Goal: Task Accomplishment & Management: Use online tool/utility

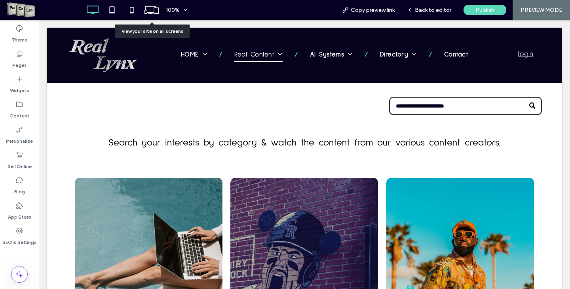
drag, startPoint x: 567, startPoint y: 38, endPoint x: 603, endPoint y: 34, distance: 36.2
click at [428, 11] on span "Back to editor" at bounding box center [433, 10] width 36 height 7
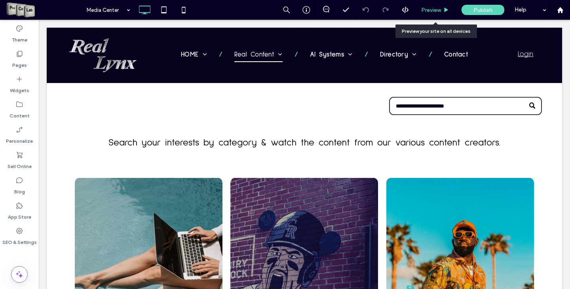
click at [430, 9] on span "Preview" at bounding box center [431, 10] width 20 height 7
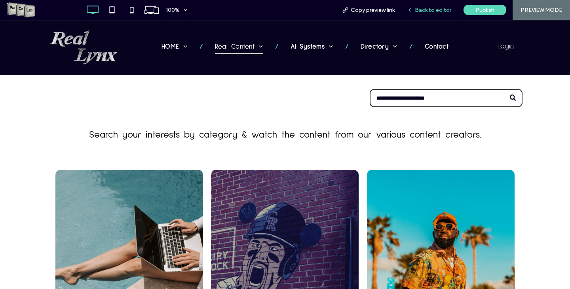
click at [425, 11] on span "Back to editor" at bounding box center [433, 10] width 36 height 7
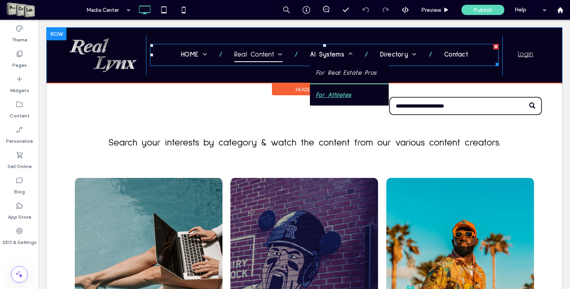
click at [325, 95] on span "For Athletes" at bounding box center [334, 94] width 36 height 9
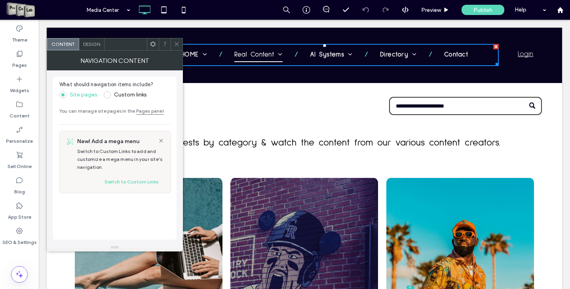
drag, startPoint x: 179, startPoint y: 43, endPoint x: 147, endPoint y: 21, distance: 38.2
click at [179, 43] on icon at bounding box center [177, 44] width 6 height 6
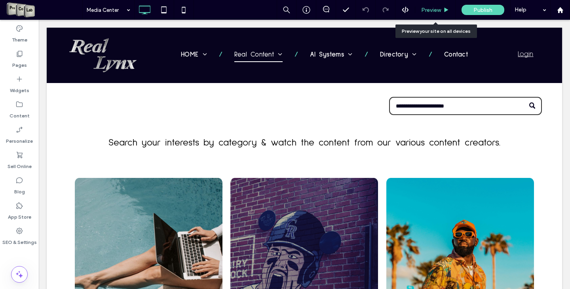
click at [438, 9] on span "Preview" at bounding box center [431, 10] width 20 height 7
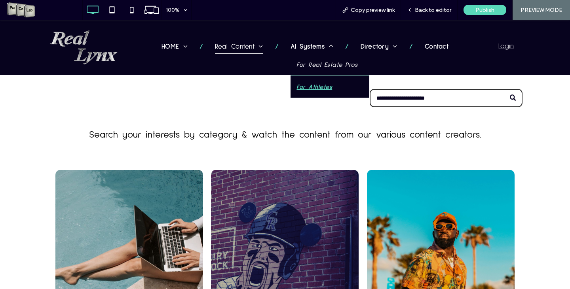
click at [297, 86] on span "For Athletes" at bounding box center [314, 86] width 36 height 9
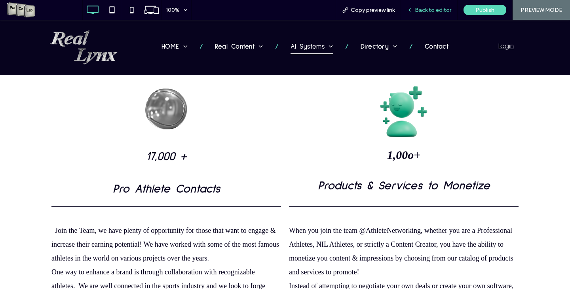
click at [428, 11] on span "Back to editor" at bounding box center [433, 10] width 36 height 7
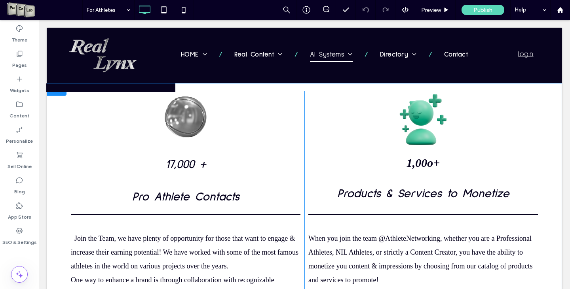
click at [56, 89] on div at bounding box center [57, 89] width 20 height 13
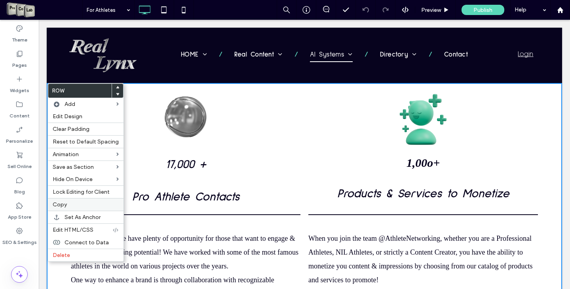
click at [84, 206] on label "Copy" at bounding box center [86, 204] width 66 height 7
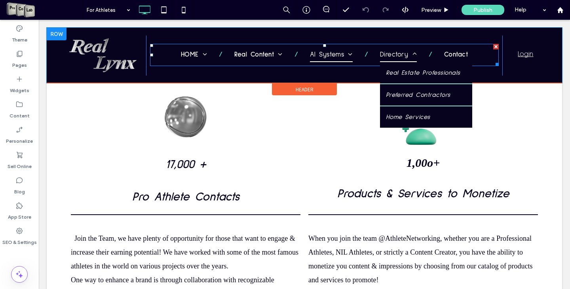
click at [388, 55] on span "Directory" at bounding box center [398, 55] width 37 height 14
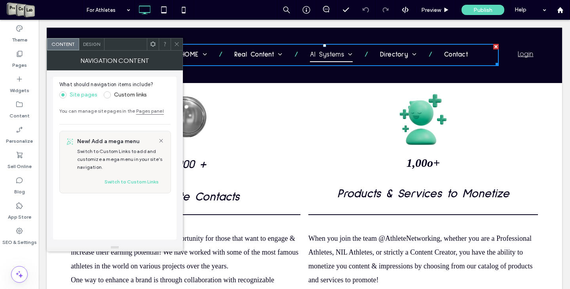
click at [175, 42] on use at bounding box center [176, 44] width 4 height 4
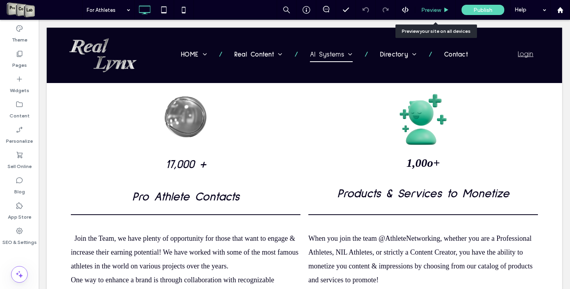
click at [428, 12] on span "Preview" at bounding box center [431, 10] width 20 height 7
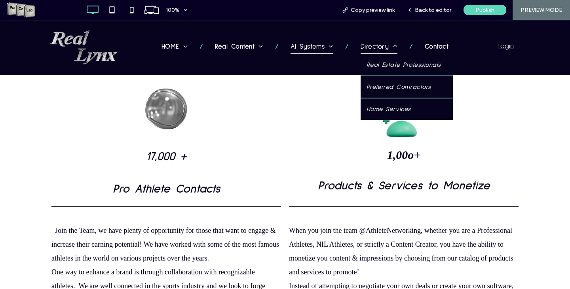
click at [363, 49] on span "Directory" at bounding box center [378, 47] width 37 height 14
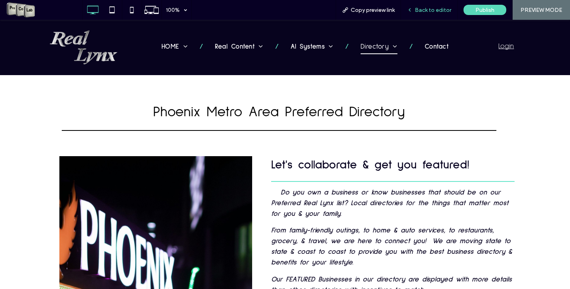
click at [428, 11] on span "Back to editor" at bounding box center [433, 10] width 36 height 7
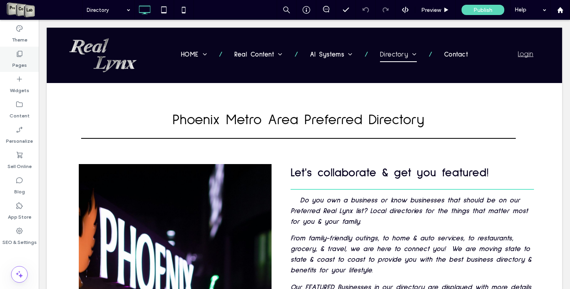
click at [23, 60] on label "Pages" at bounding box center [19, 63] width 15 height 11
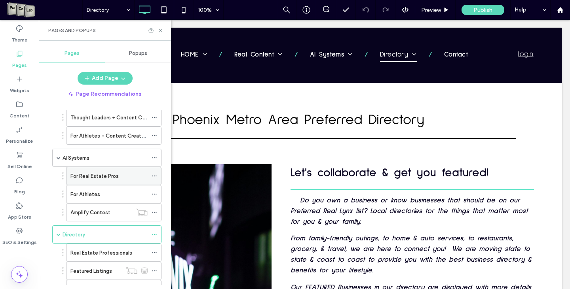
scroll to position [79, 0]
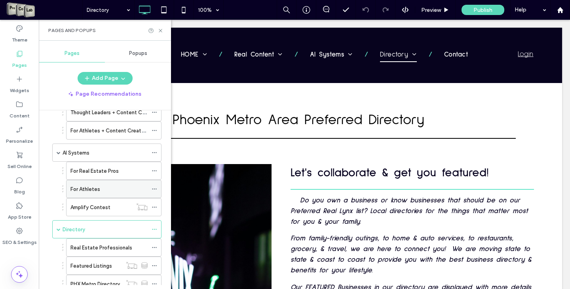
click at [157, 189] on icon at bounding box center [155, 189] width 6 height 6
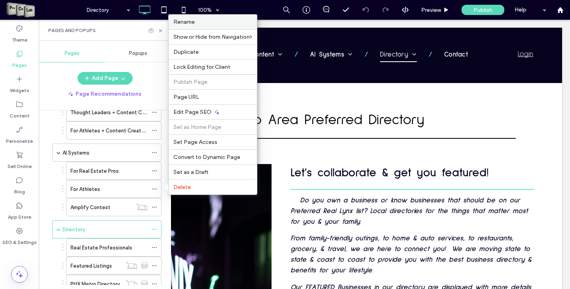
click at [199, 22] on label "Rename" at bounding box center [212, 22] width 79 height 7
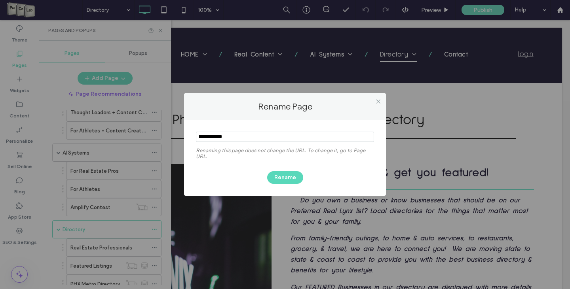
drag, startPoint x: 231, startPoint y: 137, endPoint x: 207, endPoint y: 138, distance: 24.6
click at [207, 138] on input "notEmpty" at bounding box center [285, 137] width 178 height 10
type input "**********"
click at [273, 178] on button "Rename" at bounding box center [285, 177] width 36 height 13
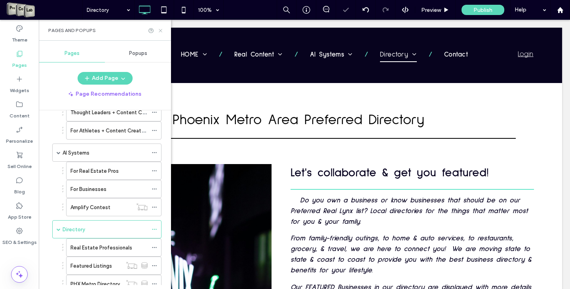
click at [160, 28] on icon at bounding box center [160, 31] width 6 height 6
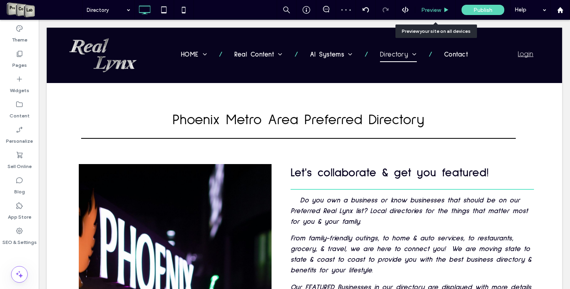
click at [431, 8] on span "Preview" at bounding box center [431, 10] width 20 height 7
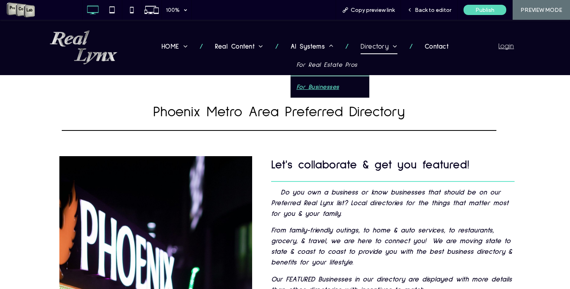
click at [310, 85] on span "For Businesses" at bounding box center [317, 86] width 43 height 9
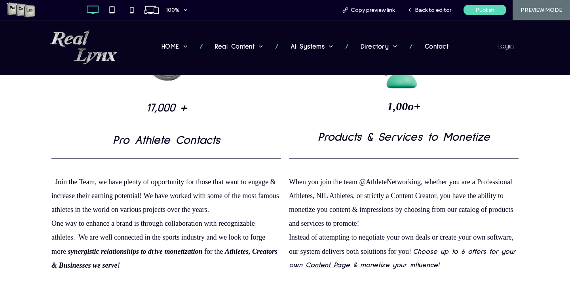
scroll to position [40, 0]
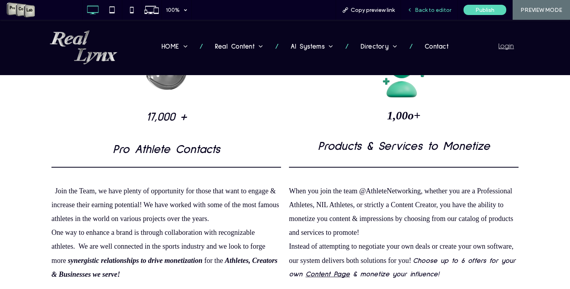
click at [425, 12] on span "Back to editor" at bounding box center [433, 10] width 36 height 7
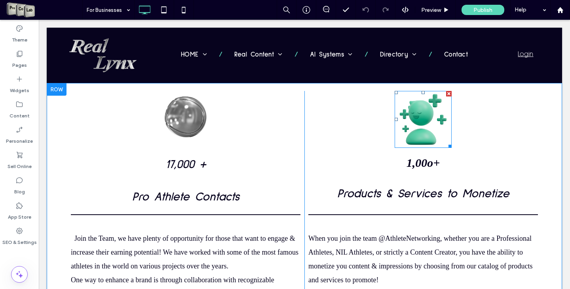
click at [446, 91] on div at bounding box center [449, 94] width 6 height 6
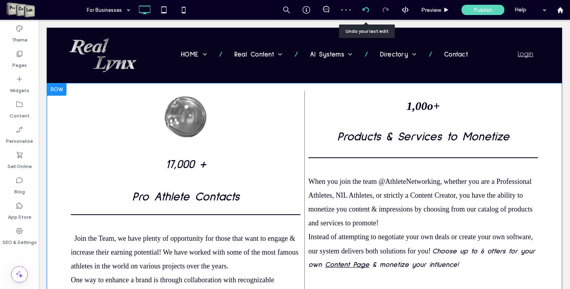
click at [366, 11] on icon at bounding box center [365, 10] width 6 height 6
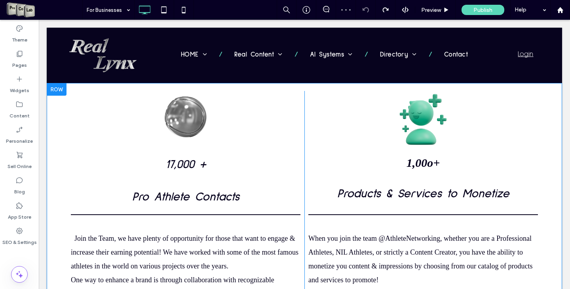
click at [56, 90] on div at bounding box center [57, 89] width 20 height 13
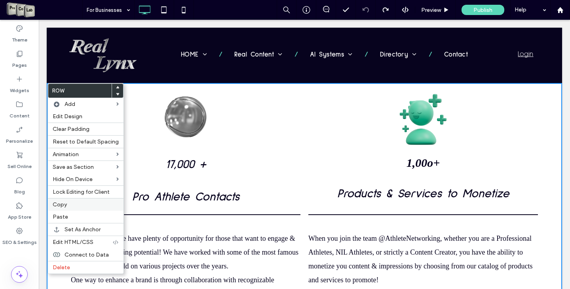
click at [78, 205] on label "Copy" at bounding box center [86, 204] width 66 height 7
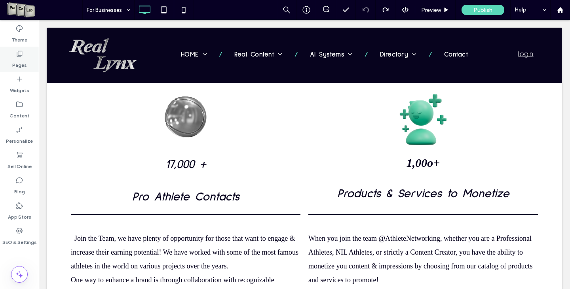
click at [17, 54] on icon at bounding box center [19, 54] width 8 height 8
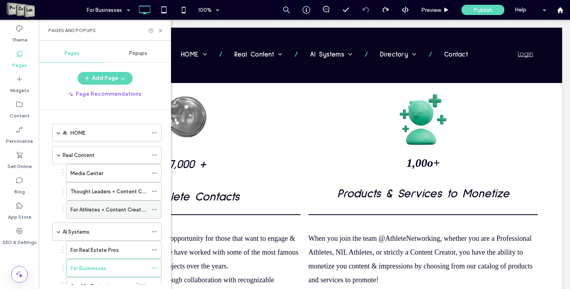
click at [101, 208] on label "For Athletes + Content Creators" at bounding box center [109, 210] width 78 height 14
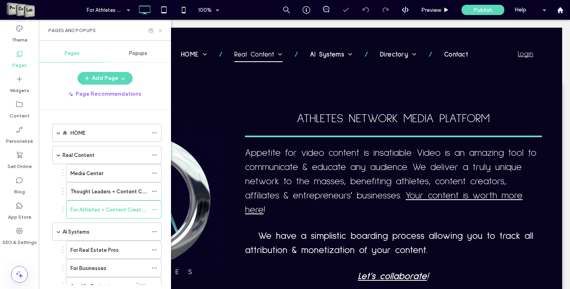
click at [160, 32] on icon at bounding box center [160, 31] width 6 height 6
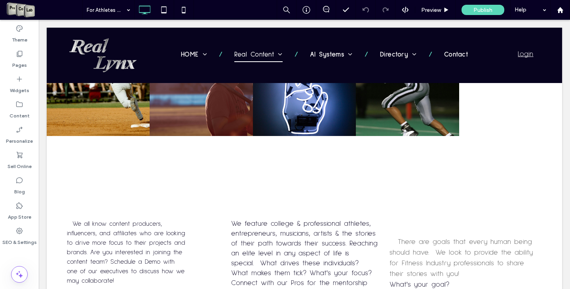
scroll to position [1687, 0]
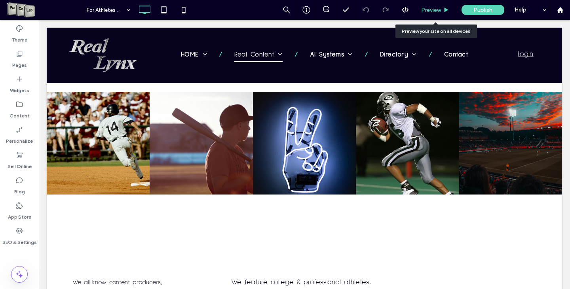
click at [433, 10] on span "Preview" at bounding box center [431, 10] width 20 height 7
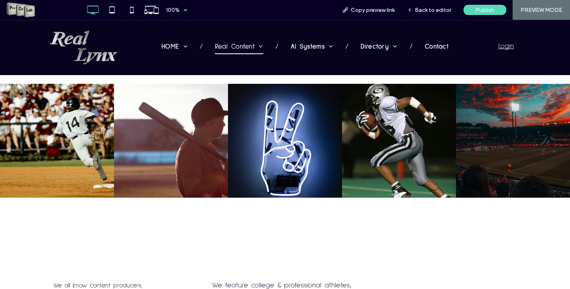
scroll to position [1680, 0]
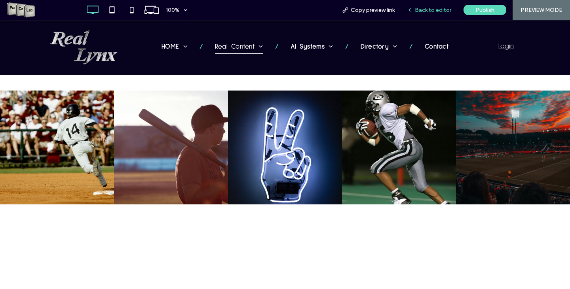
click at [427, 13] on div "Back to editor" at bounding box center [429, 10] width 57 height 20
click at [417, 11] on span "Back to editor" at bounding box center [433, 10] width 36 height 7
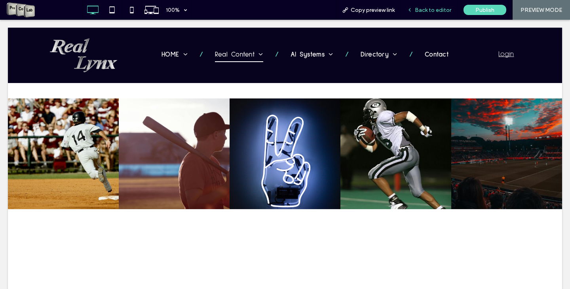
scroll to position [1690, 0]
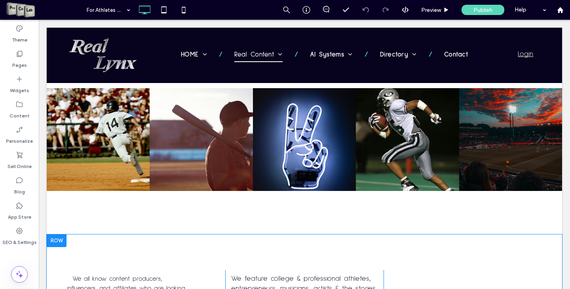
click at [55, 235] on div at bounding box center [57, 241] width 20 height 13
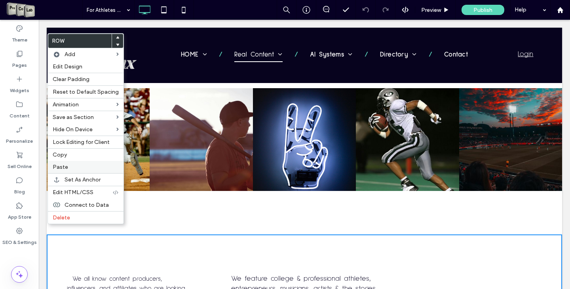
click at [72, 169] on label "Paste" at bounding box center [86, 167] width 66 height 7
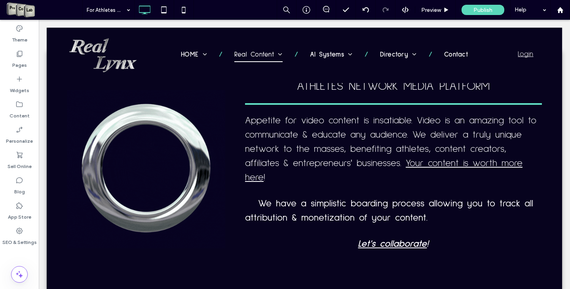
scroll to position [0, 0]
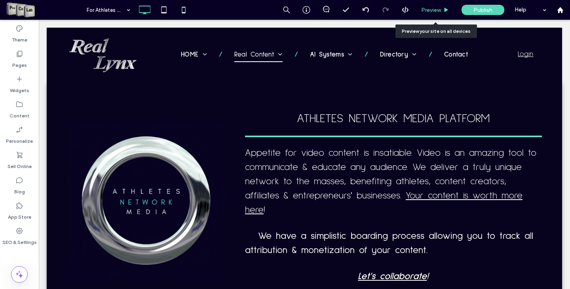
click at [434, 8] on span "Preview" at bounding box center [431, 10] width 20 height 7
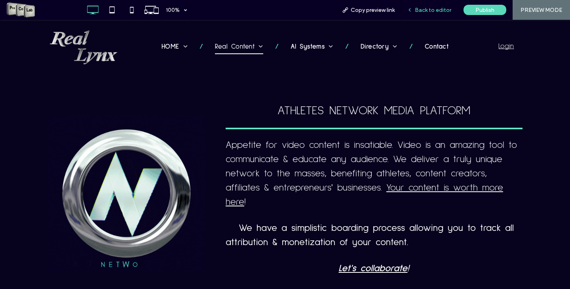
click at [432, 11] on span "Back to editor" at bounding box center [433, 10] width 36 height 7
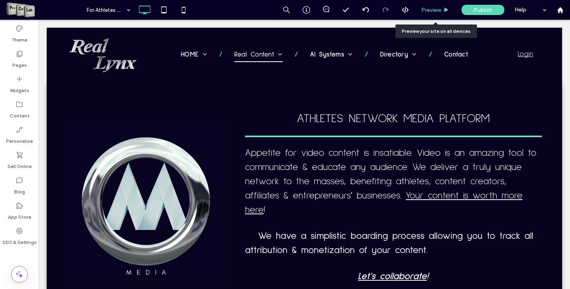
click at [428, 10] on span "Preview" at bounding box center [431, 10] width 20 height 7
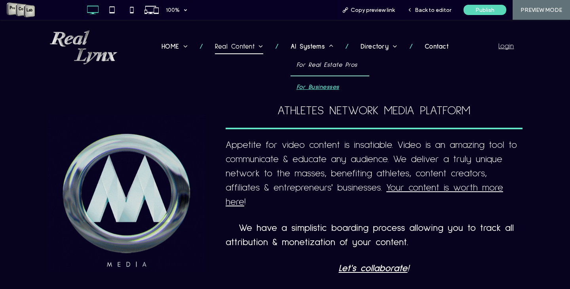
click at [308, 85] on span "For Businesses" at bounding box center [317, 86] width 43 height 9
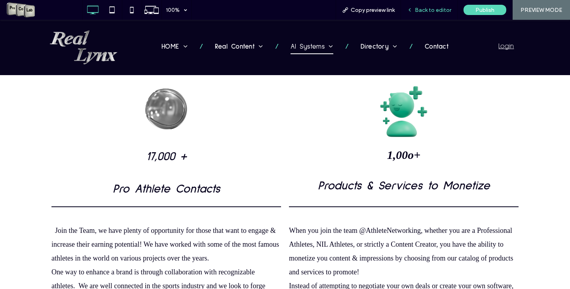
click at [428, 8] on span "Back to editor" at bounding box center [433, 10] width 36 height 7
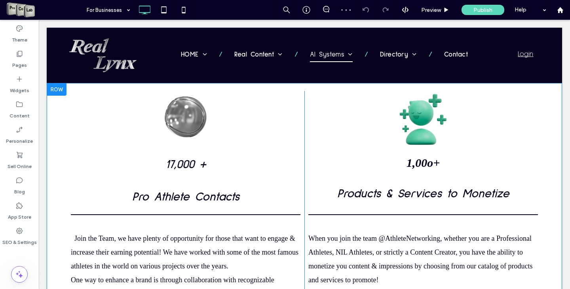
click at [57, 91] on div at bounding box center [57, 89] width 20 height 13
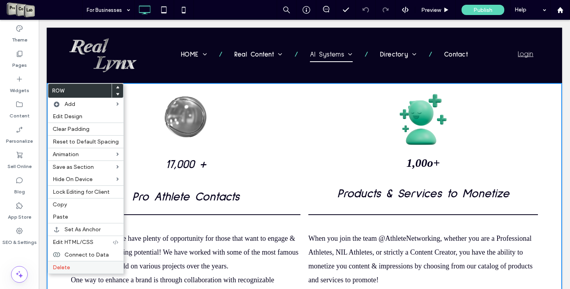
click at [70, 265] on label "Delete" at bounding box center [86, 267] width 66 height 7
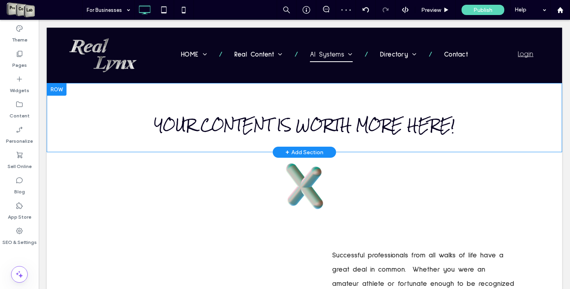
click at [54, 88] on div at bounding box center [57, 89] width 20 height 13
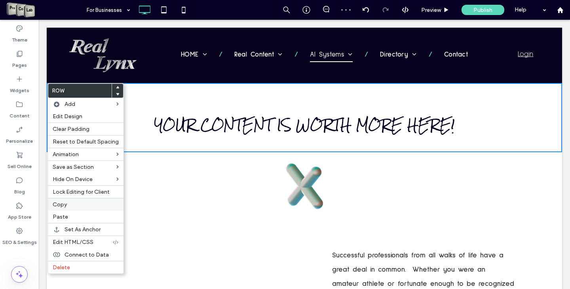
click at [69, 206] on label "Copy" at bounding box center [86, 204] width 66 height 7
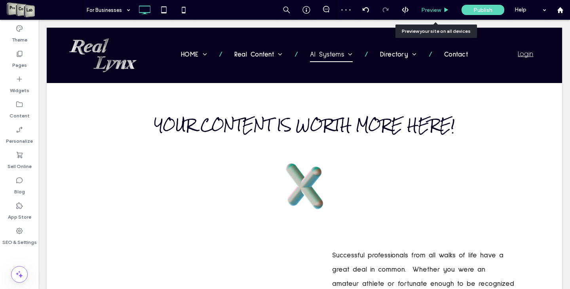
click at [428, 9] on span "Preview" at bounding box center [431, 10] width 20 height 7
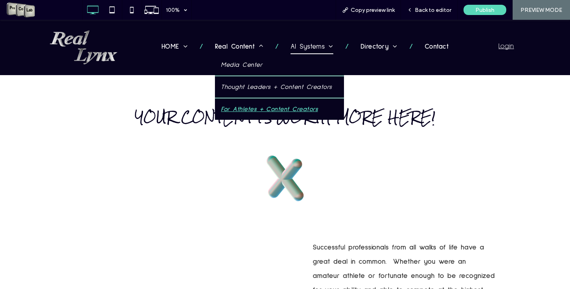
click at [236, 109] on span "For Athletes + Content Creators" at bounding box center [269, 108] width 97 height 9
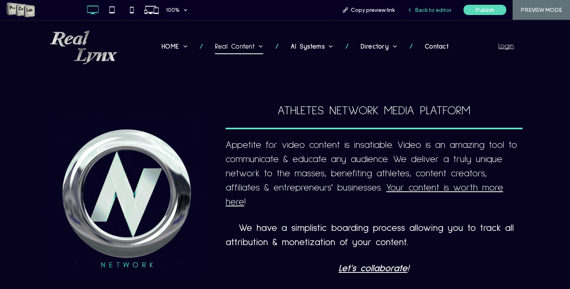
click at [424, 4] on div "Back to editor" at bounding box center [429, 10] width 57 height 20
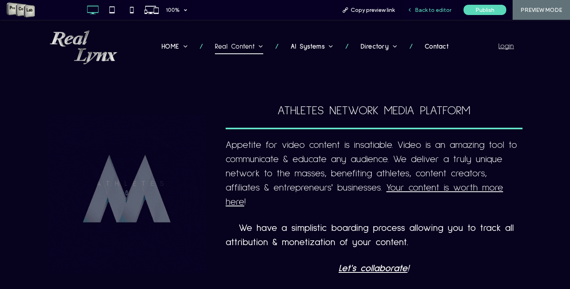
click at [421, 12] on span "Back to editor" at bounding box center [433, 10] width 36 height 7
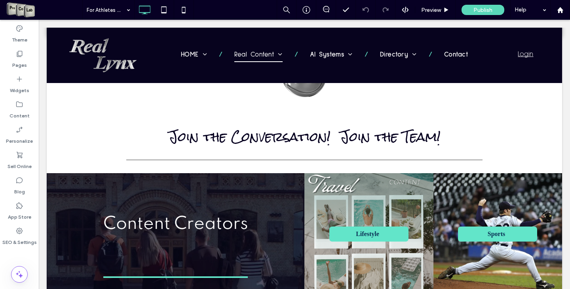
scroll to position [266, 0]
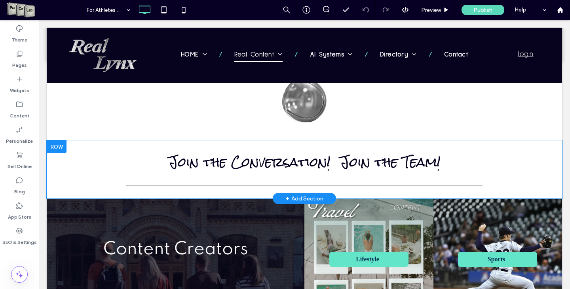
click at [61, 140] on div at bounding box center [57, 146] width 20 height 13
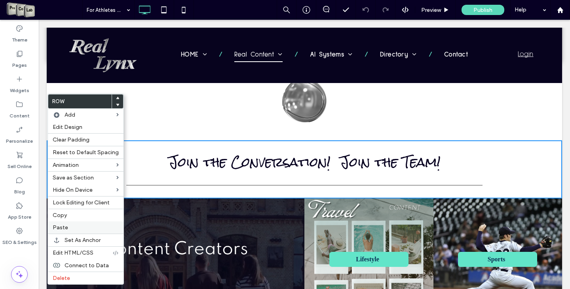
click at [74, 228] on label "Paste" at bounding box center [86, 227] width 66 height 7
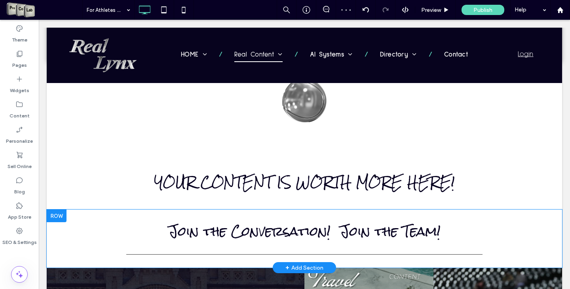
click at [59, 210] on div at bounding box center [57, 216] width 20 height 13
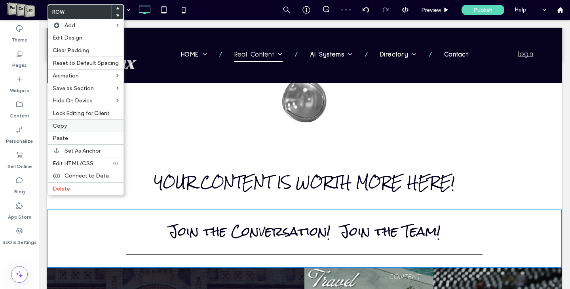
click at [71, 129] on label "Copy" at bounding box center [86, 126] width 66 height 7
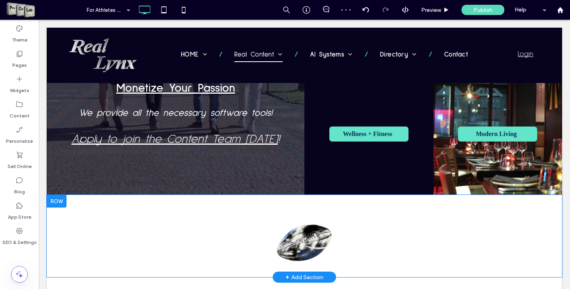
scroll to position [661, 0]
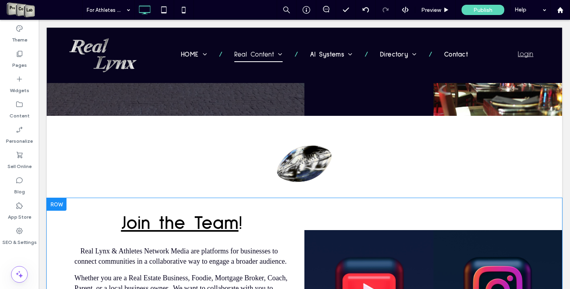
click at [60, 198] on div at bounding box center [57, 204] width 20 height 13
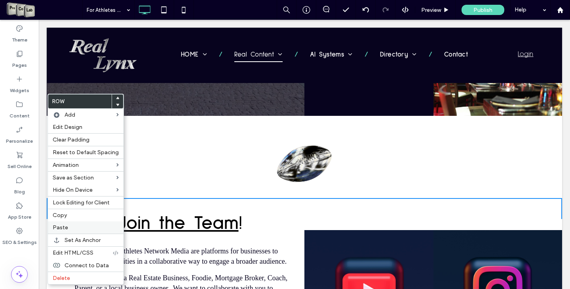
click at [70, 229] on label "Paste" at bounding box center [86, 227] width 66 height 7
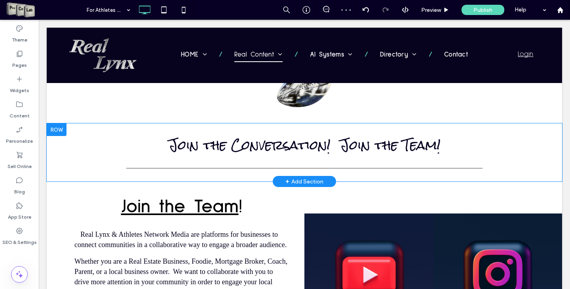
scroll to position [740, 0]
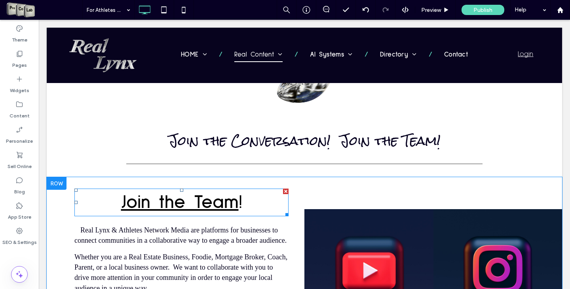
click at [283, 189] on div at bounding box center [286, 192] width 6 height 6
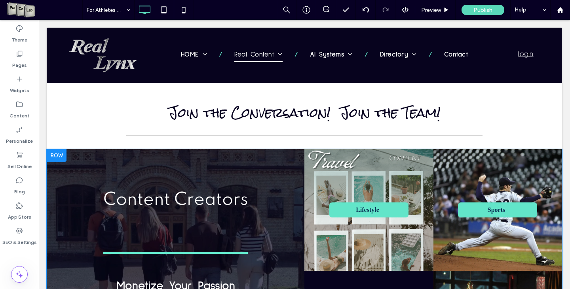
scroll to position [305, 0]
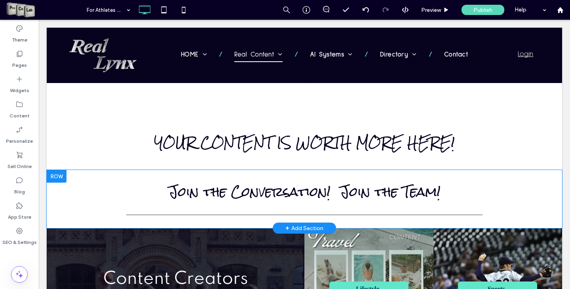
click at [62, 170] on div at bounding box center [57, 176] width 20 height 13
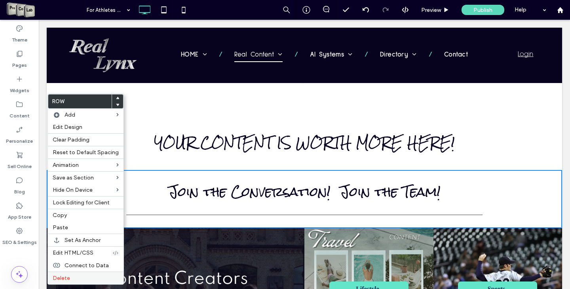
click at [79, 277] on label "Delete" at bounding box center [86, 278] width 66 height 7
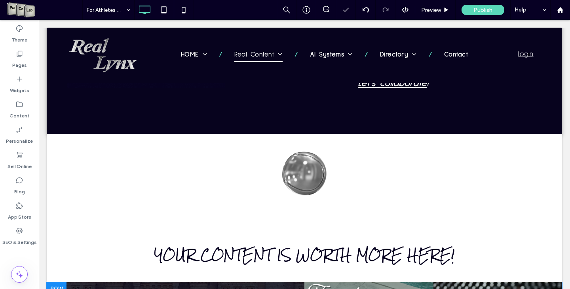
scroll to position [187, 0]
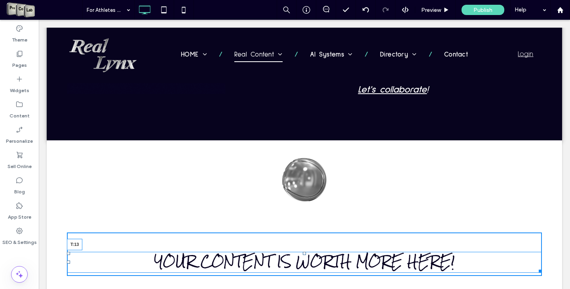
drag, startPoint x: 300, startPoint y: 238, endPoint x: 340, endPoint y: 244, distance: 40.3
click at [303, 252] on div at bounding box center [304, 253] width 3 height 3
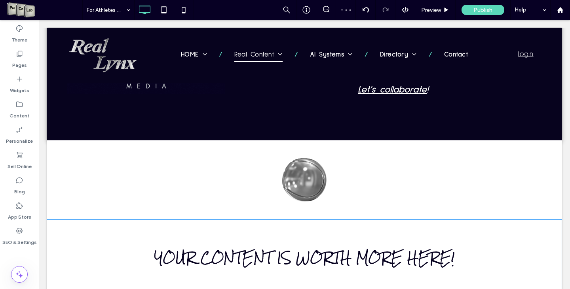
drag, startPoint x: 342, startPoint y: 259, endPoint x: 341, endPoint y: 282, distance: 22.2
click at [341, 289] on div at bounding box center [304, 294] width 515 height 4
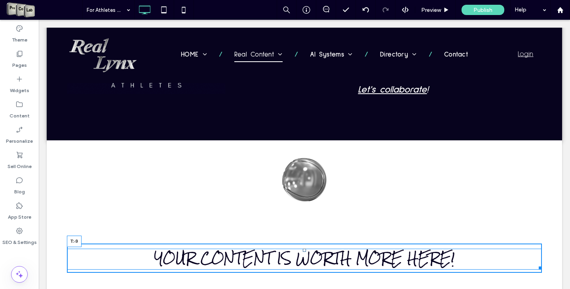
drag, startPoint x: 299, startPoint y: 236, endPoint x: 341, endPoint y: 247, distance: 42.6
click at [303, 249] on div at bounding box center [304, 250] width 3 height 3
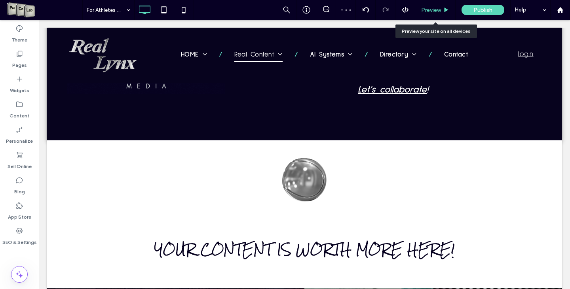
click at [432, 9] on span "Preview" at bounding box center [431, 10] width 20 height 7
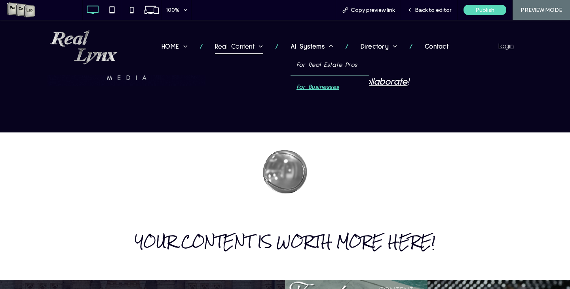
click at [314, 84] on span "For Businesses" at bounding box center [317, 86] width 43 height 9
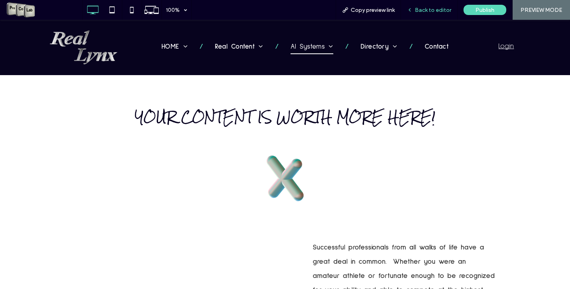
click at [423, 12] on span "Back to editor" at bounding box center [433, 10] width 36 height 7
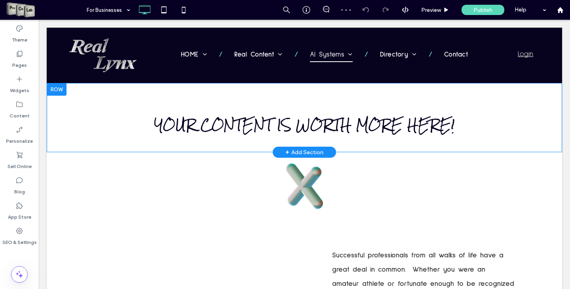
click at [57, 92] on div at bounding box center [57, 89] width 20 height 13
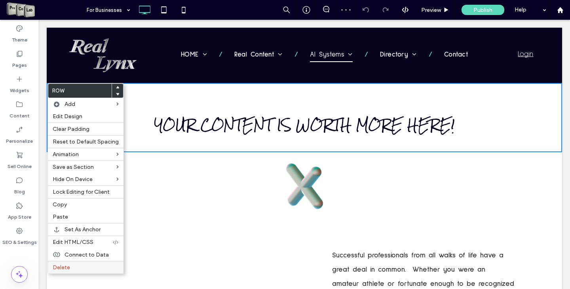
click at [64, 270] on span "Delete" at bounding box center [61, 267] width 17 height 7
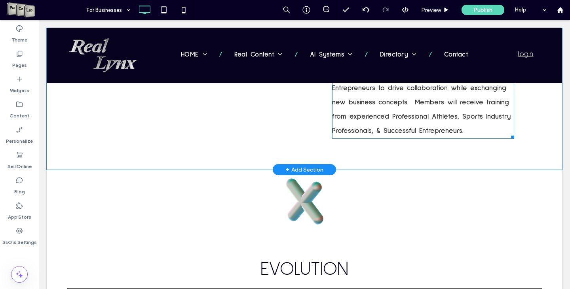
scroll to position [316, 0]
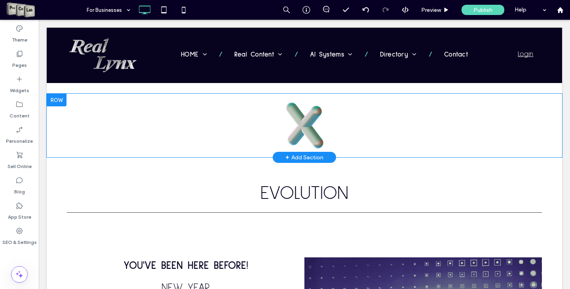
click at [57, 101] on div at bounding box center [57, 100] width 20 height 13
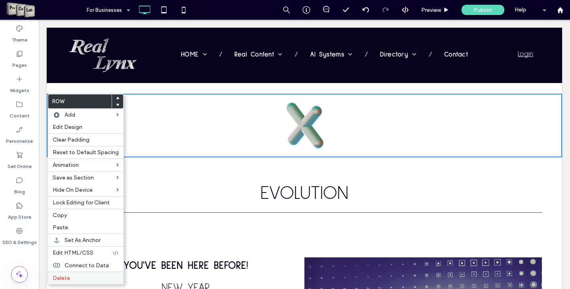
click at [76, 278] on label "Delete" at bounding box center [86, 278] width 66 height 7
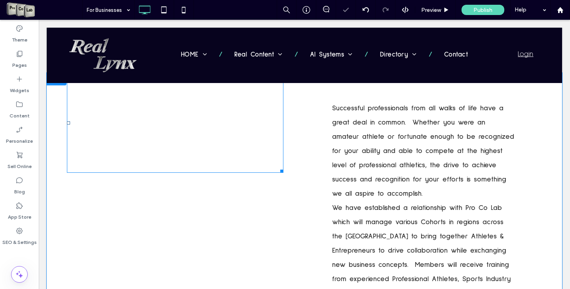
scroll to position [0, 0]
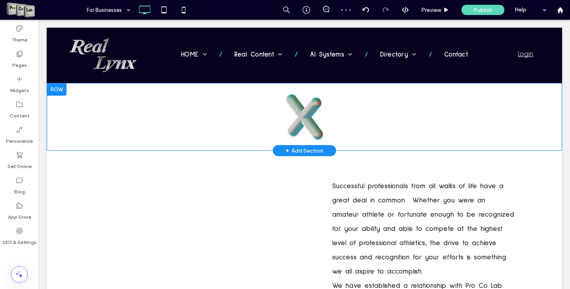
click at [57, 91] on div at bounding box center [57, 89] width 20 height 13
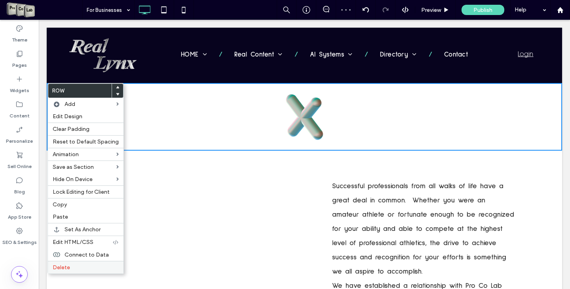
click at [70, 265] on label "Delete" at bounding box center [86, 267] width 66 height 7
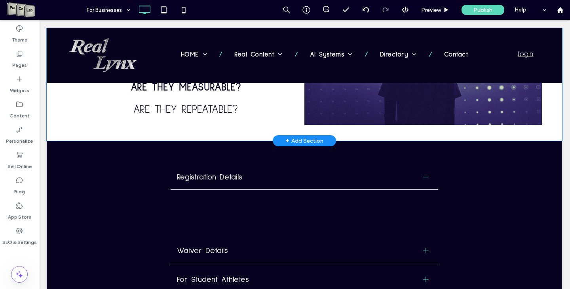
scroll to position [593, 0]
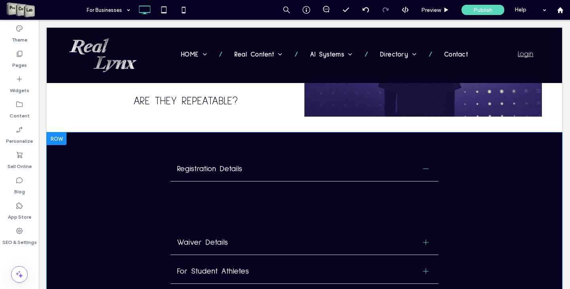
click at [55, 133] on div at bounding box center [57, 139] width 20 height 13
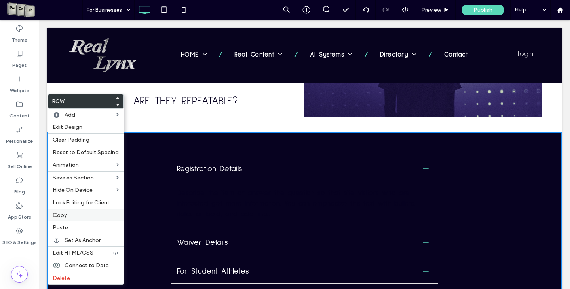
click at [75, 218] on label "Copy" at bounding box center [86, 215] width 66 height 7
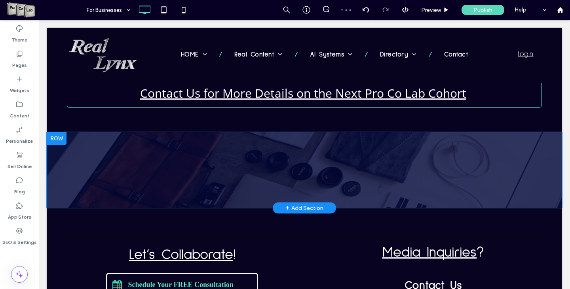
scroll to position [1345, 0]
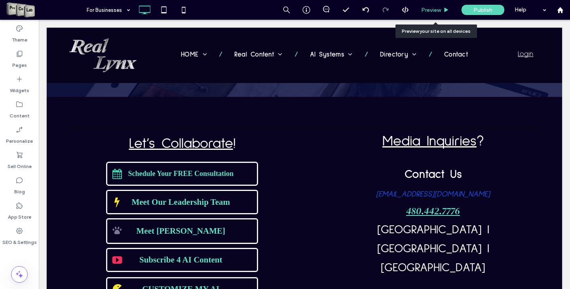
click at [433, 11] on span "Preview" at bounding box center [431, 10] width 20 height 7
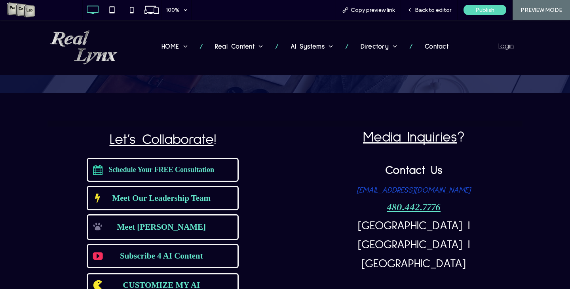
scroll to position [1352, 0]
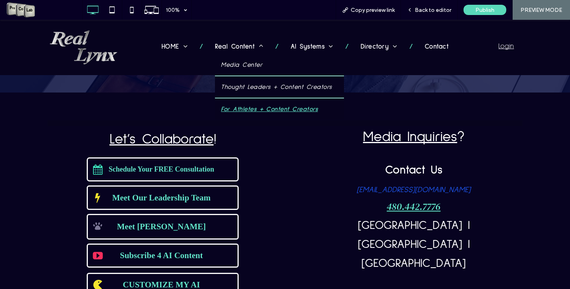
click at [239, 110] on span "For Athletes + Content Creators" at bounding box center [269, 108] width 97 height 9
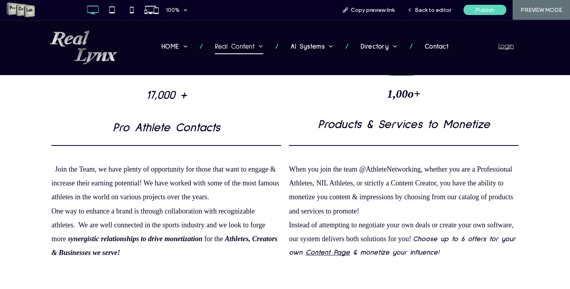
scroll to position [1990, 0]
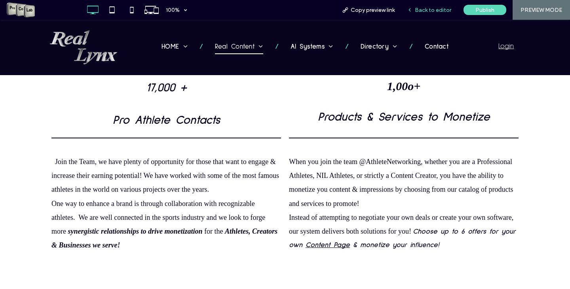
click at [432, 11] on span "Back to editor" at bounding box center [433, 10] width 36 height 7
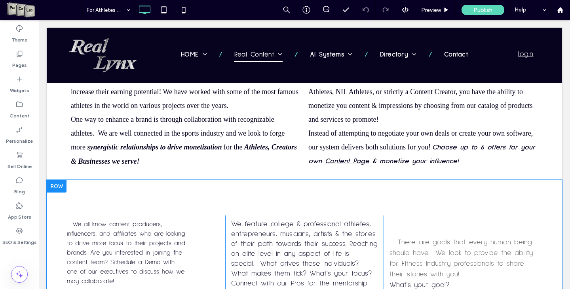
scroll to position [2109, 0]
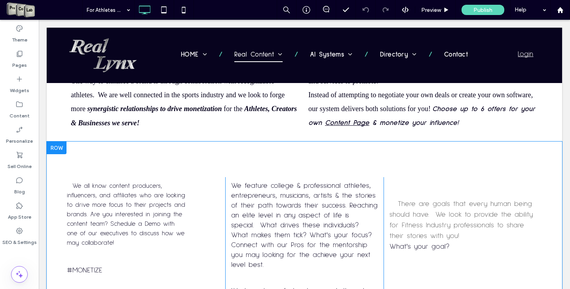
click at [58, 142] on div at bounding box center [57, 148] width 20 height 13
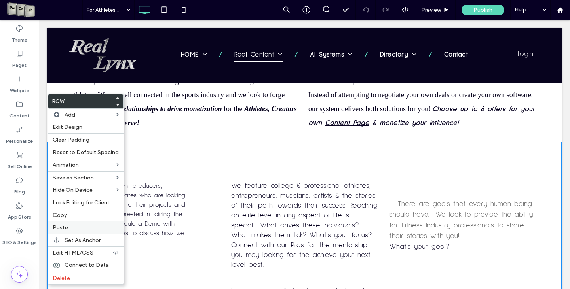
click at [70, 223] on div "Paste" at bounding box center [86, 228] width 76 height 12
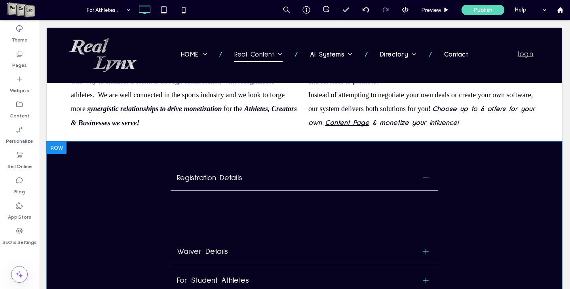
click at [61, 142] on div at bounding box center [57, 148] width 20 height 13
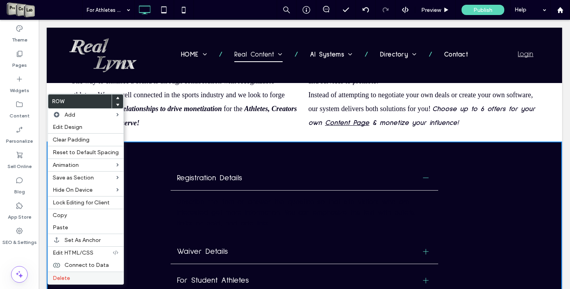
click at [75, 277] on label "Delete" at bounding box center [86, 278] width 66 height 7
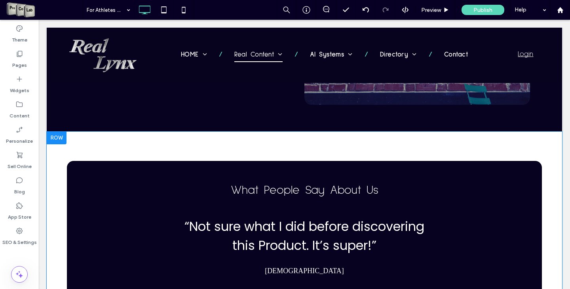
scroll to position [3652, 0]
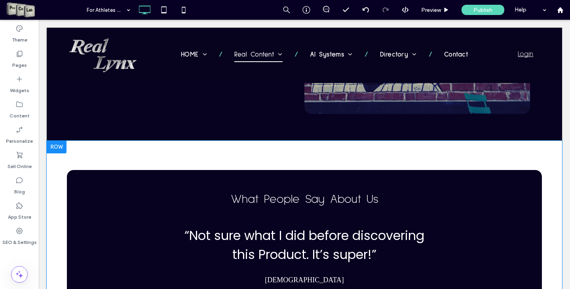
click at [53, 141] on div at bounding box center [57, 147] width 20 height 13
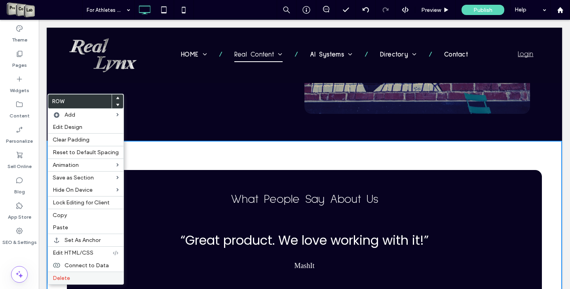
click at [66, 280] on span "Delete" at bounding box center [61, 278] width 17 height 7
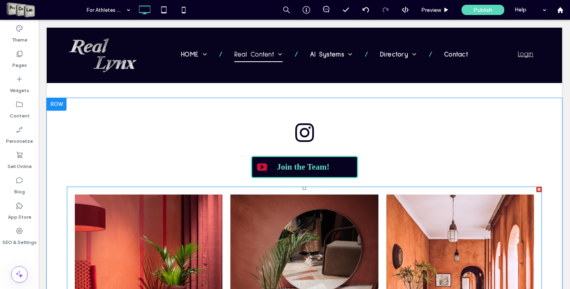
scroll to position [3731, 0]
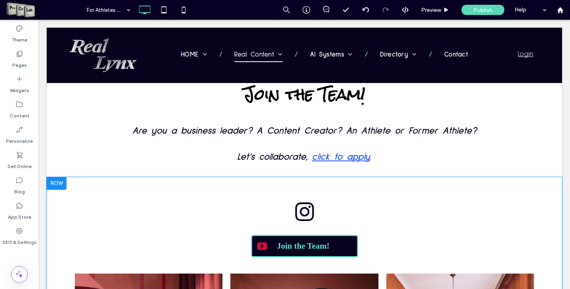
click at [60, 177] on div at bounding box center [57, 183] width 20 height 13
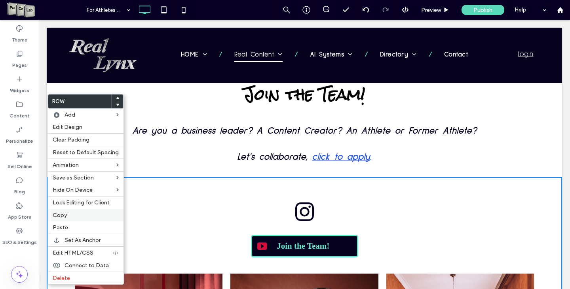
click at [75, 217] on label "Copy" at bounding box center [86, 215] width 66 height 7
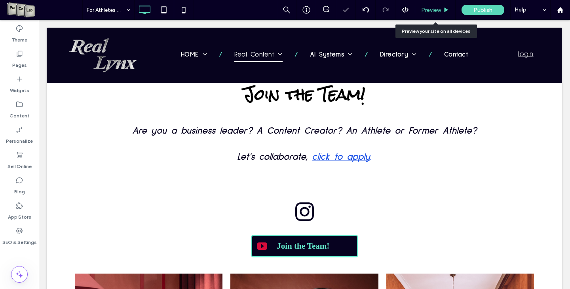
click at [436, 11] on span "Preview" at bounding box center [431, 10] width 20 height 7
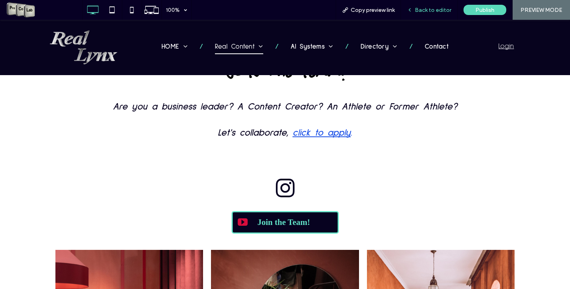
scroll to position [3720, 0]
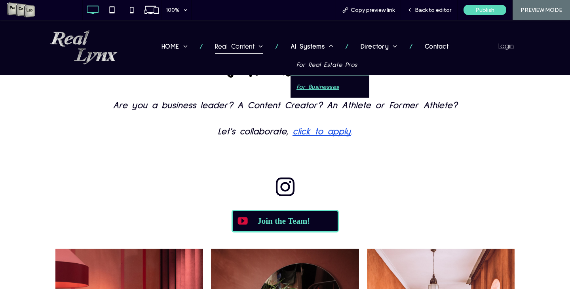
click at [308, 81] on link "For Businesses" at bounding box center [329, 86] width 79 height 21
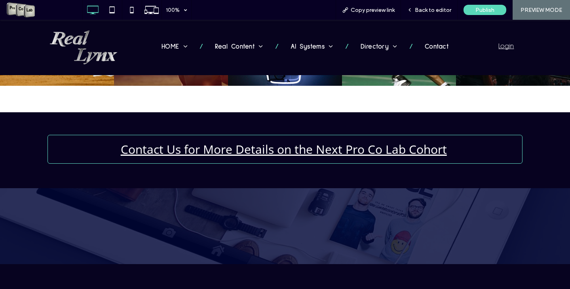
scroll to position [1175, 0]
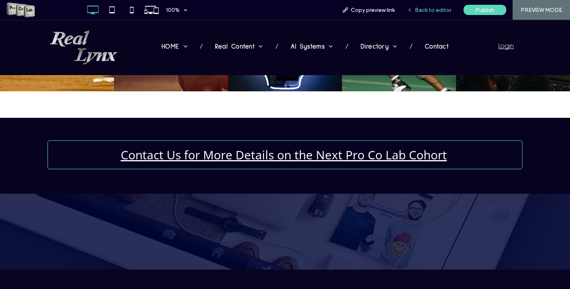
click at [427, 10] on span "Back to editor" at bounding box center [433, 10] width 36 height 7
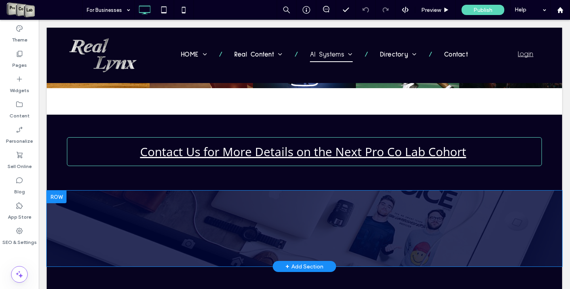
click at [55, 198] on div at bounding box center [57, 197] width 20 height 13
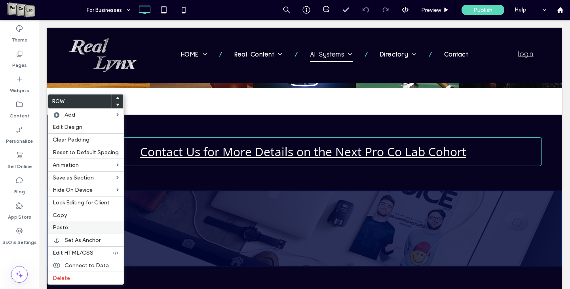
click at [66, 231] on span "Paste" at bounding box center [60, 227] width 15 height 7
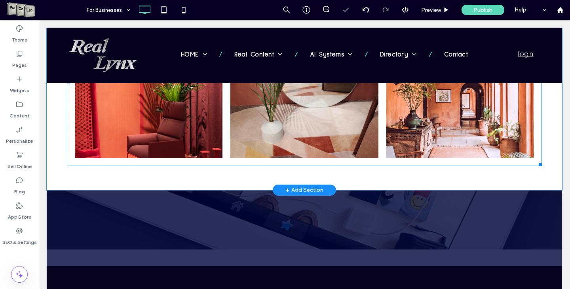
scroll to position [1492, 0]
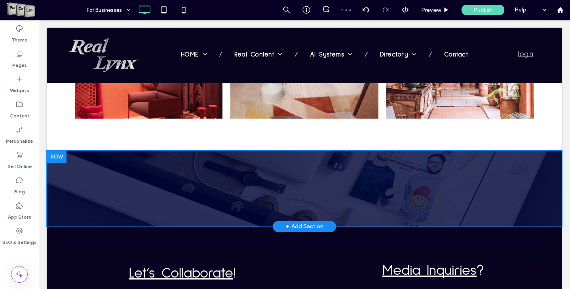
click at [59, 158] on div at bounding box center [57, 157] width 20 height 13
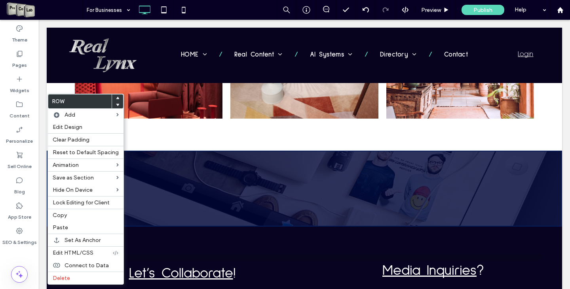
click at [116, 97] on icon at bounding box center [117, 98] width 3 height 3
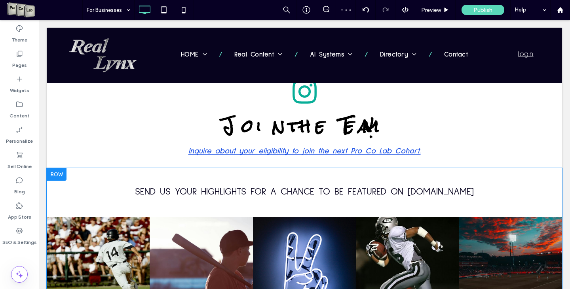
scroll to position [935, 0]
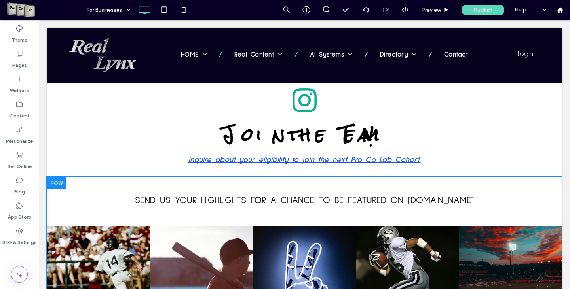
click at [58, 184] on div at bounding box center [57, 183] width 20 height 13
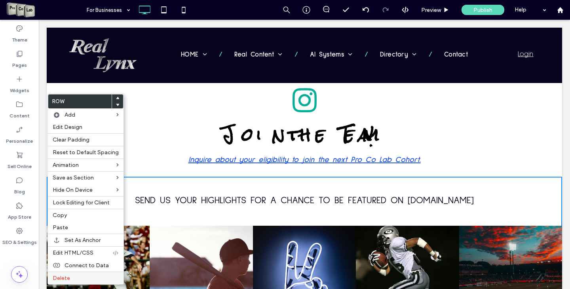
click at [77, 277] on label "Delete" at bounding box center [86, 278] width 66 height 7
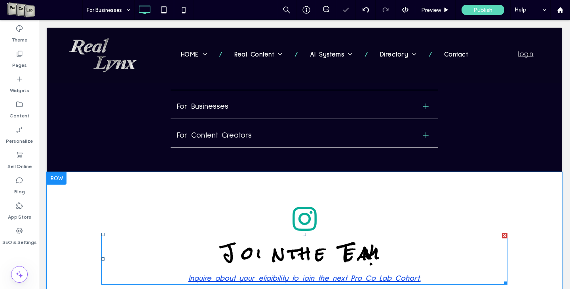
scroll to position [816, 0]
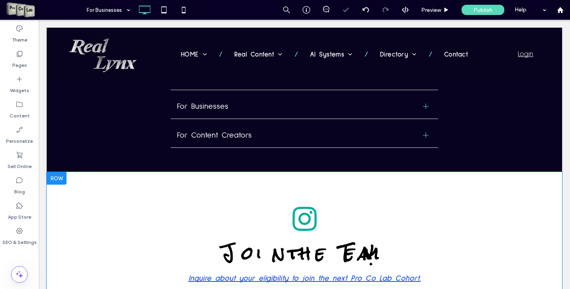
click at [59, 177] on div at bounding box center [57, 178] width 20 height 13
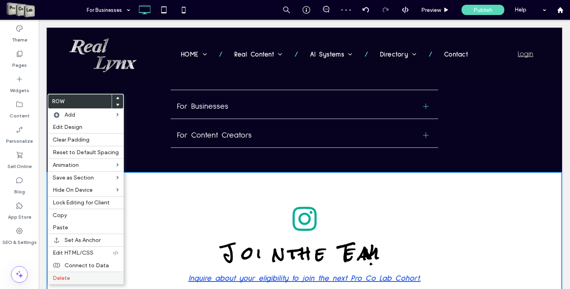
click at [76, 277] on label "Delete" at bounding box center [86, 278] width 66 height 7
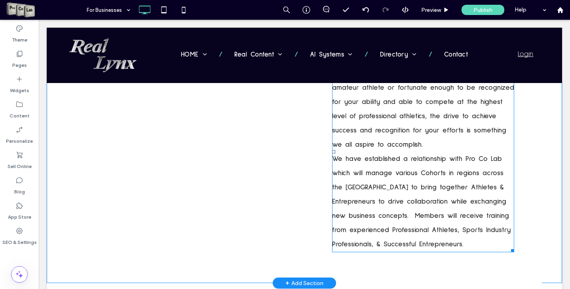
scroll to position [79, 0]
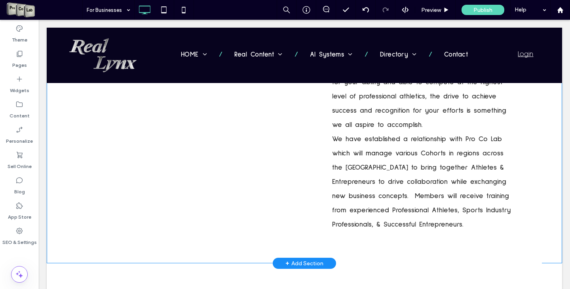
click at [304, 263] on div "+ Add Section" at bounding box center [304, 263] width 38 height 9
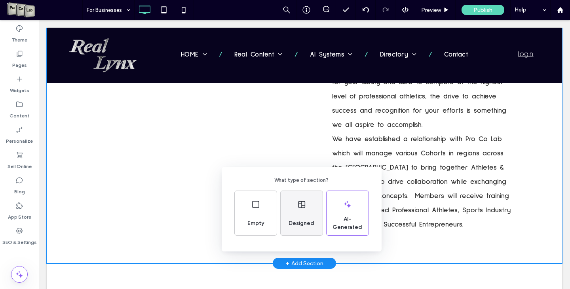
click at [304, 233] on div "Designed" at bounding box center [301, 213] width 42 height 44
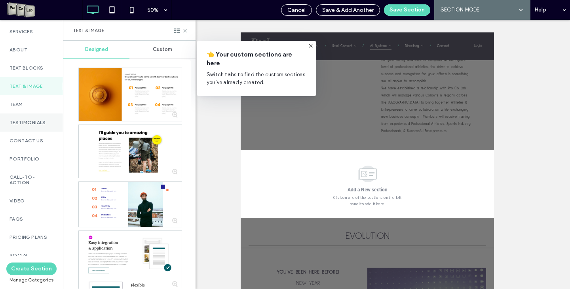
click at [28, 125] on label "Testimonials" at bounding box center [31, 123] width 44 height 6
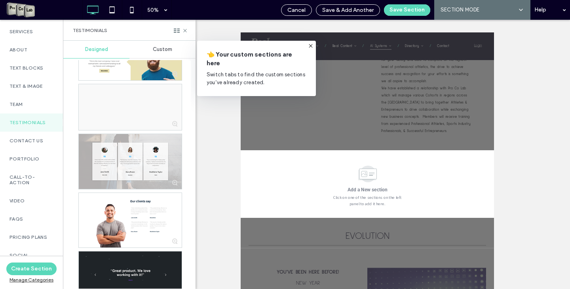
scroll to position [831, 0]
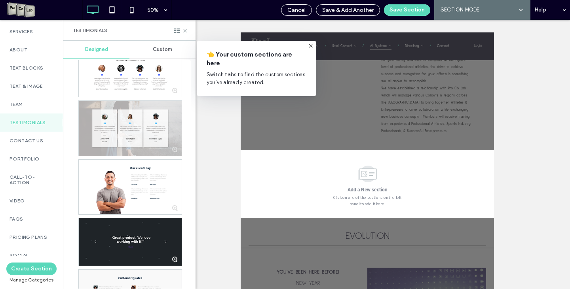
click at [159, 45] on div "Custom" at bounding box center [162, 49] width 66 height 17
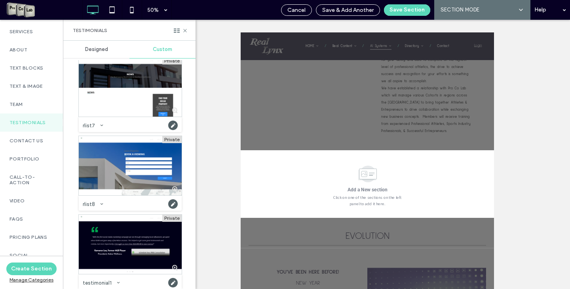
scroll to position [1197, 0]
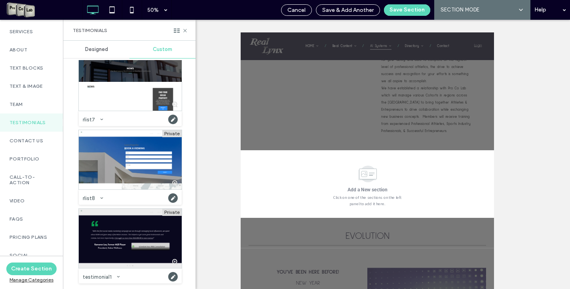
click at [143, 225] on div at bounding box center [130, 238] width 103 height 59
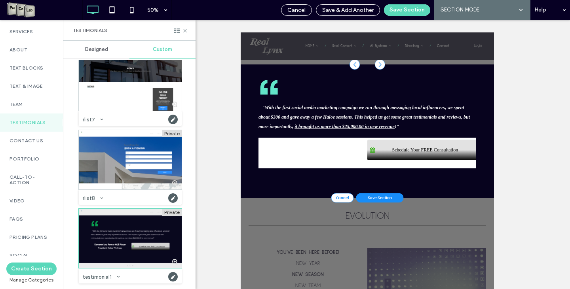
scroll to position [252, 0]
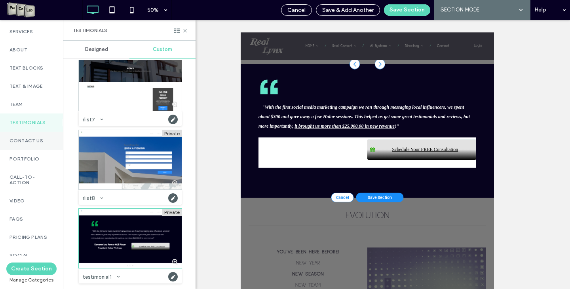
click at [18, 146] on div "Contact Us" at bounding box center [31, 141] width 63 height 18
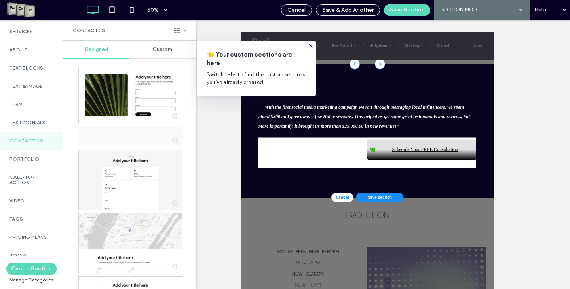
click at [165, 46] on div "Custom" at bounding box center [162, 49] width 66 height 17
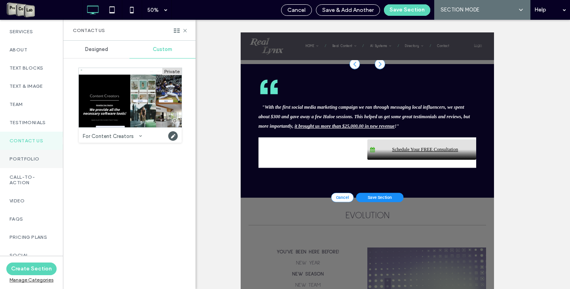
click at [24, 159] on label "Portfolio" at bounding box center [31, 159] width 44 height 6
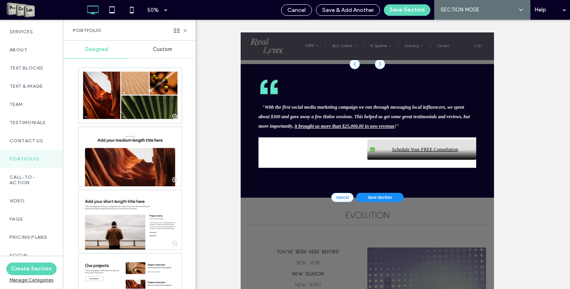
click at [163, 47] on span "Custom" at bounding box center [162, 49] width 19 height 6
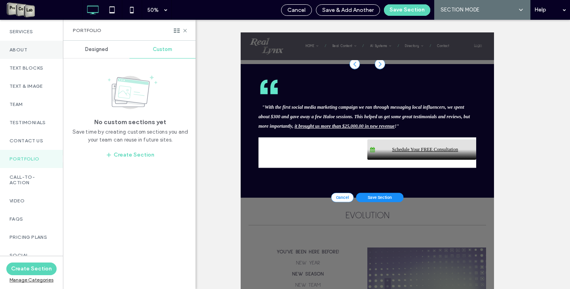
click at [18, 46] on div "About" at bounding box center [31, 50] width 63 height 18
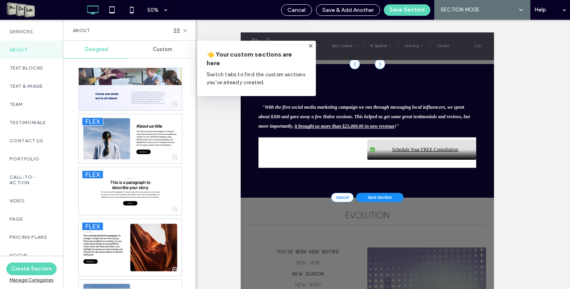
click at [162, 50] on span "Custom" at bounding box center [162, 49] width 19 height 6
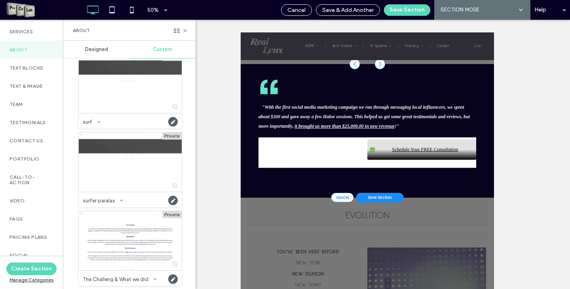
scroll to position [1418, 0]
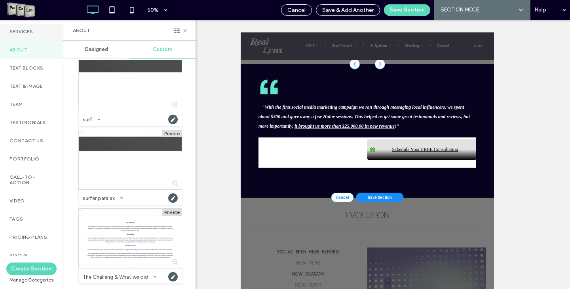
click at [25, 34] on div "Services" at bounding box center [31, 32] width 63 height 18
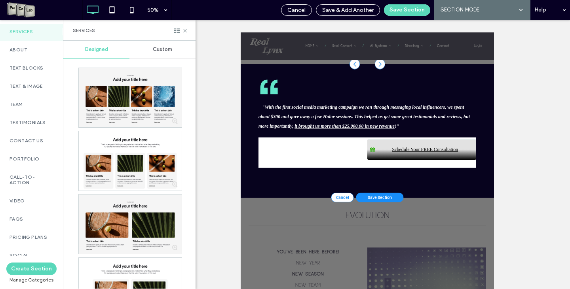
click at [166, 52] on span "Custom" at bounding box center [162, 49] width 19 height 6
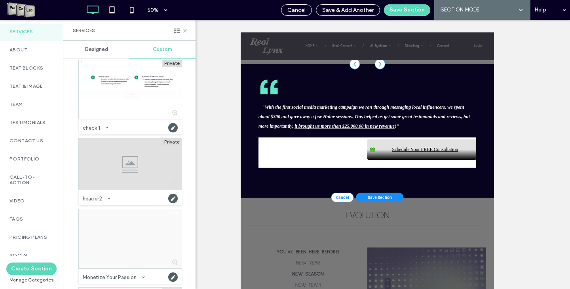
scroll to position [87, 0]
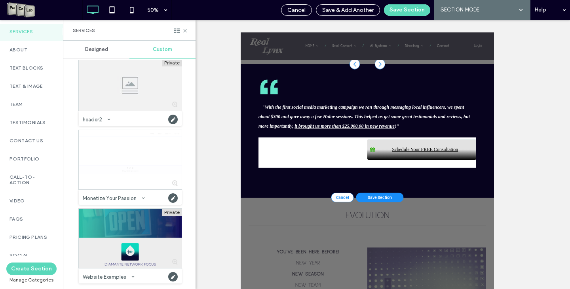
click at [156, 238] on div at bounding box center [130, 238] width 103 height 59
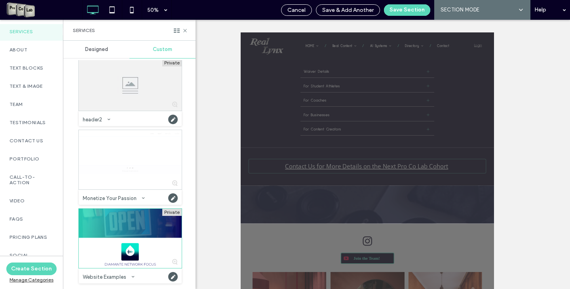
scroll to position [2441, 0]
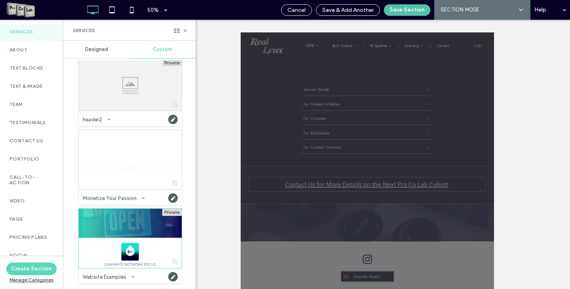
click at [392, 14] on button "Save Section" at bounding box center [407, 9] width 46 height 11
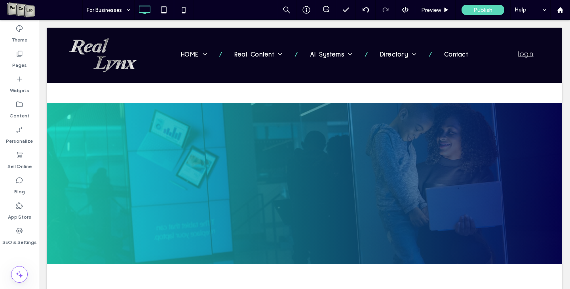
scroll to position [278, 0]
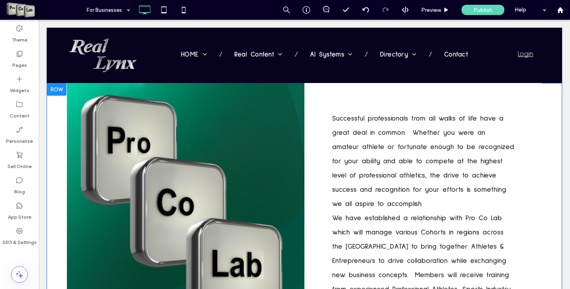
click at [52, 88] on div at bounding box center [57, 89] width 20 height 13
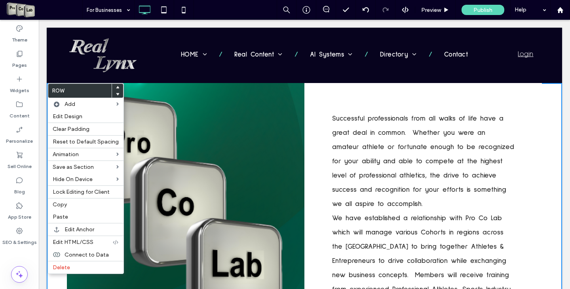
click at [117, 95] on div at bounding box center [117, 94] width 11 height 7
click at [116, 95] on icon at bounding box center [117, 94] width 3 height 3
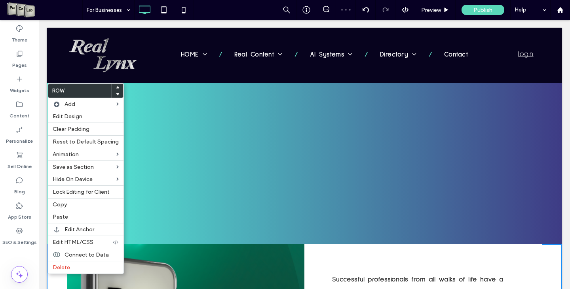
click at [116, 94] on icon at bounding box center [117, 94] width 3 height 3
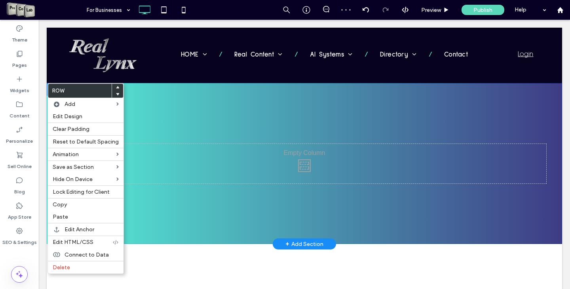
scroll to position [158, 0]
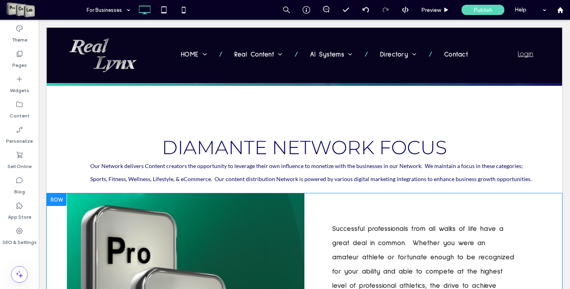
click at [56, 199] on div at bounding box center [57, 199] width 20 height 13
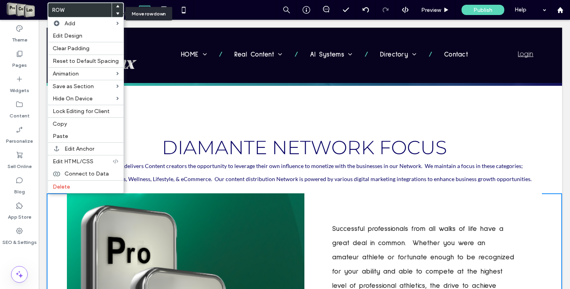
click at [117, 15] on div at bounding box center [117, 13] width 11 height 7
click at [116, 13] on icon at bounding box center [117, 13] width 3 height 3
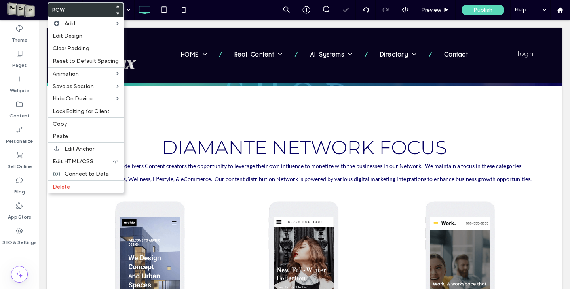
click at [180, 130] on div "DIAMANTE NETWORK FOCUS Our Network delivers Content creators the opportunity to…" at bounding box center [304, 149] width 460 height 79
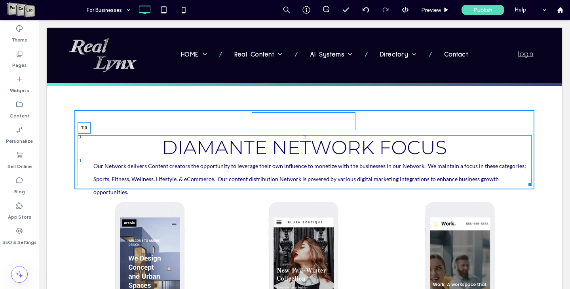
drag, startPoint x: 302, startPoint y: 135, endPoint x: 300, endPoint y: 110, distance: 25.4
click at [300, 110] on div "DIAMANTE NETWORK FOCUS Our Network delivers Content creators the opportunity to…" at bounding box center [304, 150] width 460 height 80
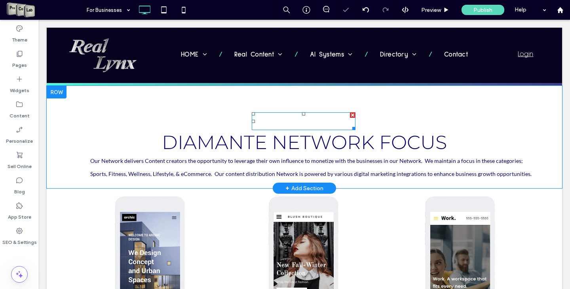
click at [295, 121] on link at bounding box center [304, 121] width 104 height 12
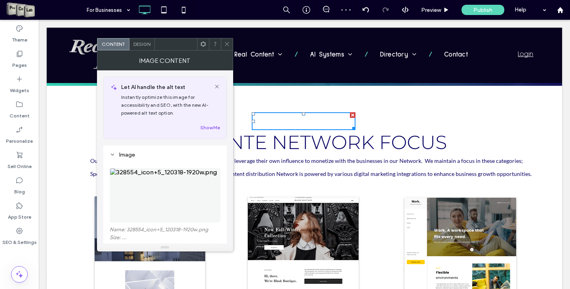
click at [227, 43] on icon at bounding box center [227, 44] width 6 height 6
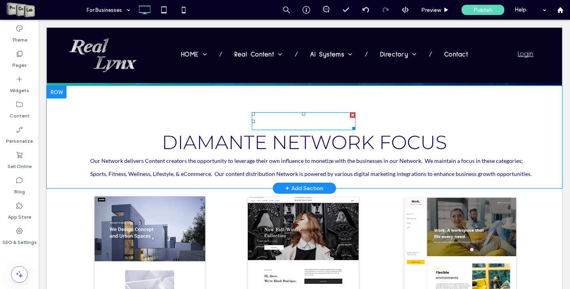
click at [281, 117] on link at bounding box center [304, 121] width 104 height 12
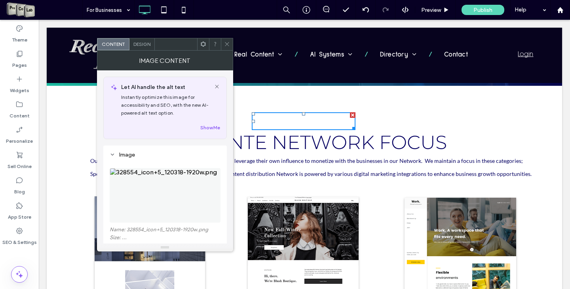
scroll to position [40, 0]
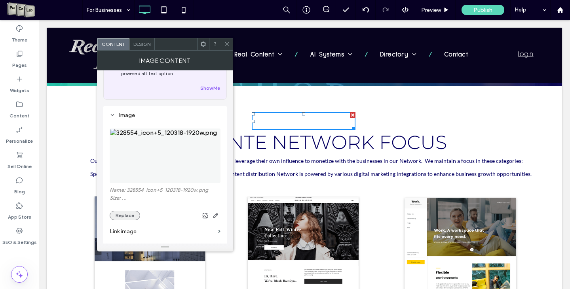
click at [130, 219] on button "Replace" at bounding box center [125, 215] width 30 height 9
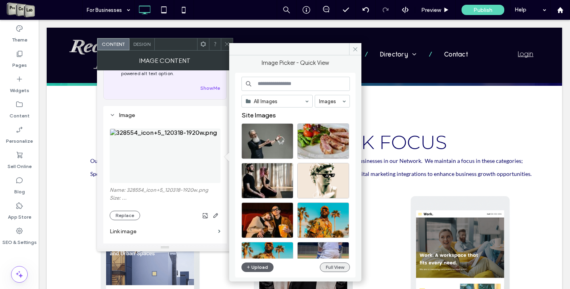
click at [336, 268] on button "Full View" at bounding box center [335, 267] width 30 height 9
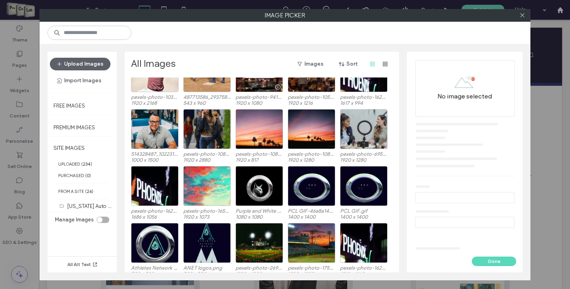
scroll to position [396, 0]
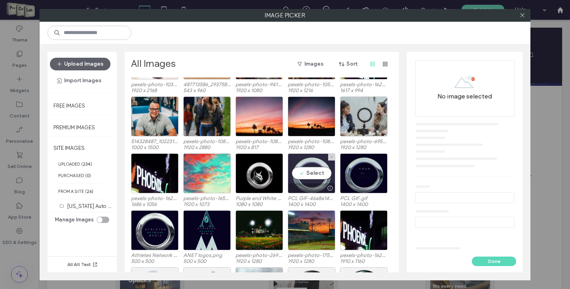
click at [316, 175] on div "Select" at bounding box center [311, 173] width 47 height 40
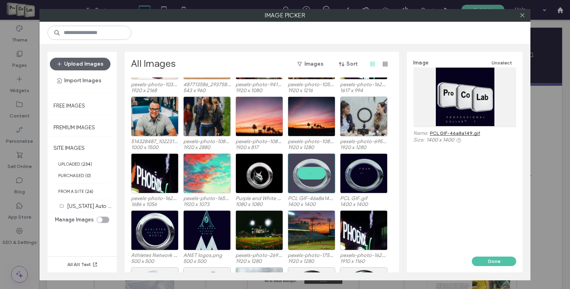
click at [489, 258] on button "Done" at bounding box center [494, 261] width 44 height 9
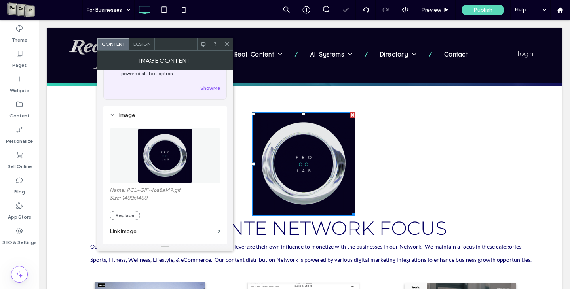
click at [224, 42] on icon at bounding box center [227, 44] width 6 height 6
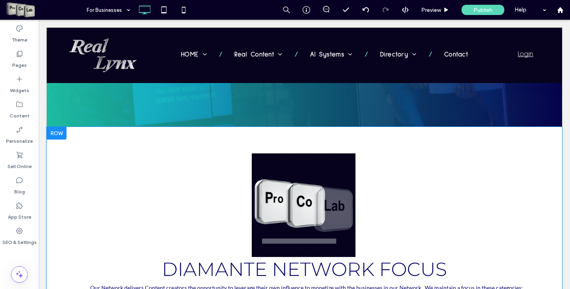
scroll to position [79, 0]
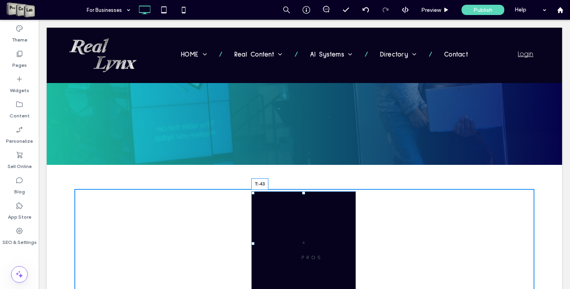
drag, startPoint x: 301, startPoint y: 193, endPoint x: 299, endPoint y: 172, distance: 20.2
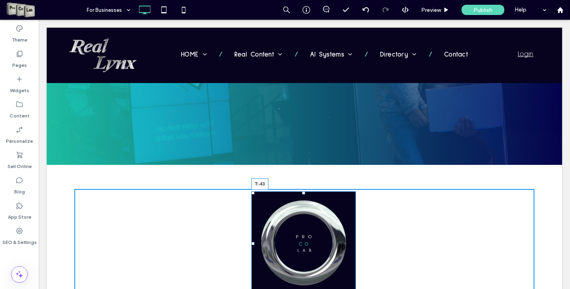
click at [299, 172] on div "T:-43 DIAMANTE NETWORK FOCUS Our Network delivers Content creators the opportun…" at bounding box center [304, 259] width 515 height 189
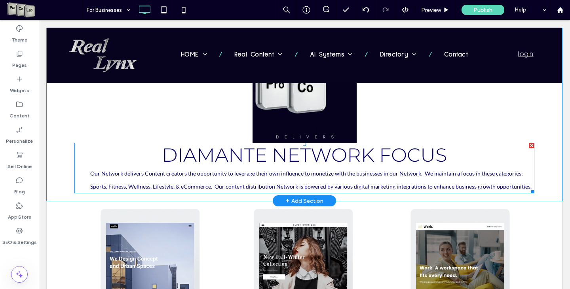
scroll to position [237, 0]
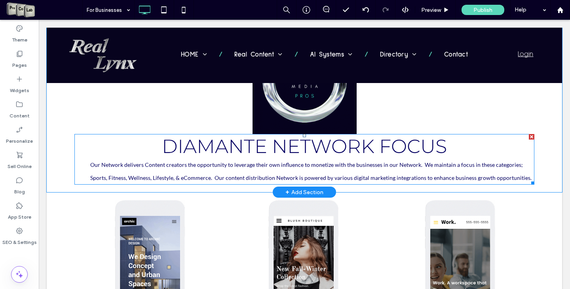
click at [196, 154] on span "DIAMANTE NETWORK FOCUS" at bounding box center [304, 146] width 285 height 23
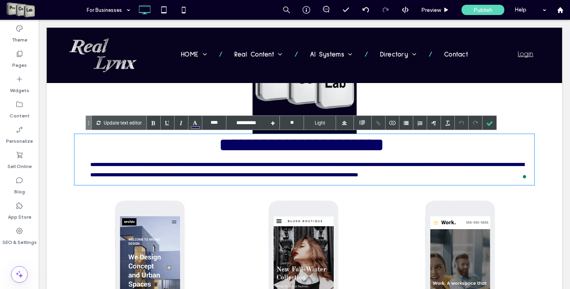
drag, startPoint x: 155, startPoint y: 146, endPoint x: 163, endPoint y: 148, distance: 7.9
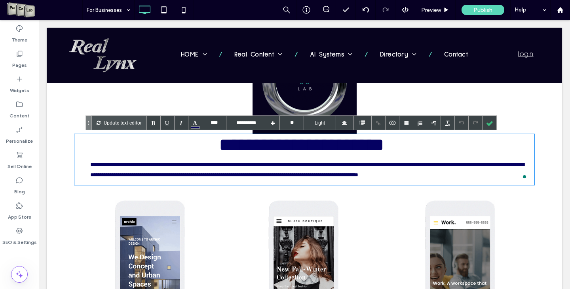
click at [263, 146] on div "**********" at bounding box center [301, 145] width 454 height 21
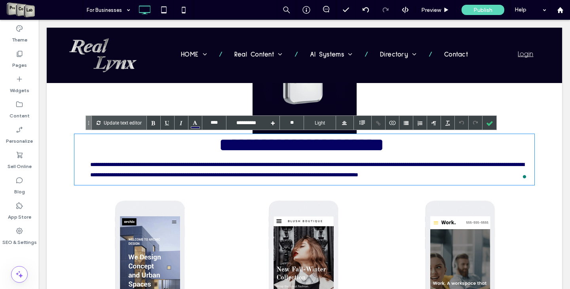
click at [219, 149] on span "**********" at bounding box center [301, 145] width 165 height 19
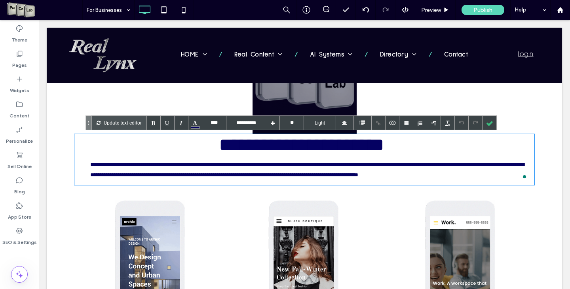
click at [219, 149] on span "**********" at bounding box center [301, 145] width 165 height 19
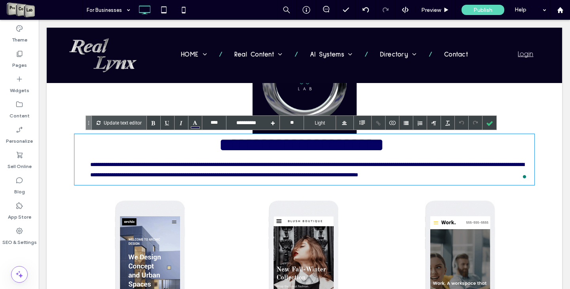
click at [219, 149] on span "**********" at bounding box center [301, 145] width 165 height 19
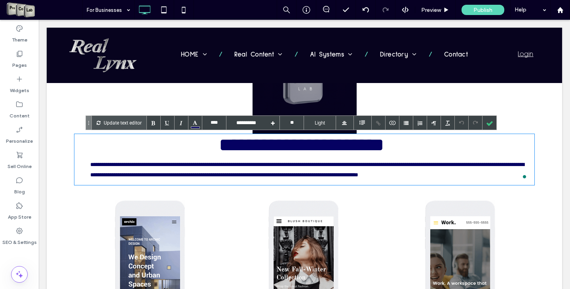
click at [219, 149] on span "**********" at bounding box center [301, 145] width 165 height 19
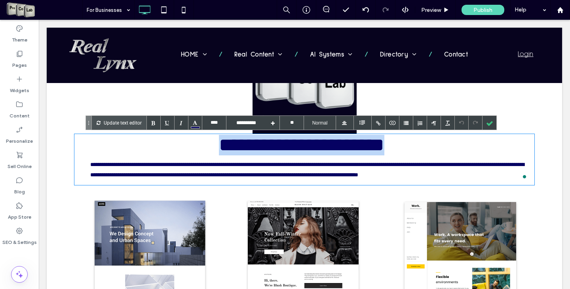
click at [219, 146] on span "**********" at bounding box center [301, 145] width 165 height 19
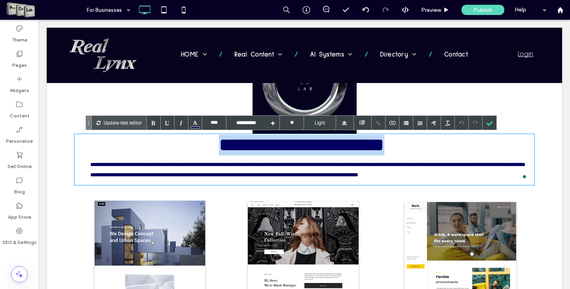
type input "****"
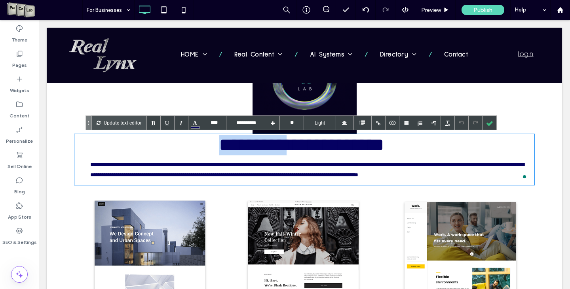
drag, startPoint x: 164, startPoint y: 146, endPoint x: 274, endPoint y: 145, distance: 110.0
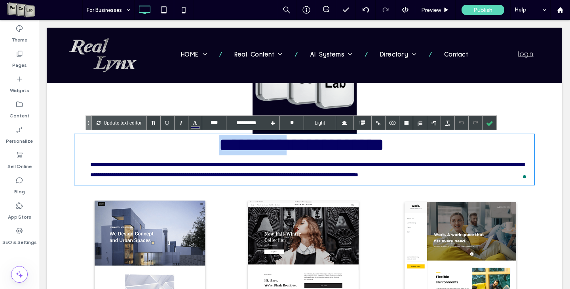
click at [274, 145] on span "**********" at bounding box center [301, 145] width 165 height 19
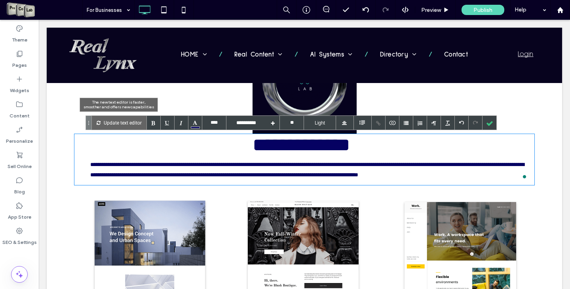
click at [122, 122] on p "Update text editor" at bounding box center [123, 123] width 38 height 14
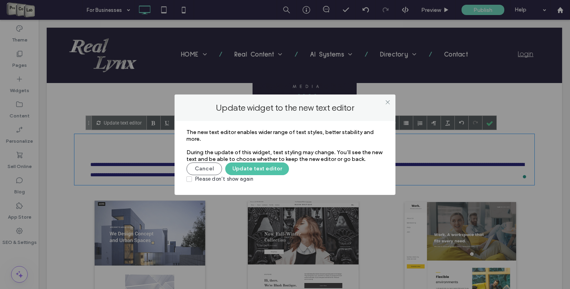
click at [237, 169] on button "Update text editor" at bounding box center [257, 169] width 64 height 13
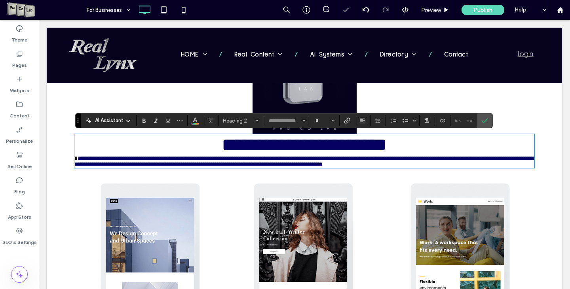
type input "**********"
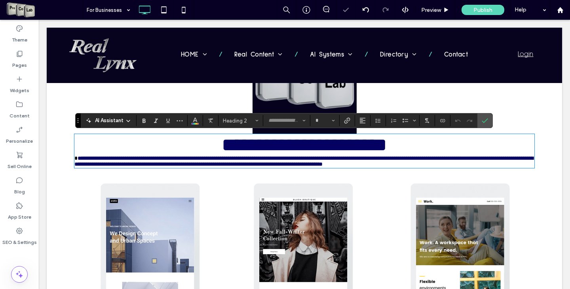
type input "**"
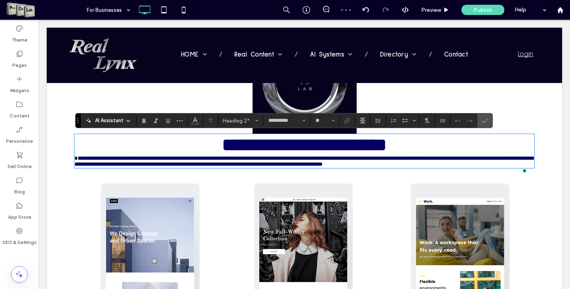
click at [222, 144] on h2 "**********" at bounding box center [304, 145] width 460 height 21
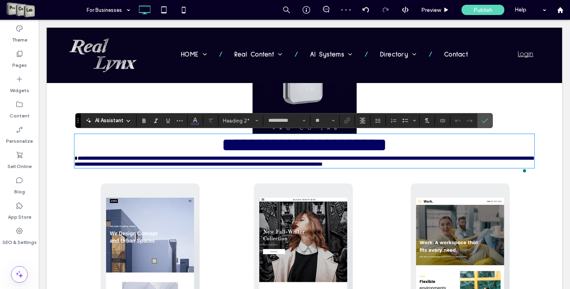
click at [222, 146] on span "**********" at bounding box center [304, 145] width 165 height 19
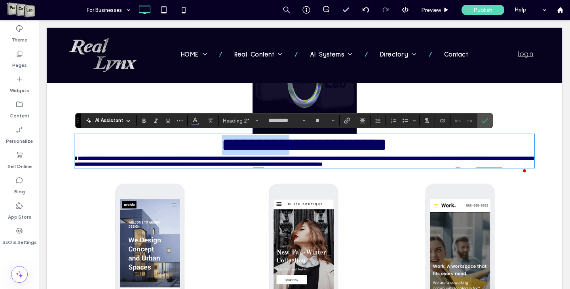
drag, startPoint x: 160, startPoint y: 147, endPoint x: 271, endPoint y: 143, distance: 110.8
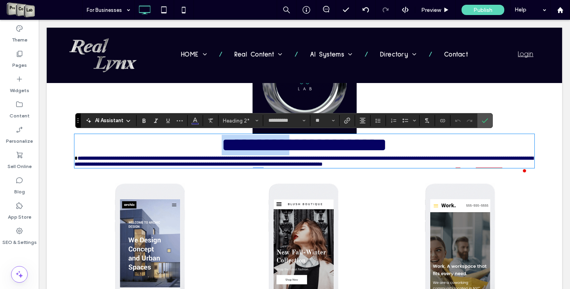
click at [271, 143] on span "**********" at bounding box center [304, 145] width 165 height 19
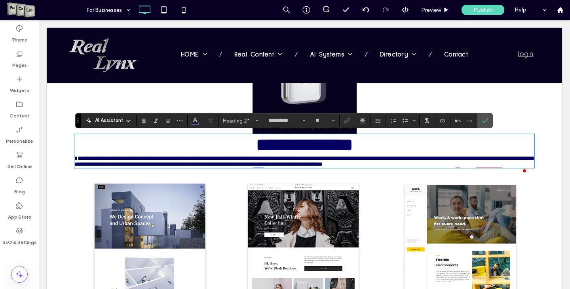
type input "****"
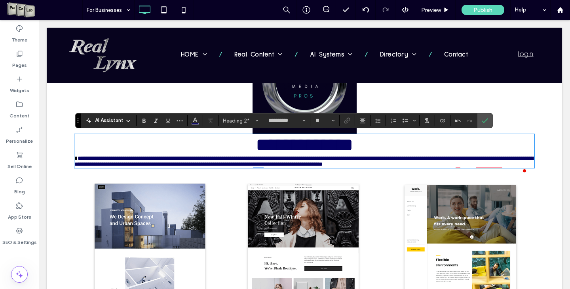
type input "**"
click at [407, 163] on span "**********" at bounding box center [303, 160] width 458 height 11
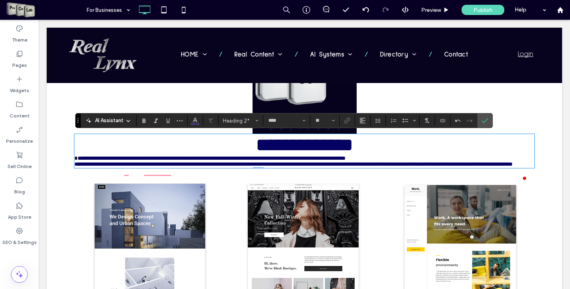
type input "**********"
type input "**"
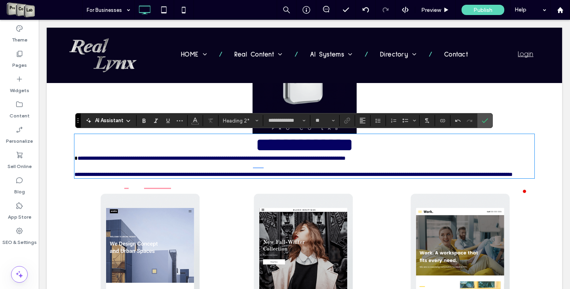
type input "****"
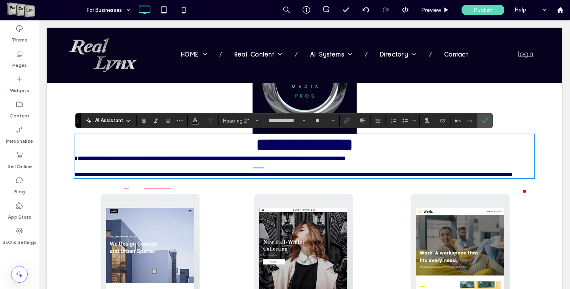
type input "**"
click at [293, 177] on span "**********" at bounding box center [293, 175] width 438 height 6
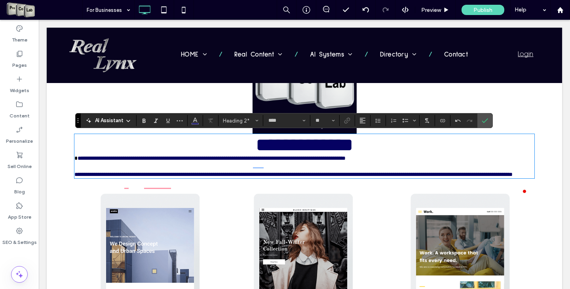
click at [297, 177] on span "**********" at bounding box center [293, 175] width 438 height 6
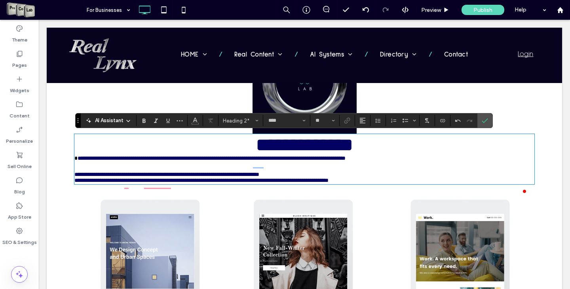
type input "**********"
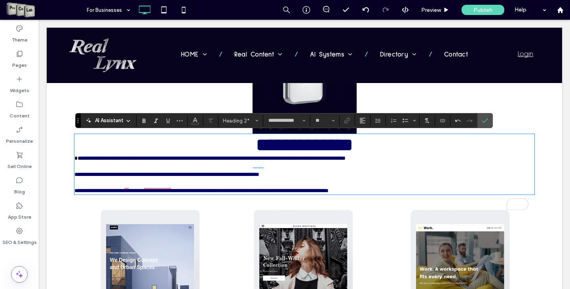
type input "**"
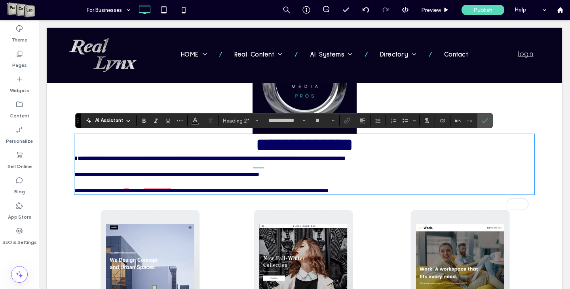
click at [78, 161] on span "**********" at bounding box center [212, 158] width 268 height 6
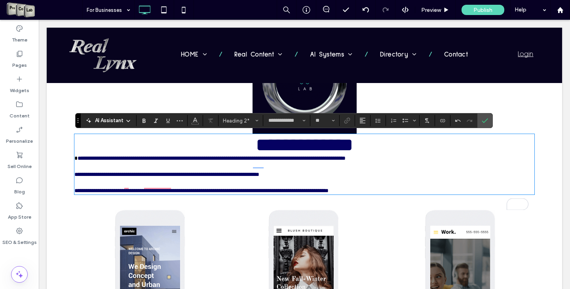
type input "****"
click at [482, 121] on icon "Confirm" at bounding box center [484, 120] width 6 height 6
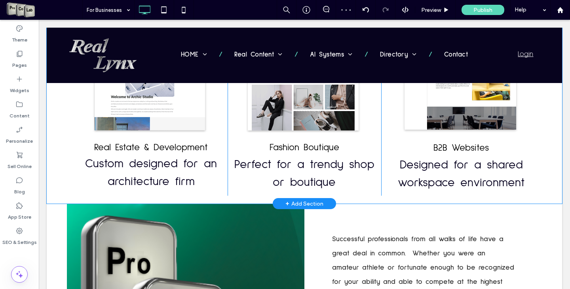
scroll to position [475, 0]
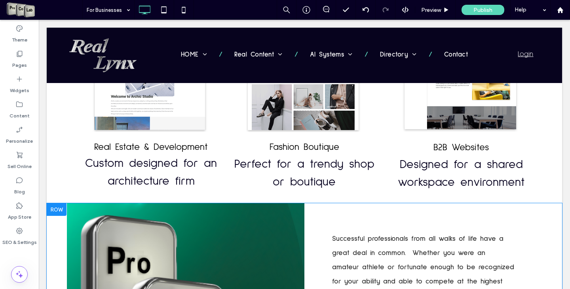
click at [62, 209] on div at bounding box center [57, 209] width 20 height 13
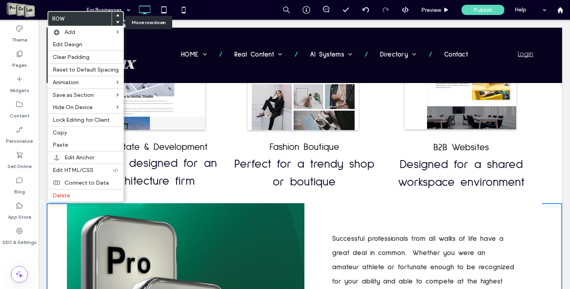
click at [116, 22] on icon at bounding box center [117, 22] width 3 height 3
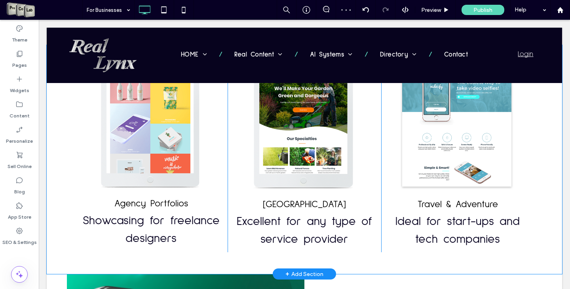
scroll to position [752, 0]
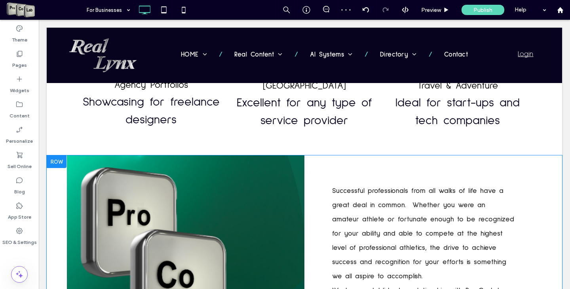
click at [57, 163] on div at bounding box center [57, 161] width 20 height 13
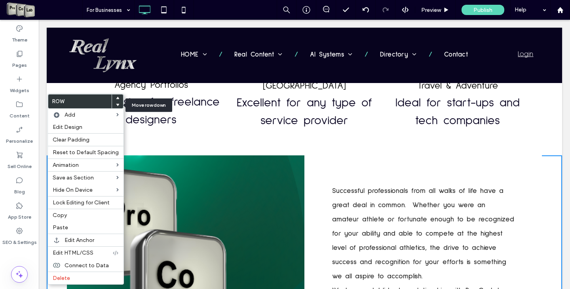
click at [116, 104] on use at bounding box center [118, 105] width 4 height 2
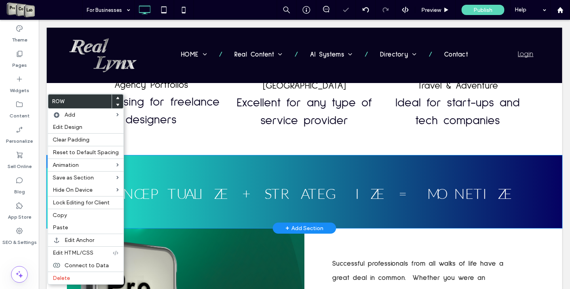
scroll to position [831, 0]
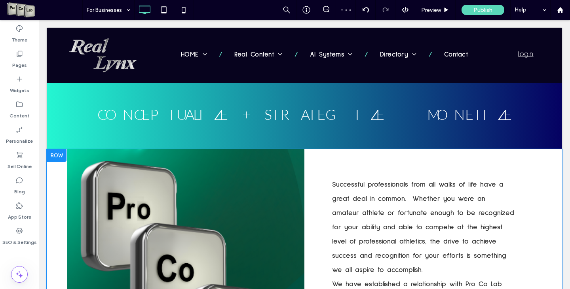
click at [61, 152] on div at bounding box center [57, 155] width 20 height 13
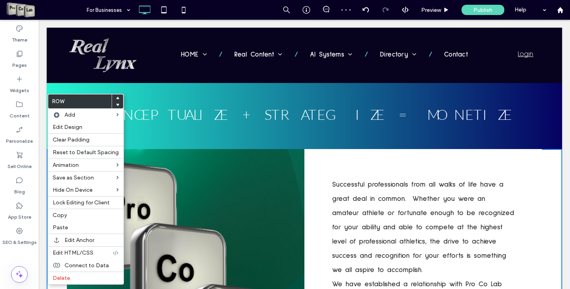
click at [117, 104] on div at bounding box center [117, 105] width 11 height 7
click at [116, 107] on span at bounding box center [117, 105] width 3 height 7
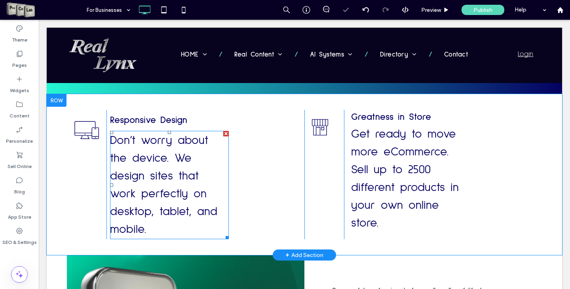
scroll to position [910, 0]
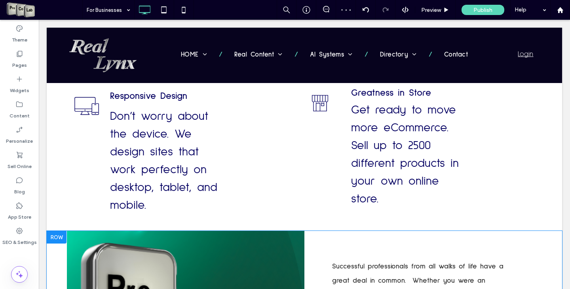
click at [60, 231] on div at bounding box center [57, 237] width 20 height 13
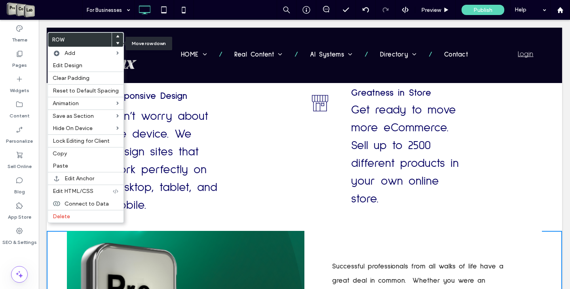
click at [116, 44] on icon at bounding box center [117, 43] width 3 height 3
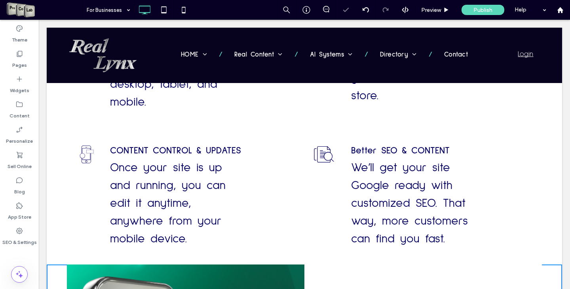
scroll to position [1068, 0]
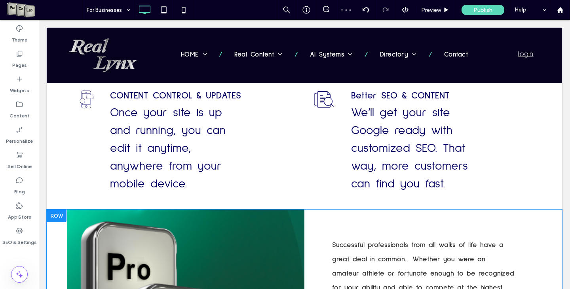
click at [57, 210] on div at bounding box center [57, 216] width 20 height 13
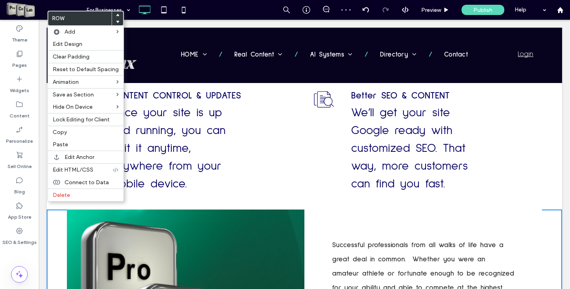
click at [118, 23] on div at bounding box center [117, 22] width 11 height 7
click at [116, 23] on icon at bounding box center [117, 21] width 3 height 3
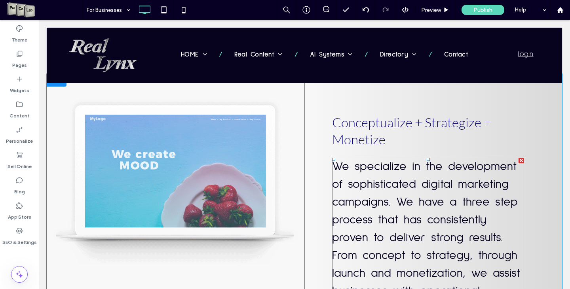
scroll to position [1582, 0]
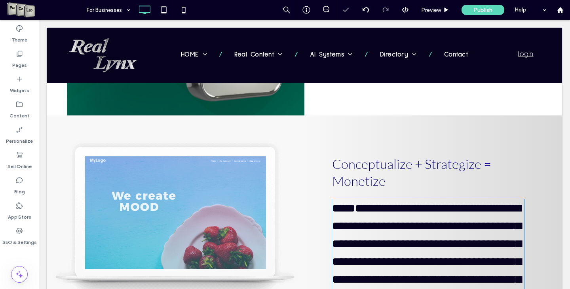
type input "**********"
type input "**"
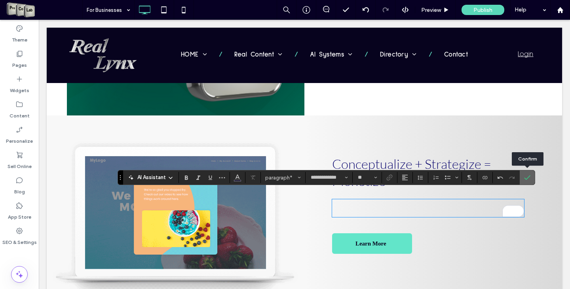
click at [526, 179] on use "Confirm" at bounding box center [527, 177] width 6 height 5
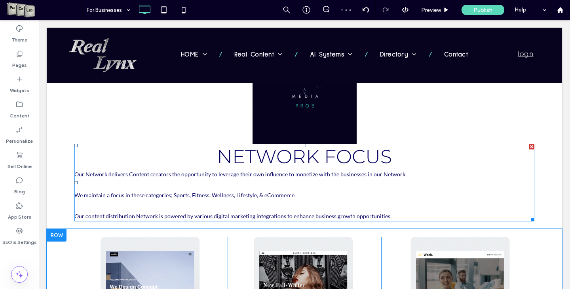
scroll to position [237, 0]
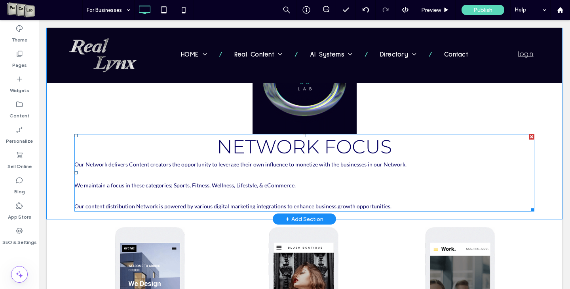
click at [390, 205] on h2 "Our content distribution Network is powered by various digital marketing integr…" at bounding box center [304, 207] width 460 height 8
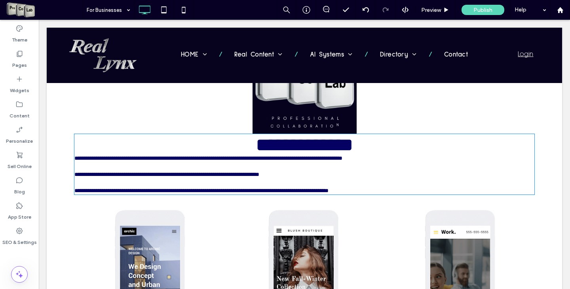
click at [390, 194] on h2 "**********" at bounding box center [304, 191] width 460 height 6
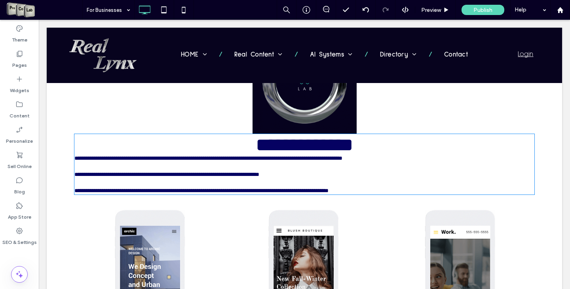
click at [330, 193] on span at bounding box center [329, 191] width 2 height 6
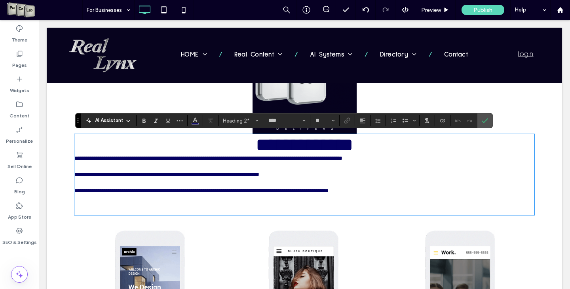
type input "**********"
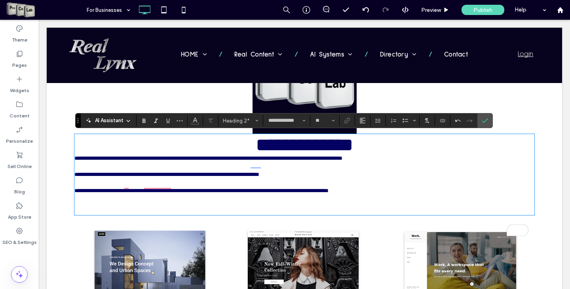
scroll to position [0, 0]
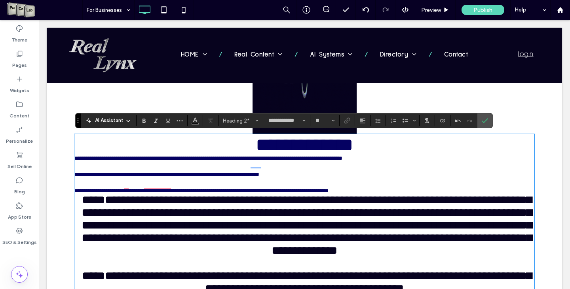
type input "**"
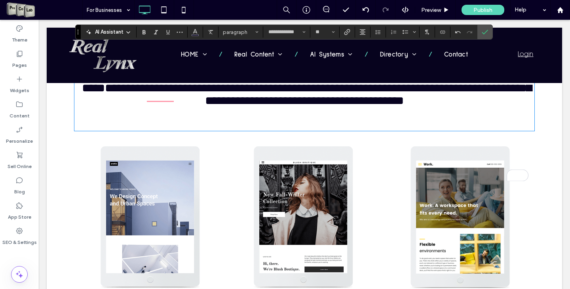
drag, startPoint x: 252, startPoint y: 167, endPoint x: 154, endPoint y: 85, distance: 127.4
click at [154, 85] on div "**********" at bounding box center [304, 38] width 460 height 183
drag, startPoint x: 469, startPoint y: 140, endPoint x: 241, endPoint y: 36, distance: 251.0
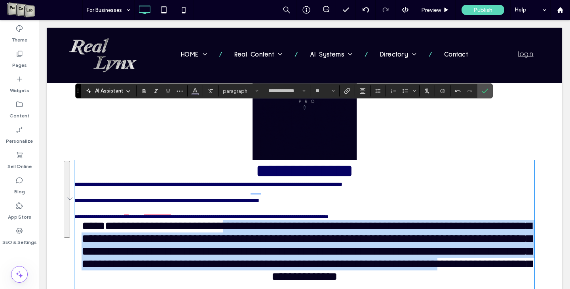
scroll to position [267, 0]
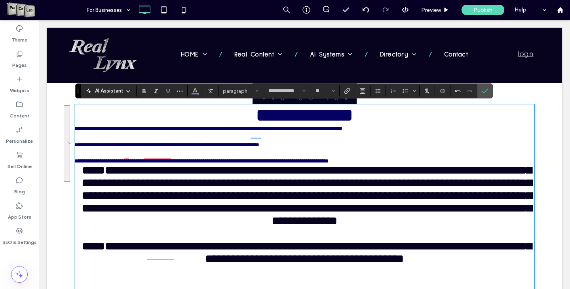
click at [100, 186] on span "**********" at bounding box center [306, 196] width 450 height 62
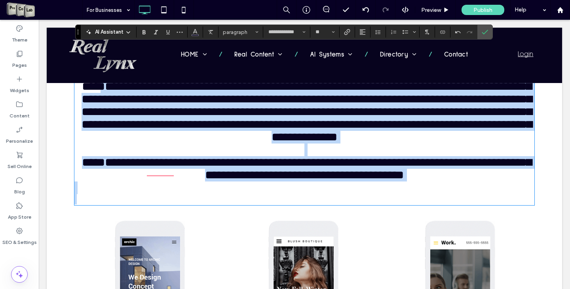
scroll to position [490, 0]
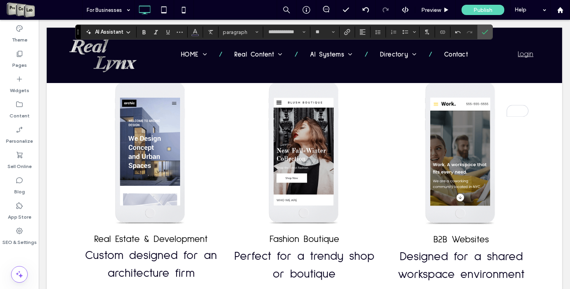
drag, startPoint x: 114, startPoint y: 186, endPoint x: 471, endPoint y: 118, distance: 363.3
click at [333, 31] on icon "Size" at bounding box center [332, 31] width 3 height 3
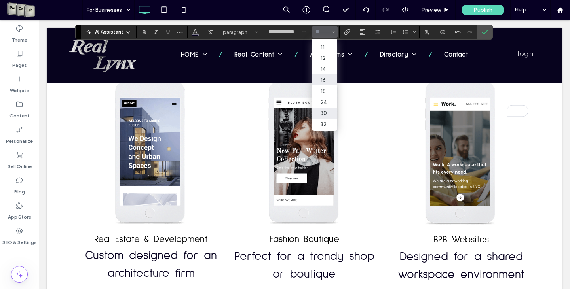
scroll to position [40, 0]
click at [324, 96] on label "24" at bounding box center [324, 93] width 25 height 11
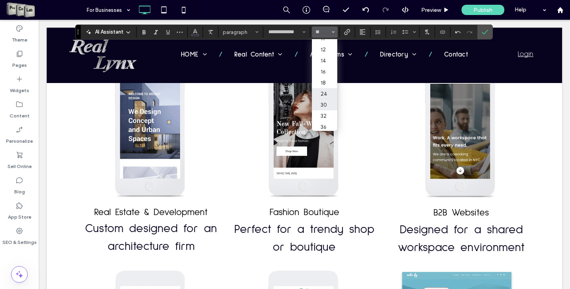
type input "**"
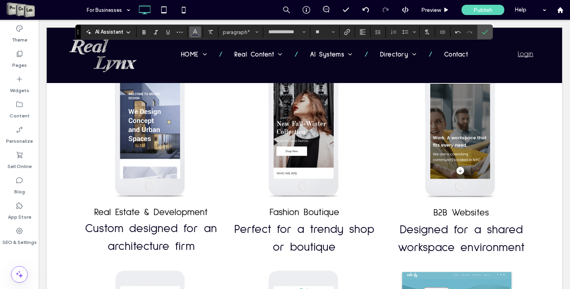
click at [195, 31] on icon "Color" at bounding box center [195, 31] width 6 height 6
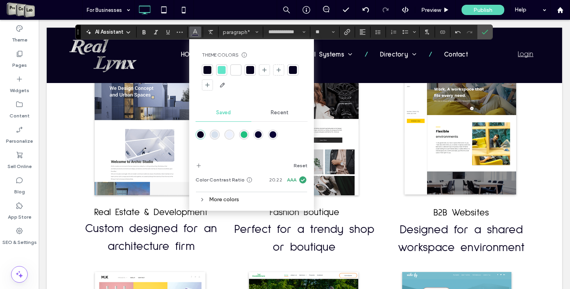
click at [208, 67] on div at bounding box center [207, 70] width 8 height 8
click at [483, 31] on icon "Confirm" at bounding box center [484, 32] width 6 height 6
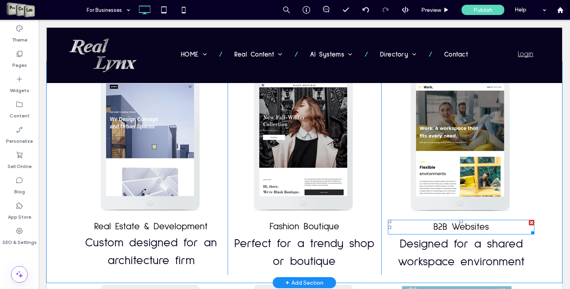
scroll to position [529, 0]
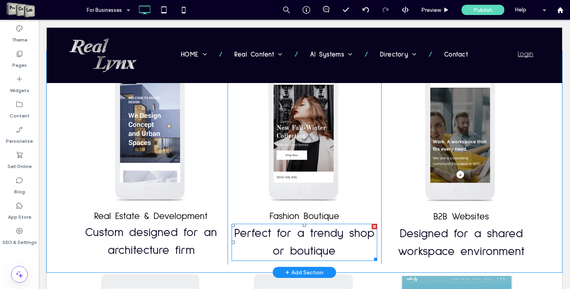
click at [371, 225] on div at bounding box center [374, 227] width 6 height 6
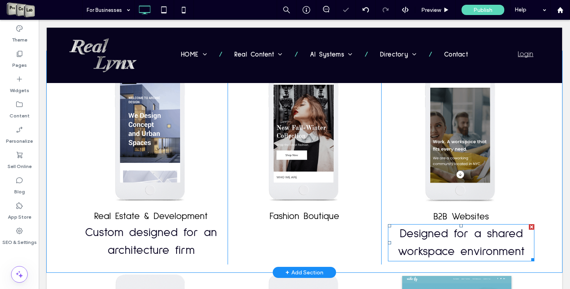
click at [528, 227] on div at bounding box center [531, 227] width 6 height 6
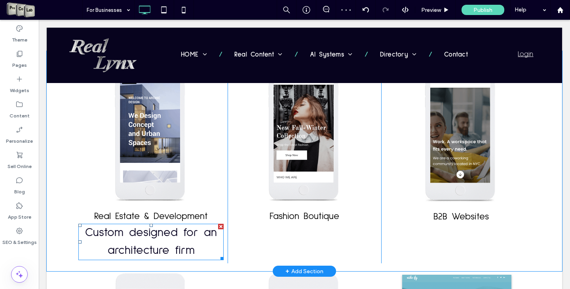
click at [220, 227] on div at bounding box center [221, 227] width 6 height 6
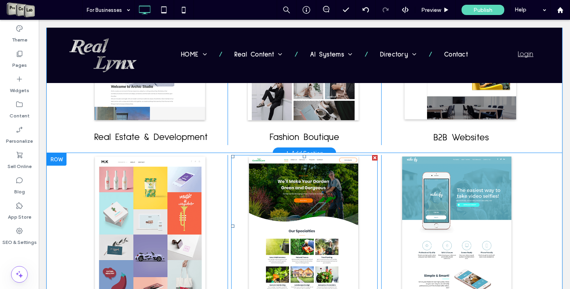
scroll to position [687, 0]
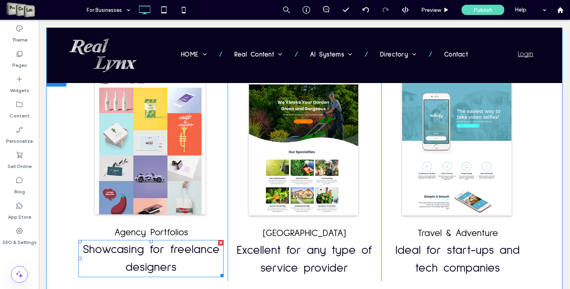
click at [218, 241] on div at bounding box center [221, 243] width 6 height 6
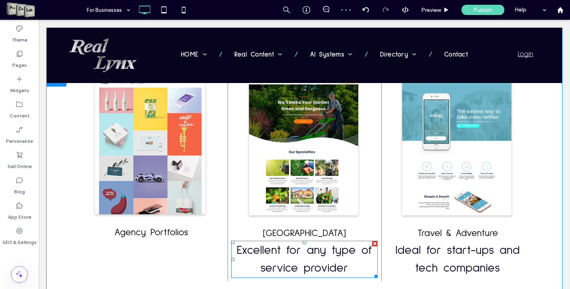
click at [372, 243] on div at bounding box center [375, 244] width 6 height 6
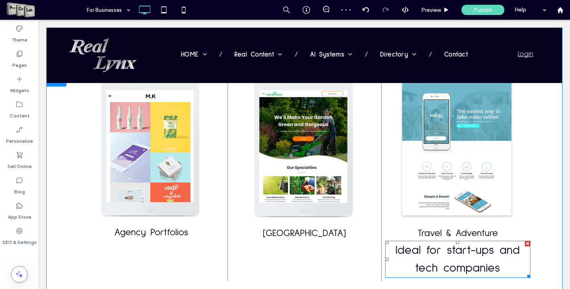
click at [525, 242] on div at bounding box center [528, 244] width 6 height 6
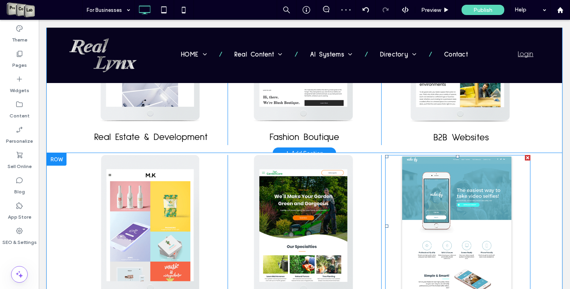
scroll to position [648, 0]
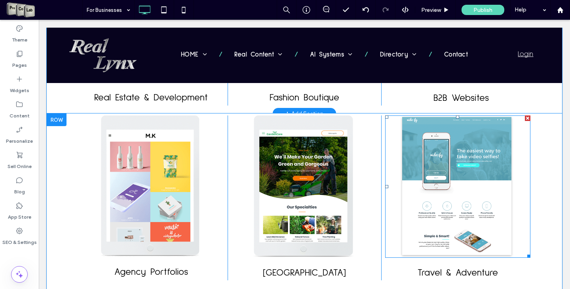
click at [424, 170] on li "Slide title Write your caption here Button" at bounding box center [456, 187] width 143 height 142
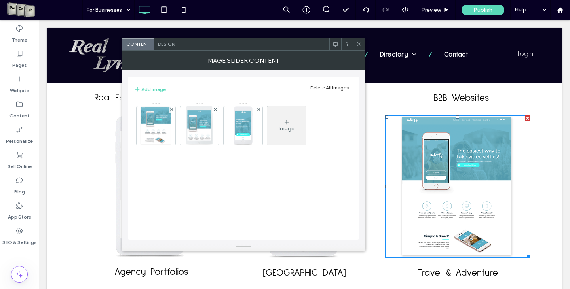
click at [165, 46] on span "Design" at bounding box center [166, 44] width 17 height 6
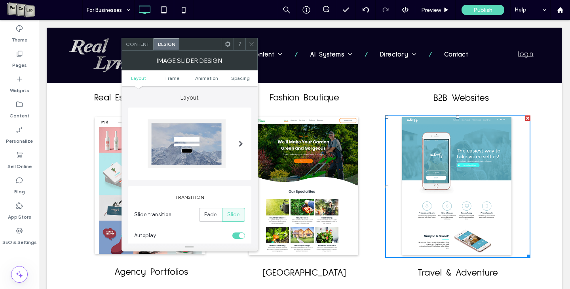
click at [253, 39] on span at bounding box center [251, 44] width 6 height 12
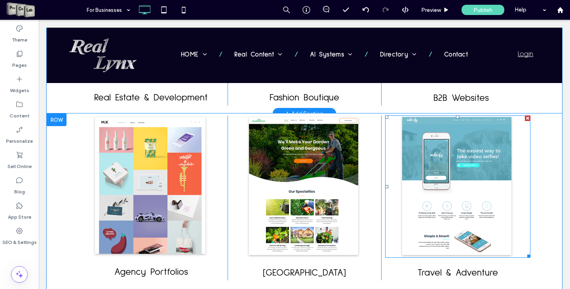
click at [463, 158] on li "Slide title Write your caption here Button" at bounding box center [456, 187] width 143 height 142
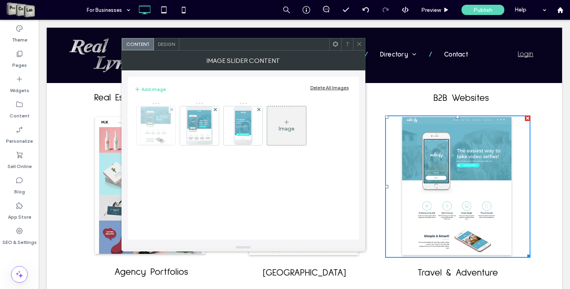
click at [159, 131] on img at bounding box center [155, 125] width 31 height 39
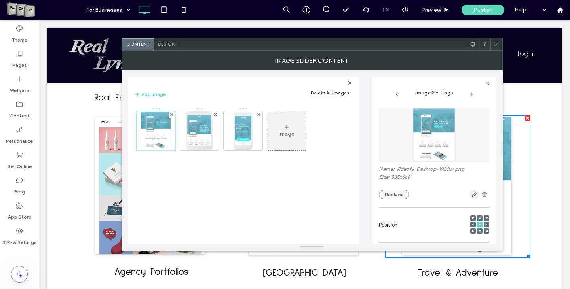
click at [471, 193] on icon "button" at bounding box center [474, 194] width 6 height 6
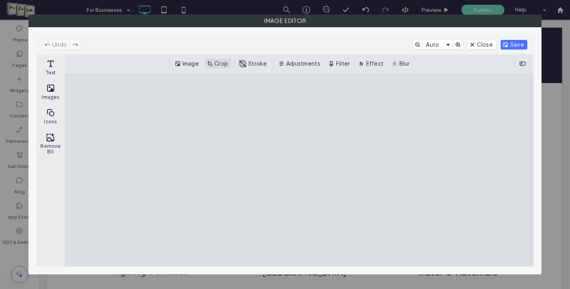
click at [219, 66] on button "Crop" at bounding box center [218, 63] width 26 height 9
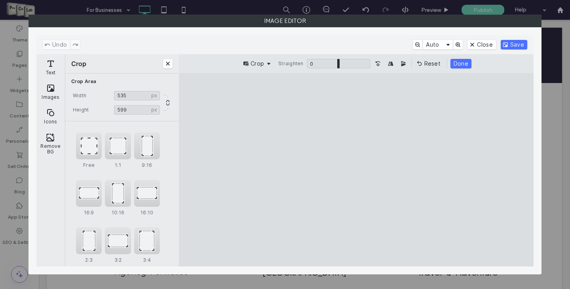
type input "***"
drag, startPoint x: 356, startPoint y: 92, endPoint x: 355, endPoint y: 106, distance: 14.2
click at [356, 170] on cesdk-canvas "Editor canvas" at bounding box center [356, 170] width 0 height 0
click at [508, 44] on button "Save" at bounding box center [513, 44] width 27 height 9
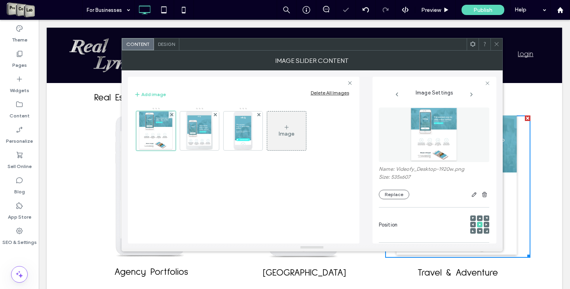
click at [496, 43] on icon at bounding box center [496, 44] width 6 height 6
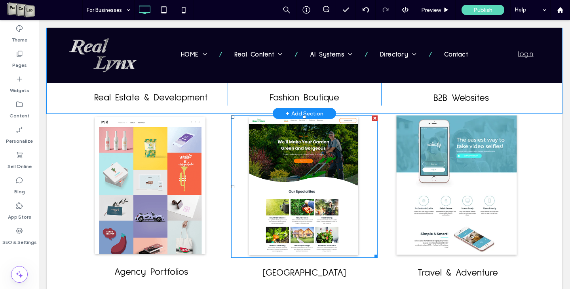
click at [324, 172] on li "Slide title Write your caption here Button" at bounding box center [303, 187] width 144 height 142
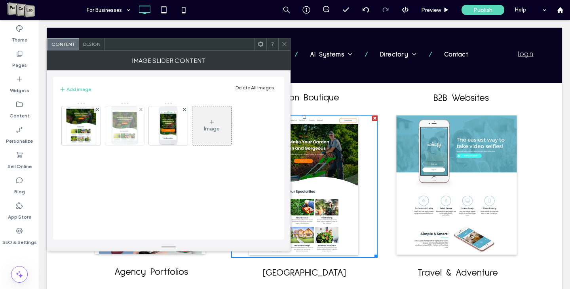
click at [136, 136] on img at bounding box center [124, 125] width 27 height 39
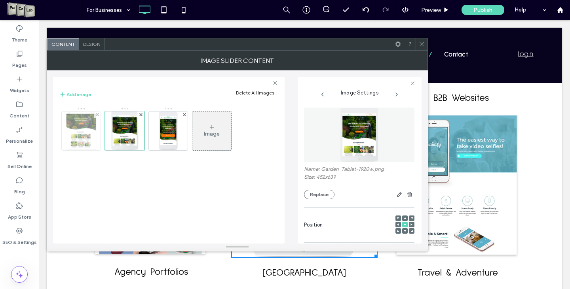
click at [91, 133] on img at bounding box center [81, 131] width 31 height 39
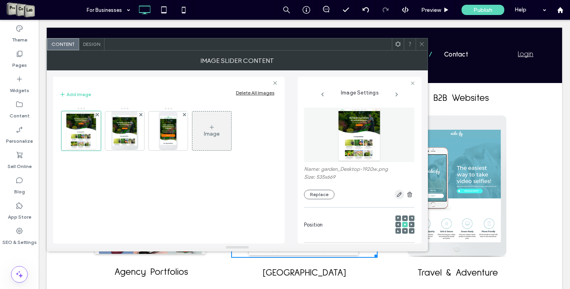
click at [396, 193] on icon "button" at bounding box center [399, 194] width 6 height 6
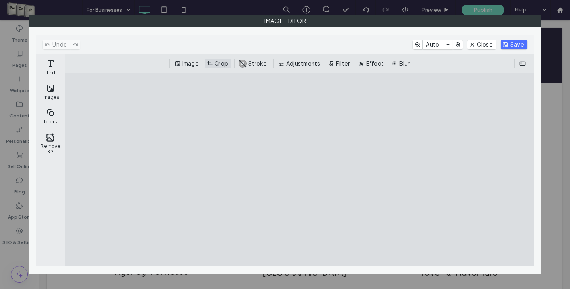
click at [218, 61] on button "Crop" at bounding box center [218, 63] width 26 height 9
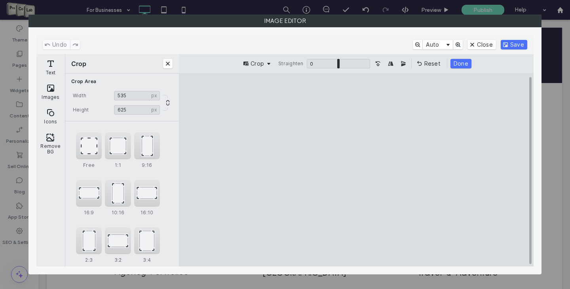
type input "***"
drag, startPoint x: 358, startPoint y: 93, endPoint x: 358, endPoint y: 103, distance: 9.9
click at [356, 170] on cesdk-canvas "Editor canvas" at bounding box center [356, 170] width 0 height 0
click at [513, 42] on button "Save" at bounding box center [513, 44] width 27 height 9
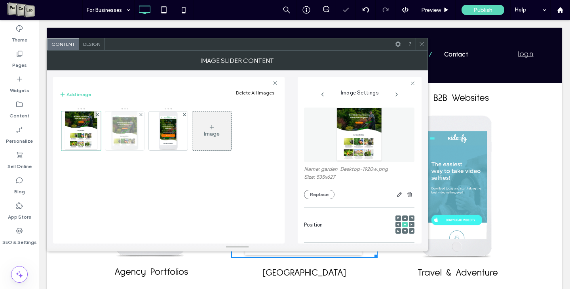
click at [125, 131] on img at bounding box center [124, 131] width 27 height 39
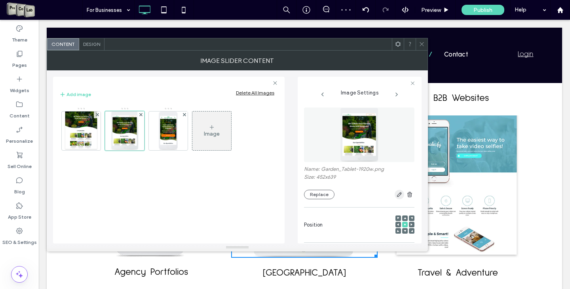
click at [396, 195] on icon "button" at bounding box center [399, 194] width 6 height 6
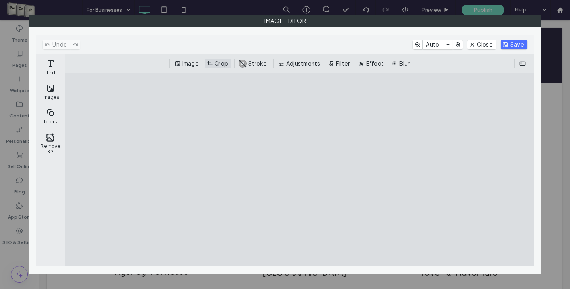
click at [218, 61] on button "Crop" at bounding box center [218, 63] width 26 height 9
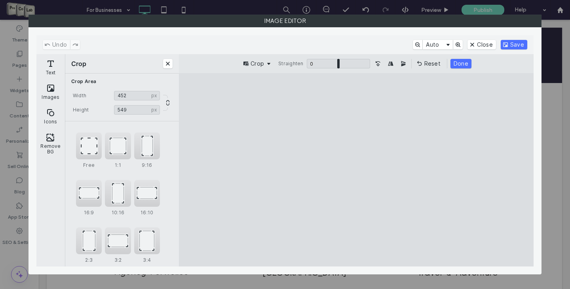
type input "***"
drag, startPoint x: 356, startPoint y: 92, endPoint x: 357, endPoint y: 116, distance: 23.3
click at [356, 170] on cesdk-canvas "Editor canvas" at bounding box center [356, 170] width 0 height 0
click at [511, 45] on button "Save" at bounding box center [513, 44] width 27 height 9
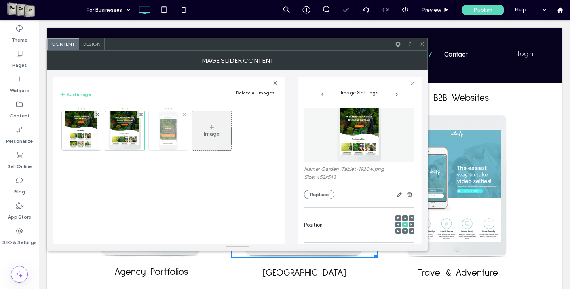
click at [169, 144] on img at bounding box center [168, 131] width 19 height 39
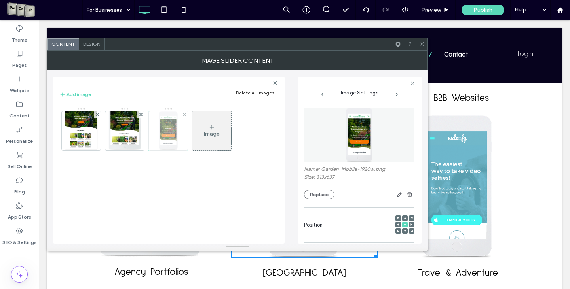
click at [168, 142] on div at bounding box center [168, 131] width 40 height 40
click at [396, 196] on icon "button" at bounding box center [399, 194] width 6 height 6
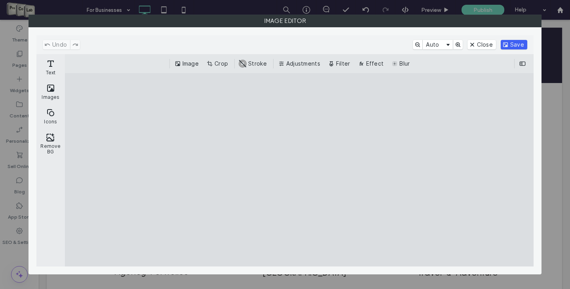
click at [509, 44] on button "Save" at bounding box center [513, 44] width 27 height 9
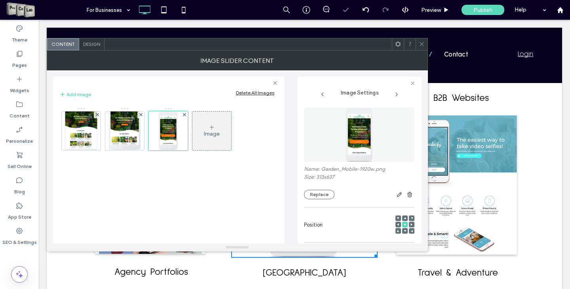
click at [423, 44] on icon at bounding box center [422, 44] width 6 height 6
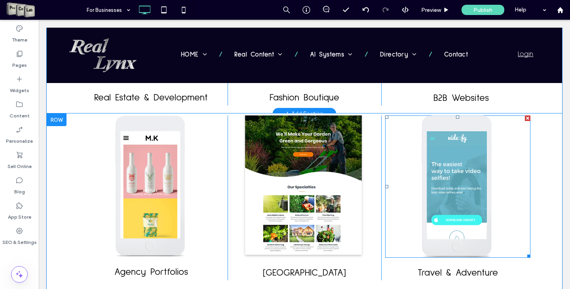
click at [426, 176] on li "Slide title Write your caption here Button" at bounding box center [456, 187] width 143 height 142
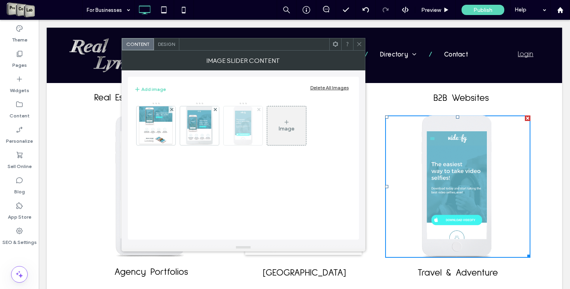
click at [259, 110] on icon at bounding box center [258, 109] width 3 height 3
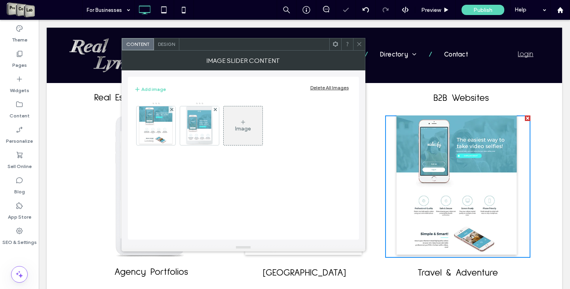
click at [357, 45] on icon at bounding box center [359, 44] width 6 height 6
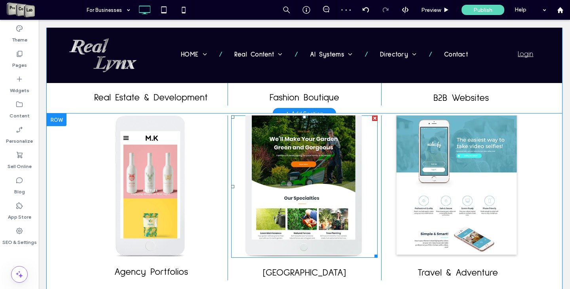
click at [315, 154] on li "Slide title Write your caption here Button" at bounding box center [303, 187] width 144 height 142
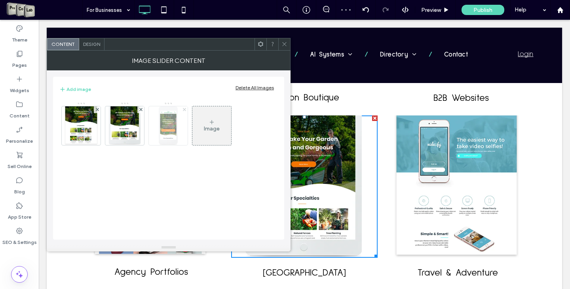
click at [184, 109] on icon at bounding box center [184, 109] width 3 height 3
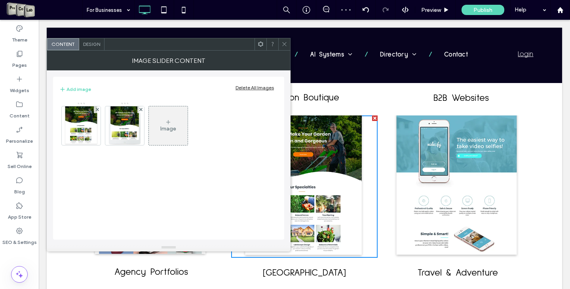
click at [283, 41] on icon at bounding box center [284, 44] width 6 height 6
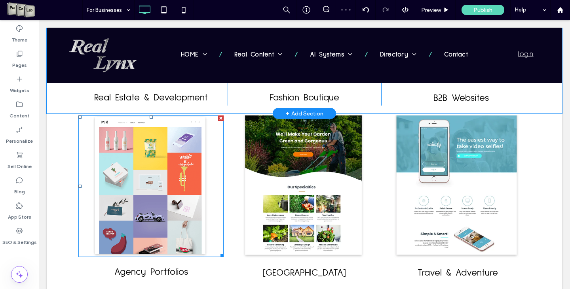
click at [195, 184] on li "Slide title Write your caption here Button" at bounding box center [149, 187] width 143 height 142
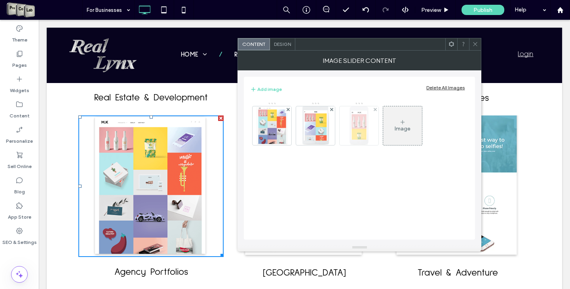
click at [377, 110] on div at bounding box center [374, 109] width 7 height 7
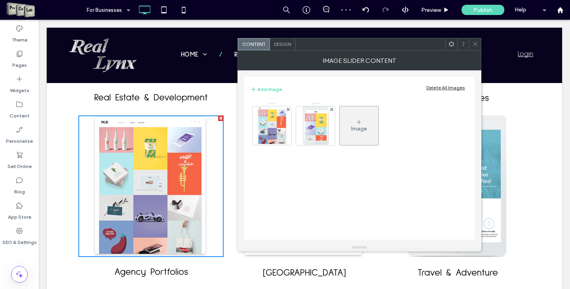
click at [476, 42] on use at bounding box center [475, 44] width 4 height 4
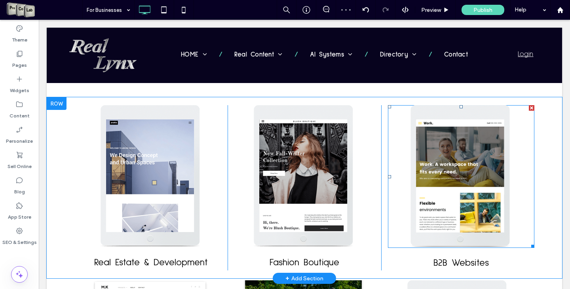
scroll to position [450, 0]
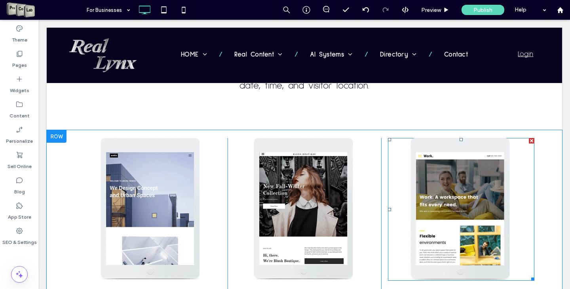
click at [482, 203] on li "Slide title Write your caption here Button" at bounding box center [460, 209] width 144 height 143
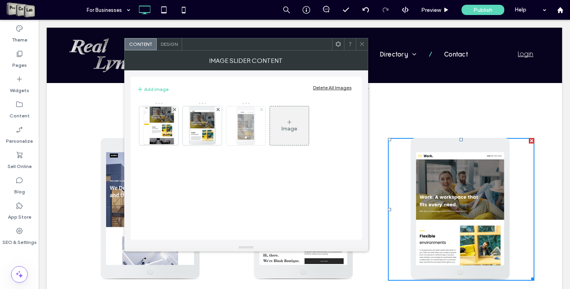
click at [261, 110] on use at bounding box center [261, 109] width 3 height 3
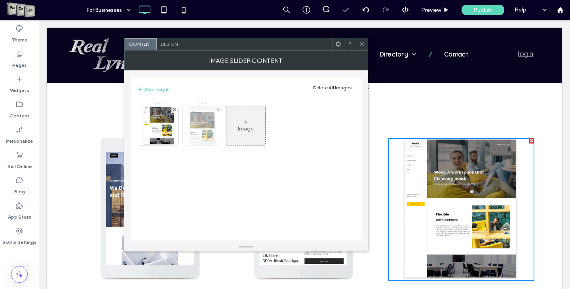
click at [211, 131] on img at bounding box center [201, 125] width 27 height 39
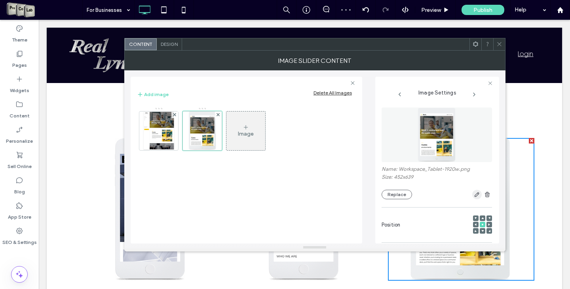
click at [473, 192] on icon "button" at bounding box center [476, 194] width 6 height 6
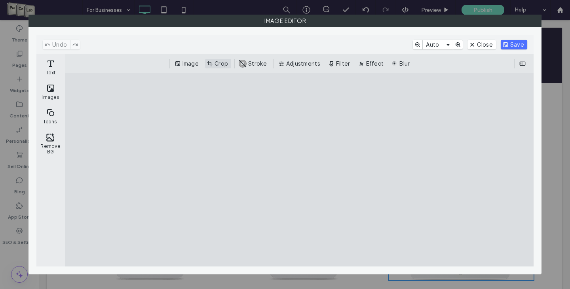
click at [223, 63] on button "Crop" at bounding box center [218, 63] width 26 height 9
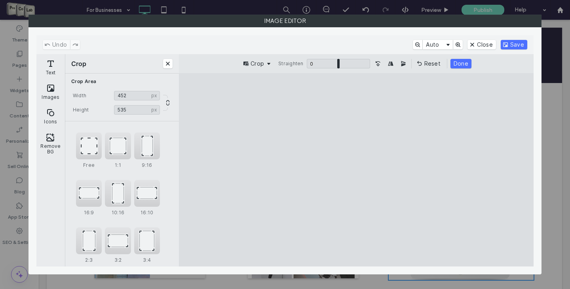
type input "***"
drag, startPoint x: 357, startPoint y: 92, endPoint x: 360, endPoint y: 116, distance: 23.9
click at [356, 170] on cesdk-canvas "Editor canvas" at bounding box center [356, 170] width 0 height 0
click at [521, 45] on button "Save" at bounding box center [513, 44] width 27 height 9
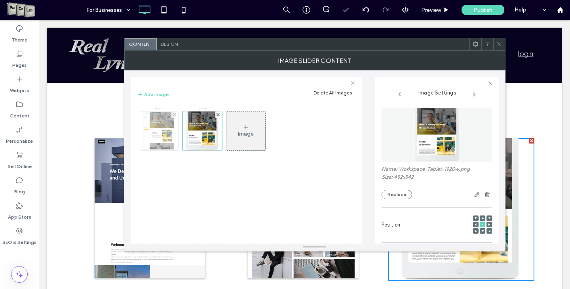
click at [162, 136] on img at bounding box center [159, 131] width 32 height 39
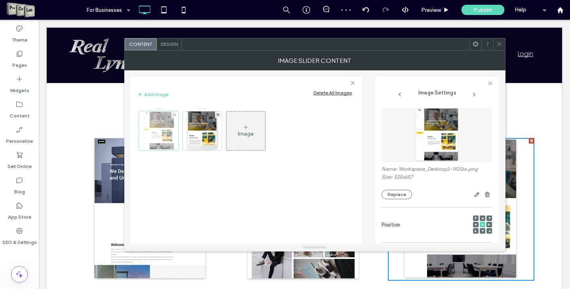
click at [161, 139] on div at bounding box center [159, 131] width 40 height 40
click at [403, 199] on button "Replace" at bounding box center [396, 194] width 30 height 9
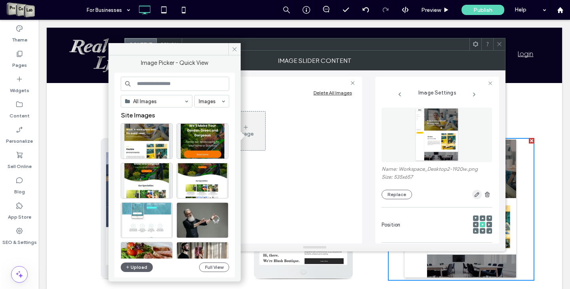
click at [474, 194] on use "button" at bounding box center [476, 194] width 5 height 5
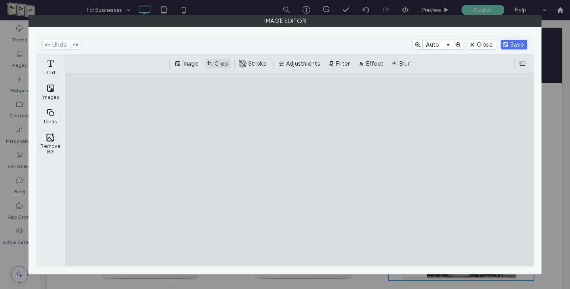
click at [220, 65] on button "Crop" at bounding box center [218, 63] width 26 height 9
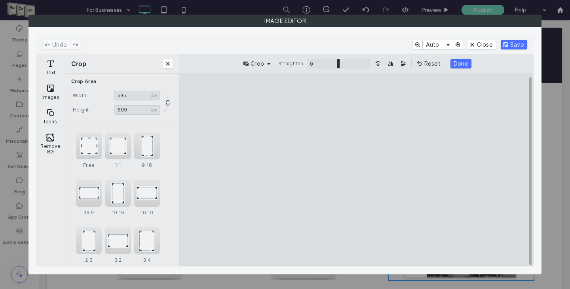
type input "***"
drag, startPoint x: 356, startPoint y: 94, endPoint x: 357, endPoint y: 103, distance: 9.6
click at [356, 170] on cesdk-canvas "Editor canvas" at bounding box center [356, 170] width 0 height 0
click at [511, 47] on button "Save" at bounding box center [513, 44] width 27 height 9
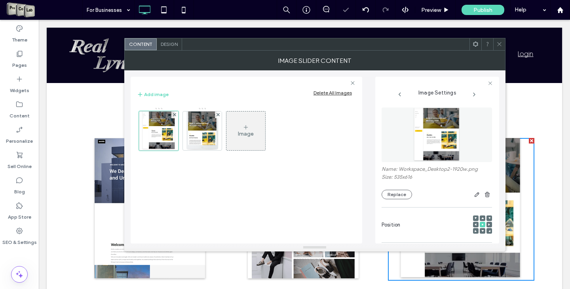
click at [501, 44] on icon at bounding box center [499, 44] width 6 height 6
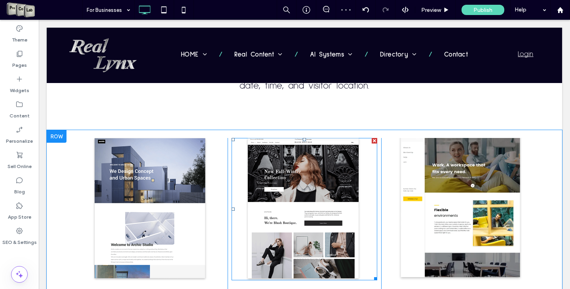
click at [335, 188] on li "Slide title Write your caption here Button" at bounding box center [302, 209] width 143 height 142
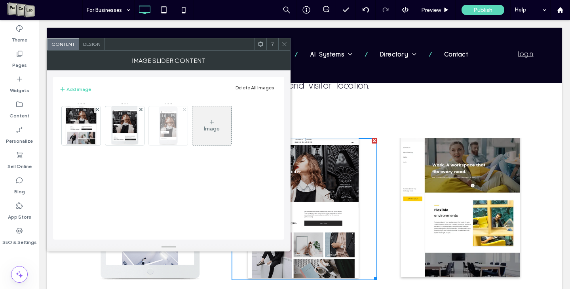
click at [185, 109] on icon at bounding box center [184, 109] width 3 height 3
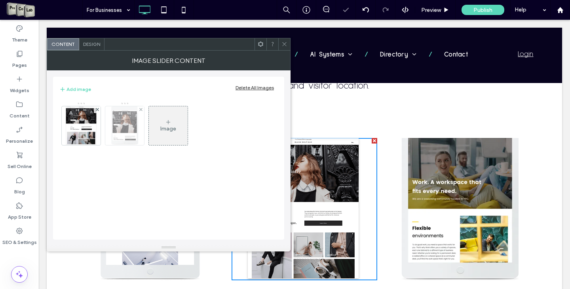
click at [133, 120] on img at bounding box center [124, 125] width 27 height 39
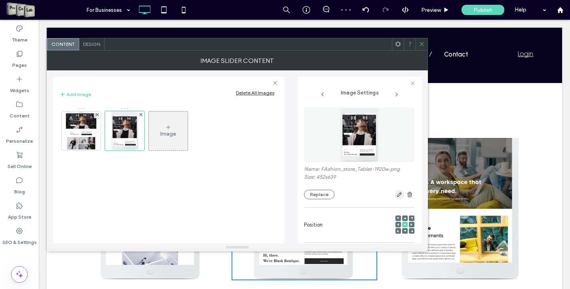
click at [394, 194] on span "button" at bounding box center [398, 194] width 9 height 9
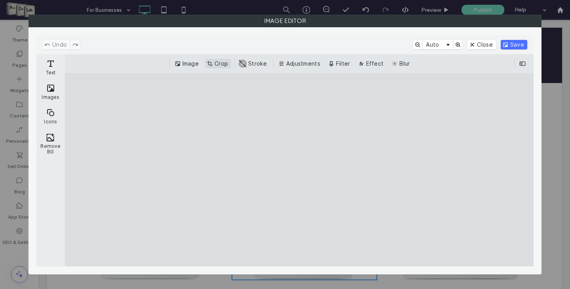
click at [225, 64] on button "Crop" at bounding box center [218, 63] width 26 height 9
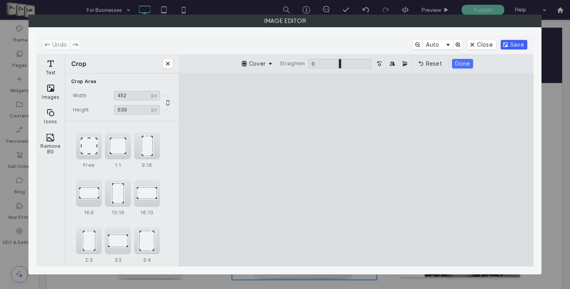
click at [519, 43] on button "Save" at bounding box center [513, 44] width 27 height 9
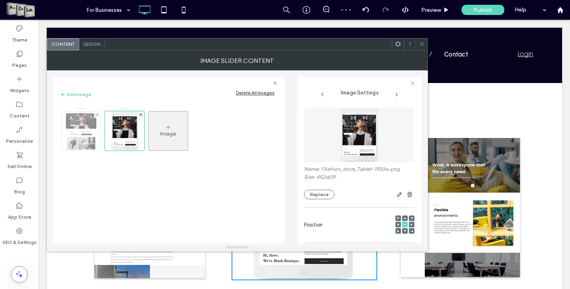
click at [69, 139] on img at bounding box center [81, 131] width 32 height 39
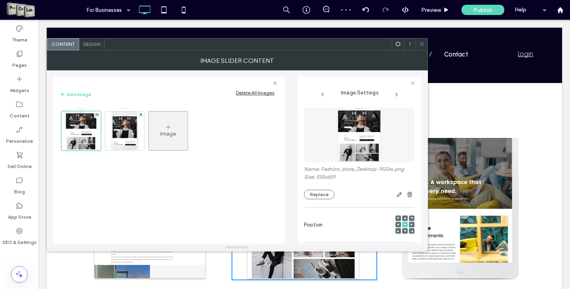
click at [421, 44] on use at bounding box center [421, 44] width 4 height 4
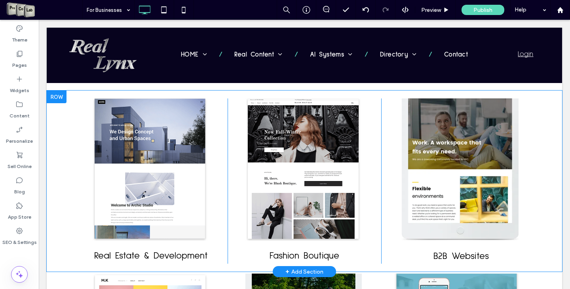
scroll to position [450, 0]
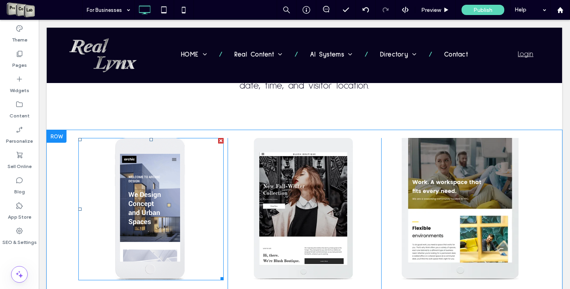
click at [172, 197] on li "Slide title Write your caption here Button" at bounding box center [149, 209] width 143 height 142
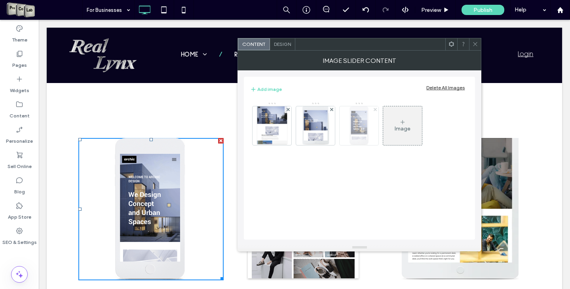
click at [374, 109] on use at bounding box center [374, 109] width 3 height 3
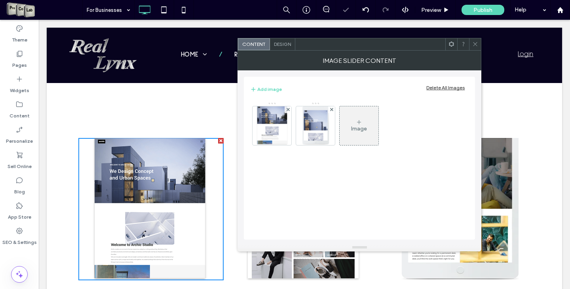
click at [471, 44] on div at bounding box center [475, 44] width 12 height 12
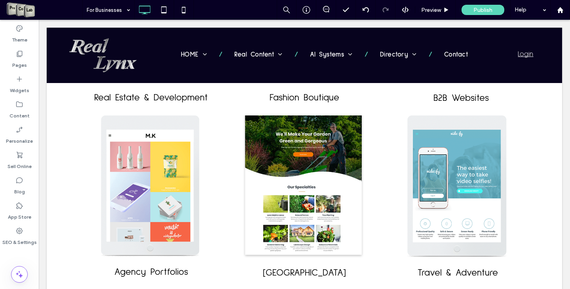
scroll to position [806, 0]
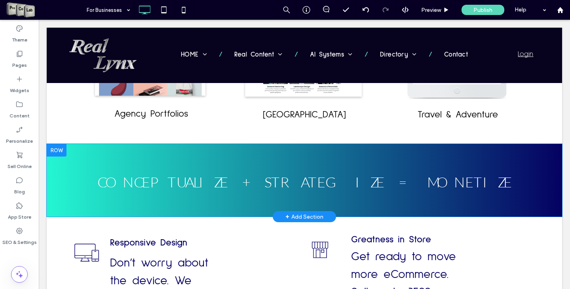
click at [57, 153] on div at bounding box center [57, 150] width 20 height 13
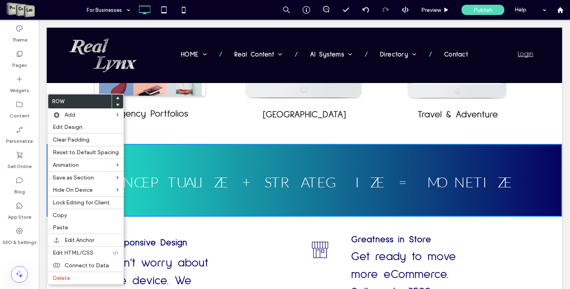
click at [153, 138] on div "Slide title Write your caption here Button Slide title Write your caption here …" at bounding box center [304, 49] width 515 height 189
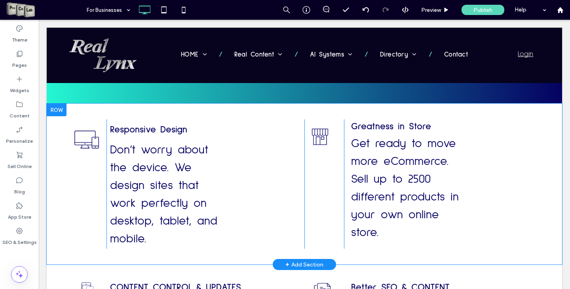
scroll to position [925, 0]
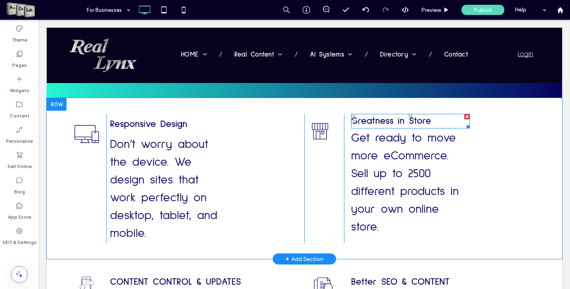
click at [464, 115] on div at bounding box center [467, 117] width 6 height 6
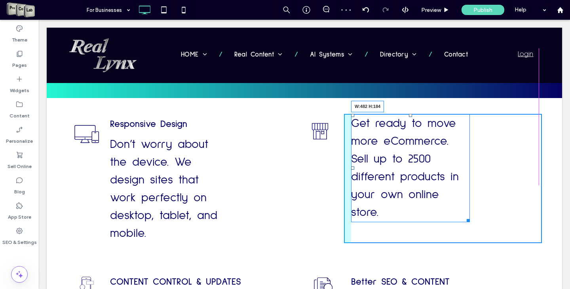
drag, startPoint x: 464, startPoint y: 219, endPoint x: 590, endPoint y: 241, distance: 127.7
click at [551, 221] on div "Click To Paste Responsive Design Don’t worry about the device. We design sites …" at bounding box center [304, 178] width 515 height 161
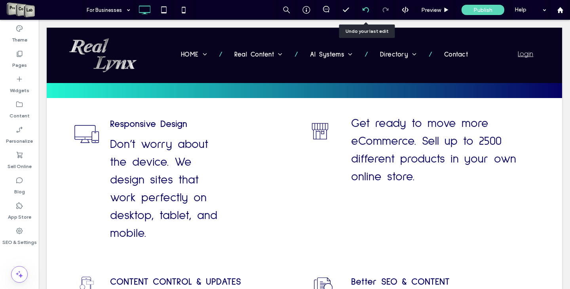
click at [366, 11] on icon at bounding box center [365, 10] width 6 height 6
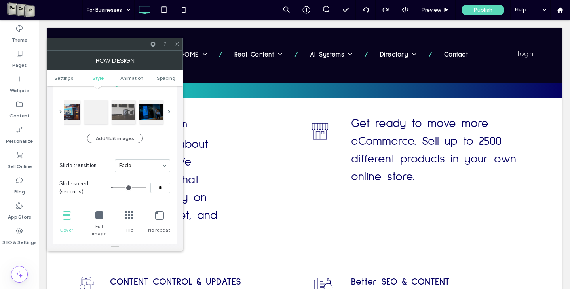
scroll to position [119, 0]
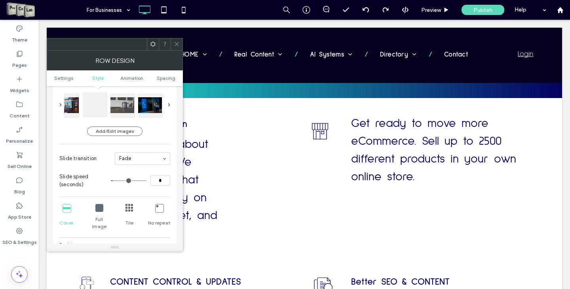
click at [98, 104] on div at bounding box center [95, 105] width 24 height 24
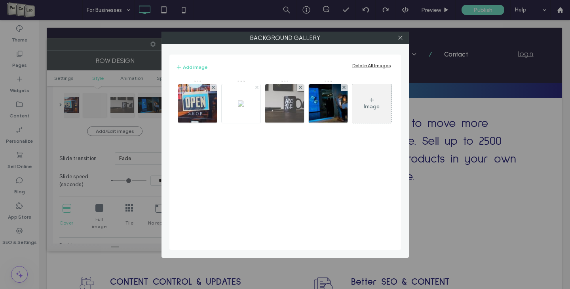
click at [257, 89] on span at bounding box center [256, 87] width 3 height 7
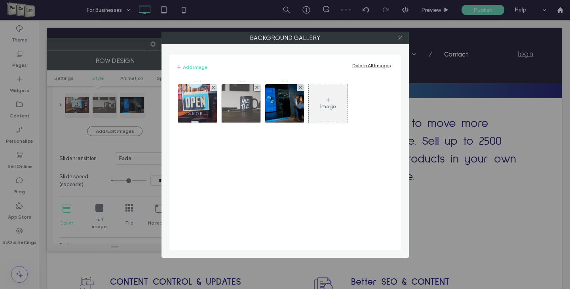
click at [399, 38] on icon at bounding box center [400, 38] width 6 height 6
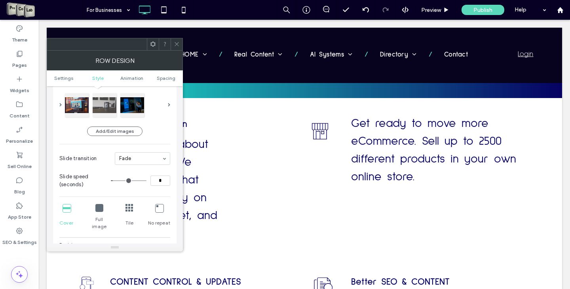
type input "*"
click at [114, 181] on input "range" at bounding box center [129, 180] width 36 height 1
click at [176, 44] on icon at bounding box center [177, 44] width 6 height 6
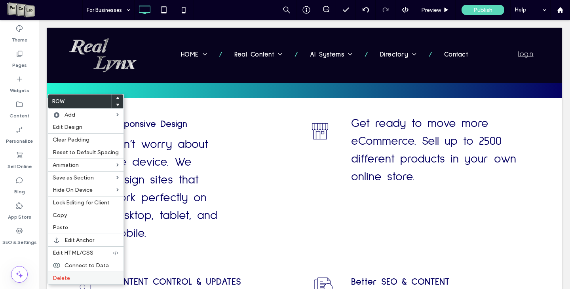
click at [69, 278] on span "Delete" at bounding box center [61, 278] width 17 height 7
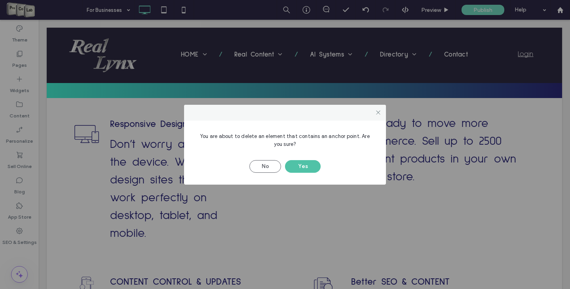
click at [316, 165] on button "Yes" at bounding box center [303, 166] width 36 height 13
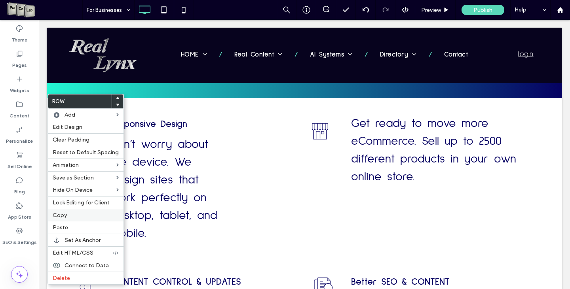
click at [64, 211] on div "Copy" at bounding box center [86, 215] width 76 height 13
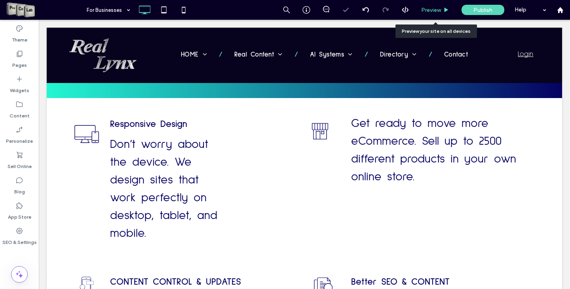
click at [431, 8] on span "Preview" at bounding box center [431, 10] width 20 height 7
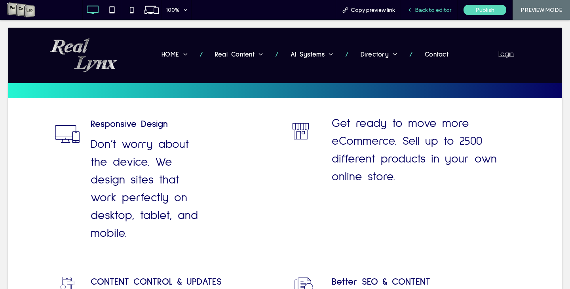
click at [439, 11] on span "Back to editor" at bounding box center [433, 10] width 36 height 7
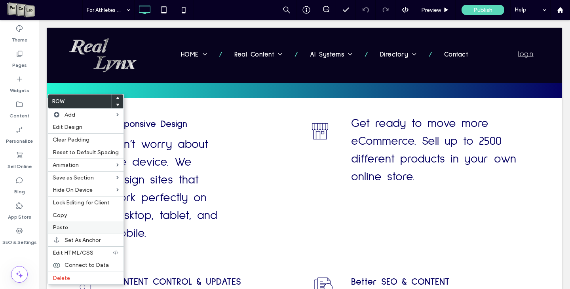
click at [83, 232] on div "Paste" at bounding box center [86, 228] width 76 height 12
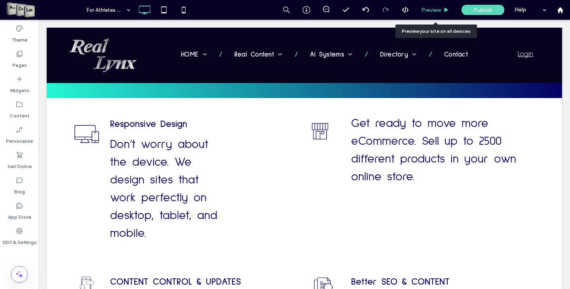
click at [426, 15] on div "Preview" at bounding box center [435, 10] width 40 height 20
click at [428, 8] on span "Preview" at bounding box center [431, 10] width 20 height 7
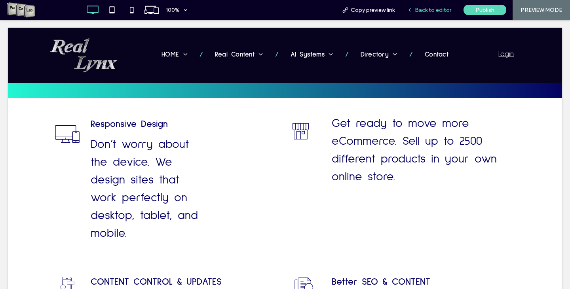
click at [431, 9] on span "Back to editor" at bounding box center [433, 10] width 36 height 7
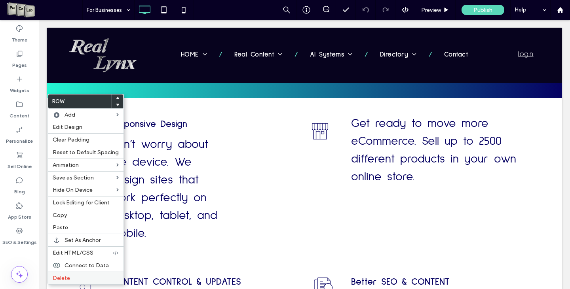
click at [86, 275] on div "Delete" at bounding box center [86, 278] width 76 height 13
click at [71, 277] on label "Delete" at bounding box center [86, 278] width 66 height 7
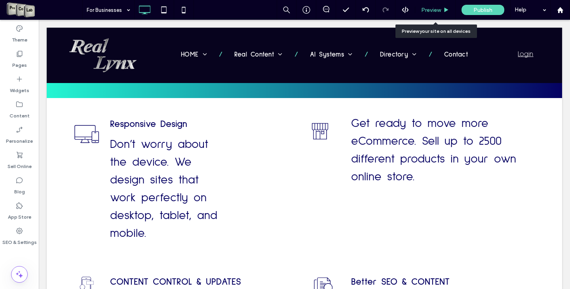
click at [437, 11] on span "Preview" at bounding box center [431, 10] width 20 height 7
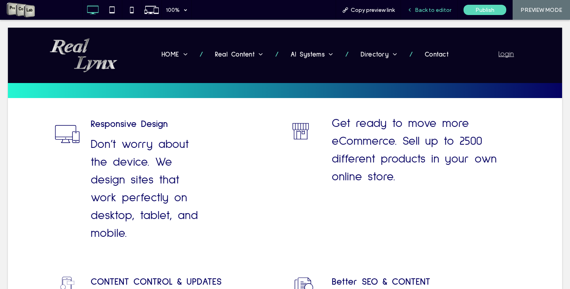
click at [433, 7] on span "Back to editor" at bounding box center [433, 10] width 36 height 7
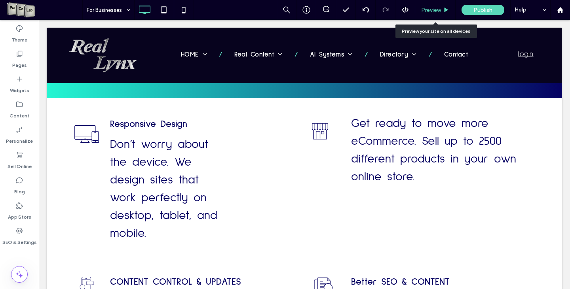
click at [430, 11] on span "Preview" at bounding box center [431, 10] width 20 height 7
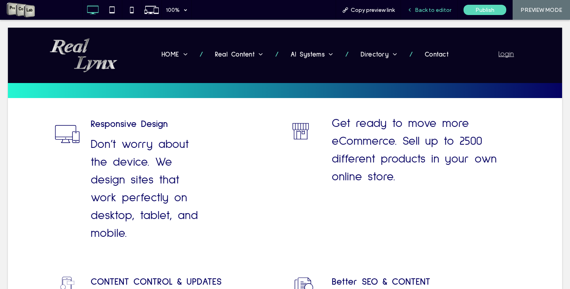
click at [428, 9] on span "Back to editor" at bounding box center [433, 10] width 36 height 7
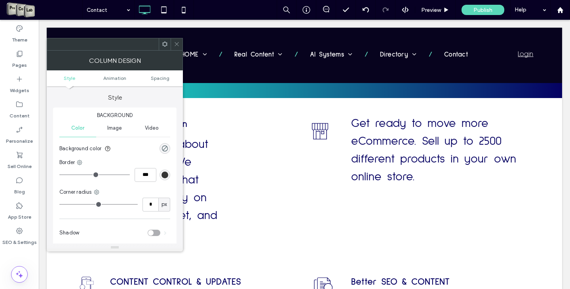
click at [175, 40] on span at bounding box center [177, 44] width 6 height 12
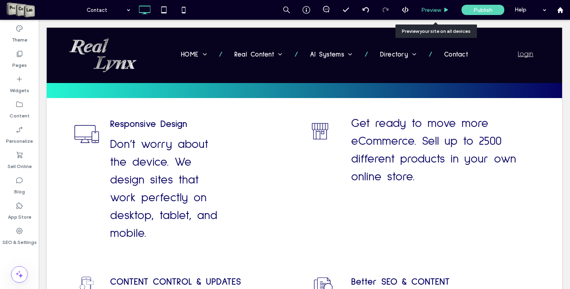
click at [429, 9] on span "Preview" at bounding box center [431, 10] width 20 height 7
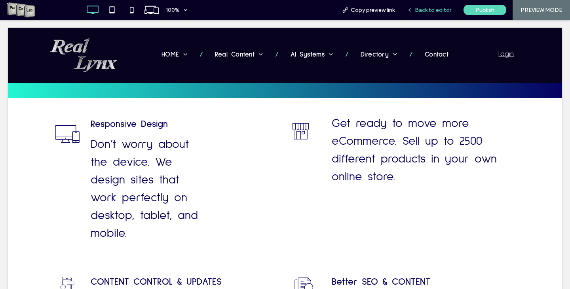
click at [425, 11] on span "Back to editor" at bounding box center [433, 10] width 36 height 7
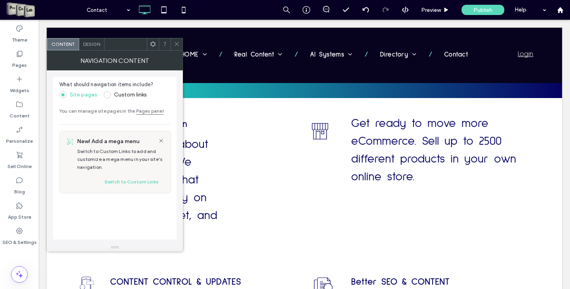
click at [176, 42] on icon at bounding box center [177, 44] width 6 height 6
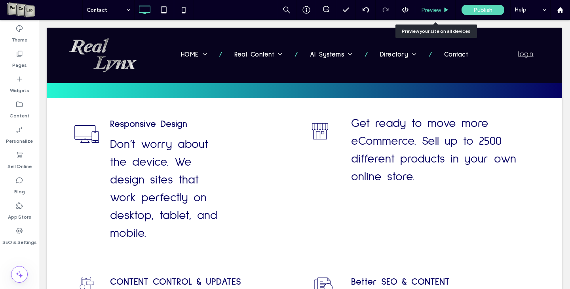
click at [434, 9] on span "Preview" at bounding box center [431, 10] width 20 height 7
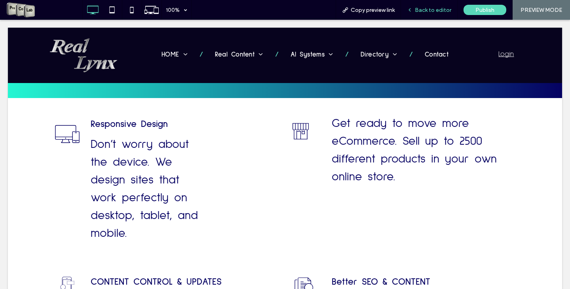
click at [418, 12] on span "Back to editor" at bounding box center [433, 10] width 36 height 7
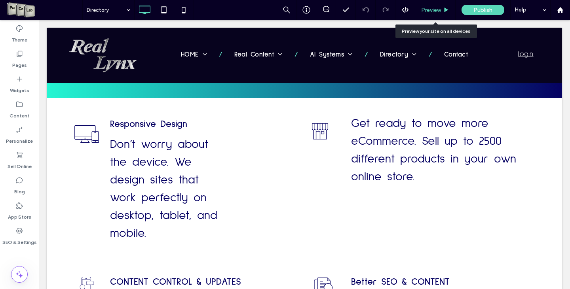
click at [433, 11] on span "Preview" at bounding box center [431, 10] width 20 height 7
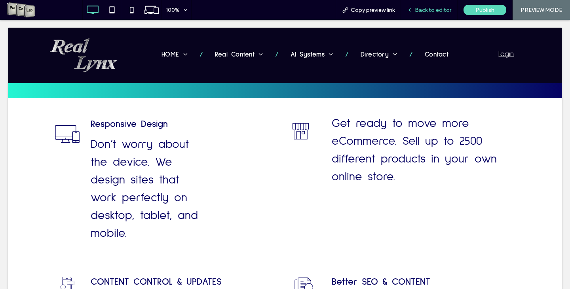
click at [420, 14] on div "Back to editor" at bounding box center [429, 10] width 57 height 20
click at [424, 4] on div "Back to editor" at bounding box center [429, 10] width 57 height 20
click at [420, 15] on div "Back to editor" at bounding box center [429, 10] width 57 height 20
click at [421, 10] on span "Back to editor" at bounding box center [433, 10] width 36 height 7
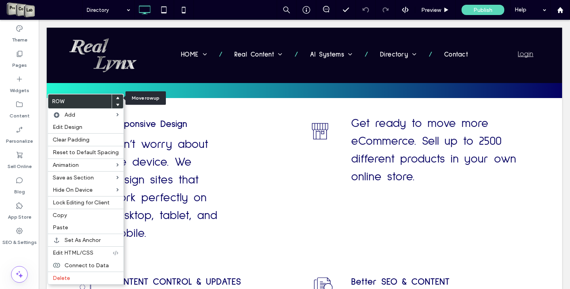
click at [116, 98] on icon at bounding box center [117, 98] width 3 height 3
click at [116, 99] on use at bounding box center [118, 98] width 4 height 2
click at [112, 97] on div at bounding box center [117, 98] width 11 height 7
click at [117, 97] on div at bounding box center [117, 98] width 11 height 7
click at [116, 98] on icon at bounding box center [117, 98] width 3 height 3
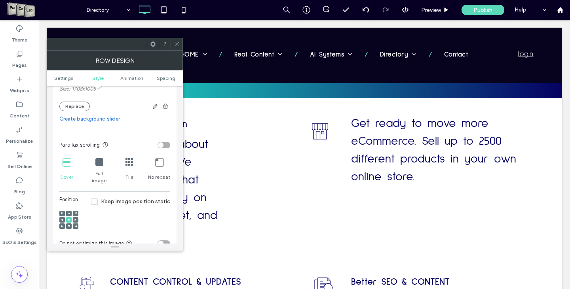
scroll to position [198, 0]
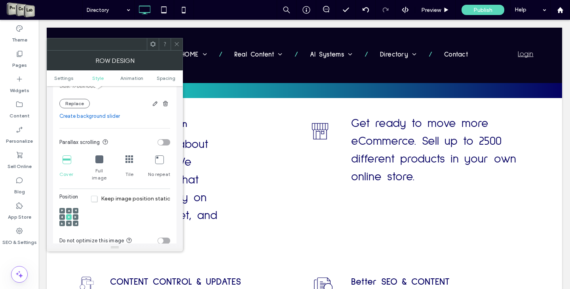
click at [69, 208] on span at bounding box center [69, 211] width 2 height 6
click at [178, 45] on icon at bounding box center [177, 44] width 6 height 6
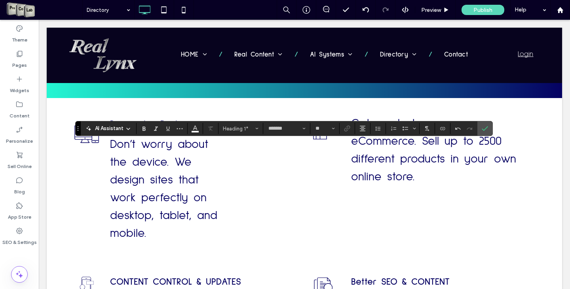
type input "**********"
type input "**"
click at [334, 130] on span "Size" at bounding box center [332, 128] width 3 height 10
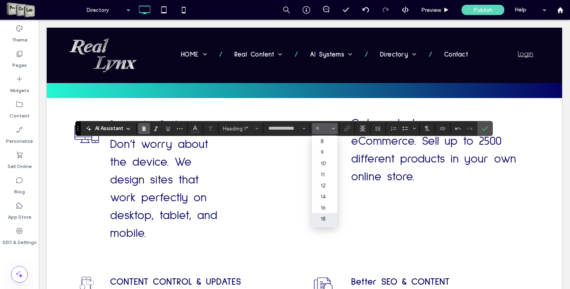
click at [328, 218] on label "18" at bounding box center [324, 218] width 25 height 11
type input "**"
type input "*******"
type input "**"
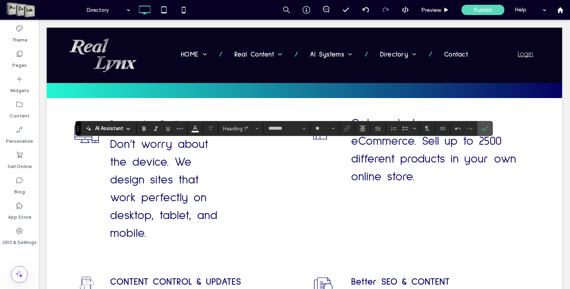
type input "**********"
type input "**"
drag, startPoint x: 375, startPoint y: 129, endPoint x: 379, endPoint y: 129, distance: 4.0
click at [375, 129] on icon "Line Height" at bounding box center [378, 128] width 6 height 6
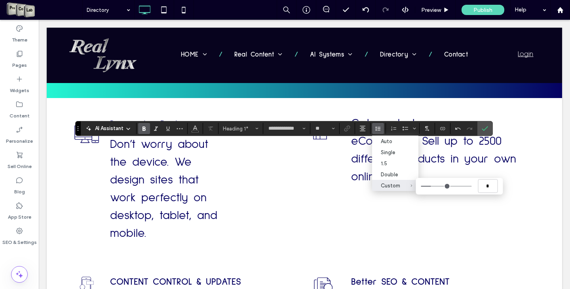
type input "***"
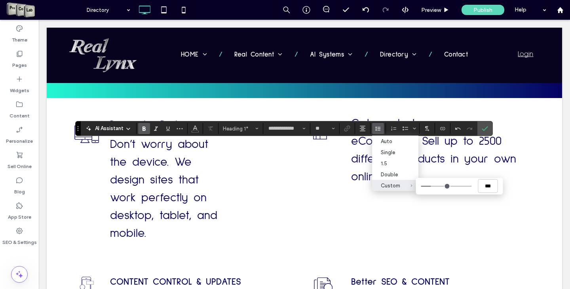
type input "***"
drag, startPoint x: 431, startPoint y: 186, endPoint x: 407, endPoint y: 185, distance: 24.2
type input "***"
click at [420, 186] on input "Custom ***" at bounding box center [445, 186] width 51 height 1
click at [479, 134] on label "Confirm" at bounding box center [485, 128] width 12 height 14
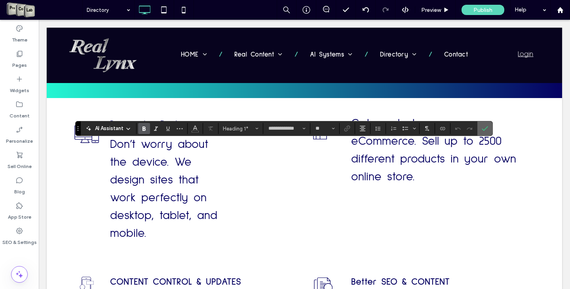
click at [485, 130] on icon "Confirm" at bounding box center [484, 128] width 6 height 6
click at [378, 129] on icon "Line Height" at bounding box center [378, 128] width 6 height 6
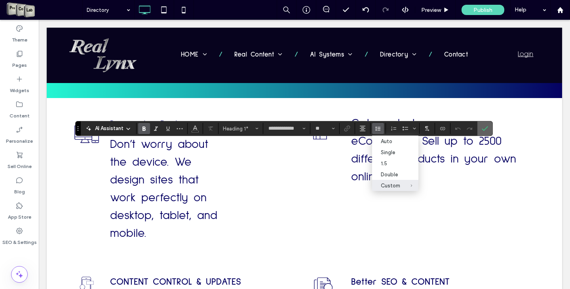
click at [485, 131] on icon "Confirm" at bounding box center [484, 128] width 6 height 6
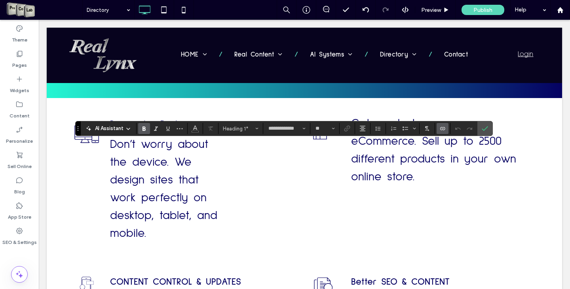
type input "*******"
type input "**"
click at [483, 132] on span "Confirm" at bounding box center [483, 128] width 4 height 14
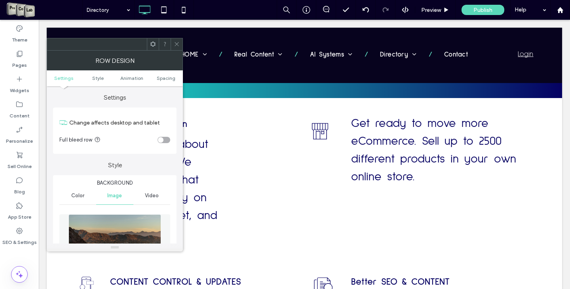
click at [179, 43] on icon at bounding box center [177, 44] width 6 height 6
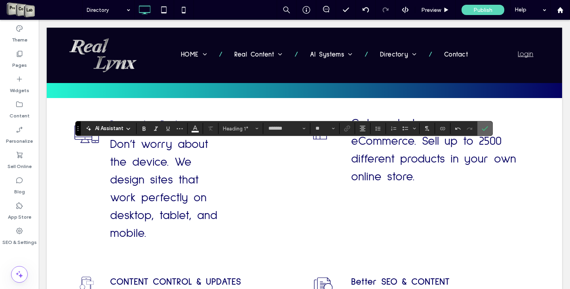
click at [483, 129] on icon "Confirm" at bounding box center [484, 128] width 6 height 6
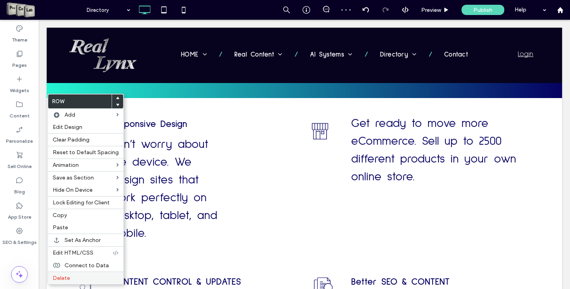
click at [76, 277] on label "Delete" at bounding box center [86, 278] width 66 height 7
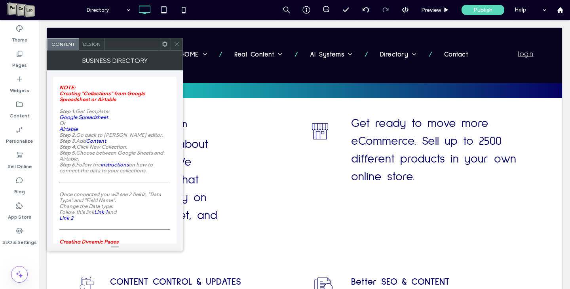
click at [88, 45] on span "Design" at bounding box center [91, 44] width 17 height 6
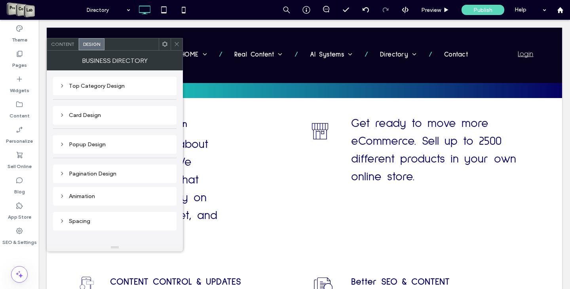
click at [100, 174] on div "Pagination Design" at bounding box center [114, 173] width 111 height 7
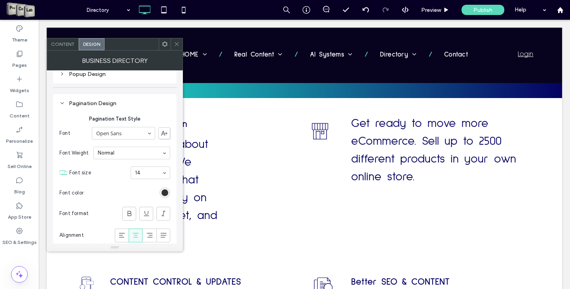
scroll to position [79, 0]
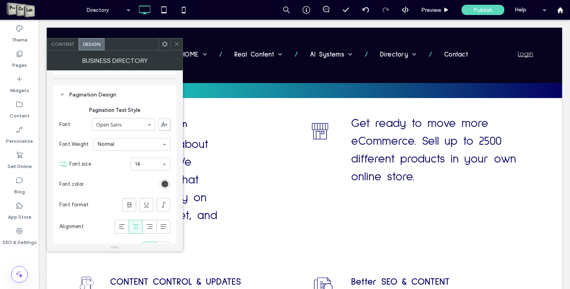
click at [166, 185] on div "rgb(51, 51, 51)" at bounding box center [164, 184] width 7 height 7
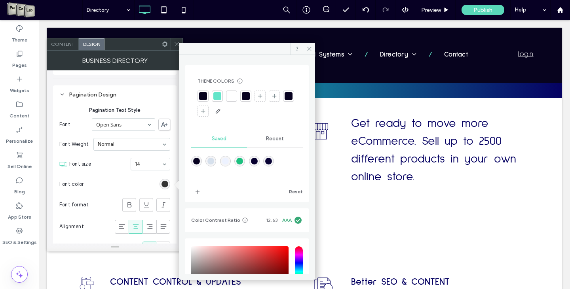
click at [244, 95] on div at bounding box center [246, 96] width 8 height 8
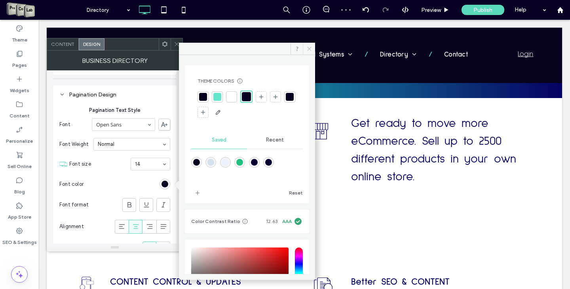
click at [312, 48] on span at bounding box center [309, 49] width 12 height 12
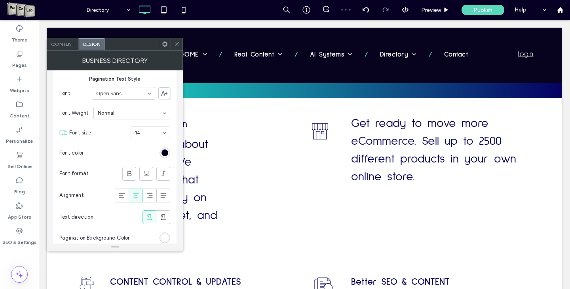
scroll to position [210, 0]
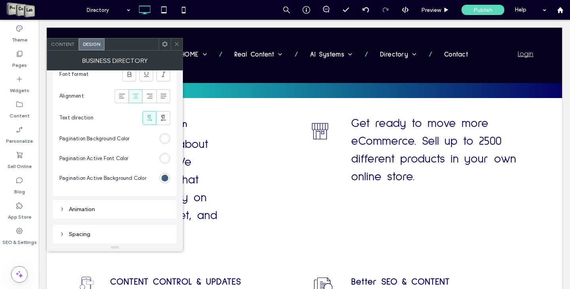
click at [165, 176] on div "rgb(37, 70, 103)" at bounding box center [164, 178] width 7 height 7
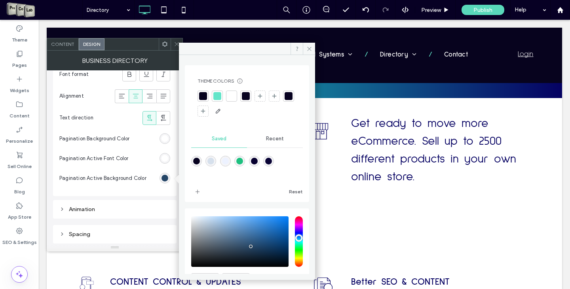
click at [246, 95] on div at bounding box center [246, 96] width 8 height 8
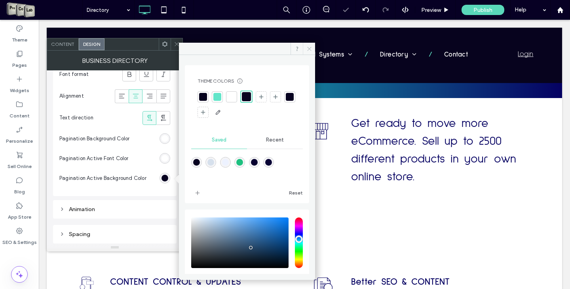
click at [306, 48] on icon at bounding box center [309, 49] width 6 height 6
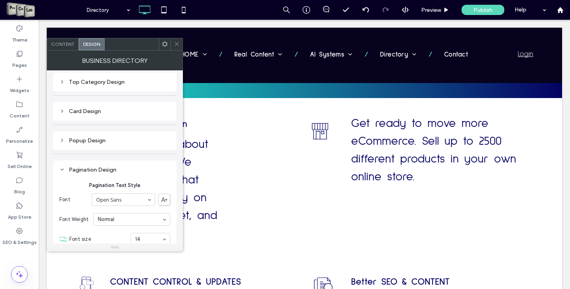
scroll to position [0, 0]
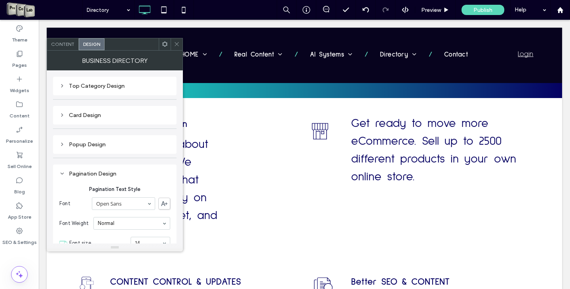
click at [98, 143] on div "Popup Design" at bounding box center [114, 144] width 111 height 7
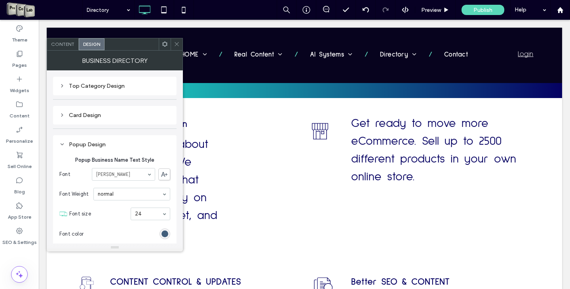
click at [165, 235] on div "rgb(37, 70, 103)" at bounding box center [164, 234] width 7 height 7
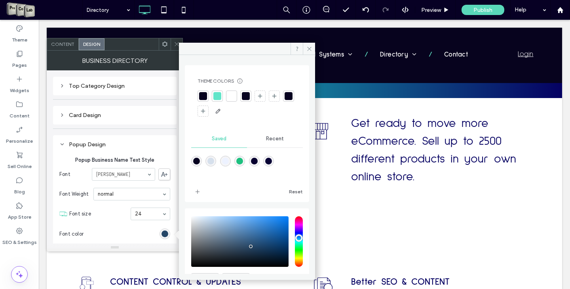
click at [244, 93] on div at bounding box center [246, 96] width 8 height 8
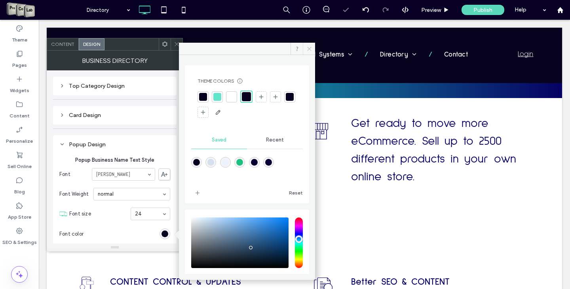
click at [311, 47] on icon at bounding box center [309, 49] width 6 height 6
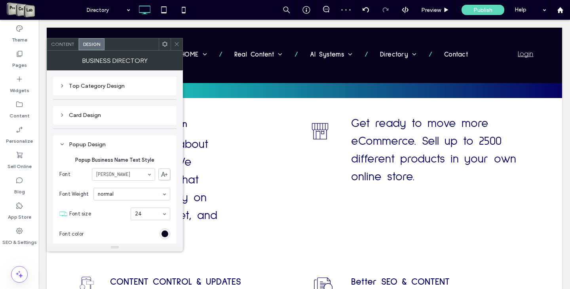
click at [87, 110] on div "Card Design" at bounding box center [114, 115] width 111 height 11
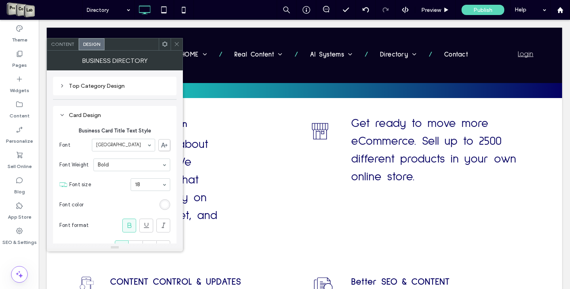
click at [97, 85] on div "Top Category Design" at bounding box center [114, 86] width 111 height 7
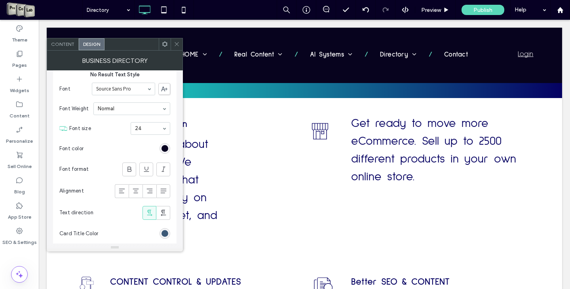
scroll to position [712, 0]
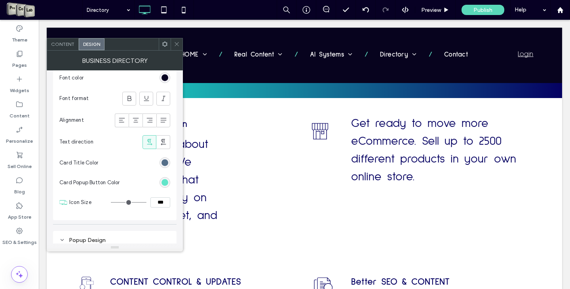
click at [165, 163] on div "rgba(37, 70, 103, 0.89)" at bounding box center [164, 162] width 7 height 7
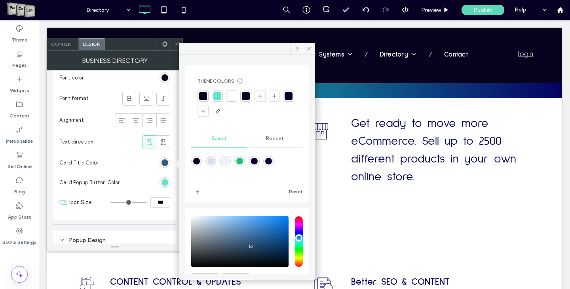
click at [247, 98] on div at bounding box center [246, 96] width 8 height 8
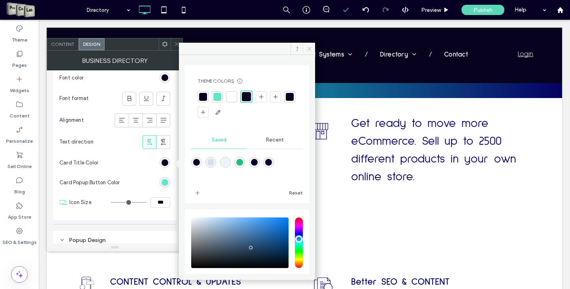
click at [307, 45] on span at bounding box center [309, 49] width 12 height 12
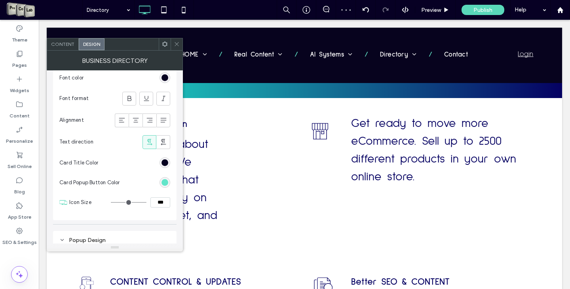
click at [176, 44] on icon at bounding box center [177, 44] width 6 height 6
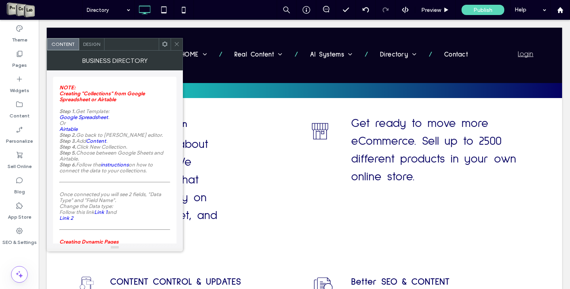
click at [178, 42] on use at bounding box center [176, 44] width 4 height 4
click at [94, 45] on span "Design" at bounding box center [91, 44] width 17 height 6
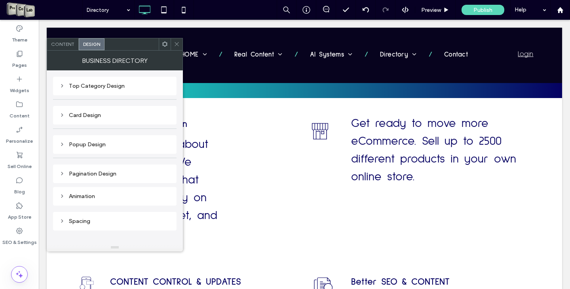
click at [178, 44] on icon at bounding box center [177, 44] width 6 height 6
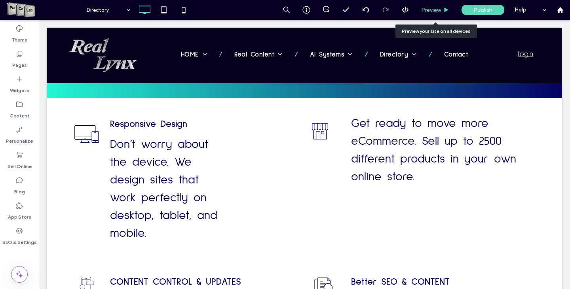
click at [424, 10] on span "Preview" at bounding box center [431, 10] width 20 height 7
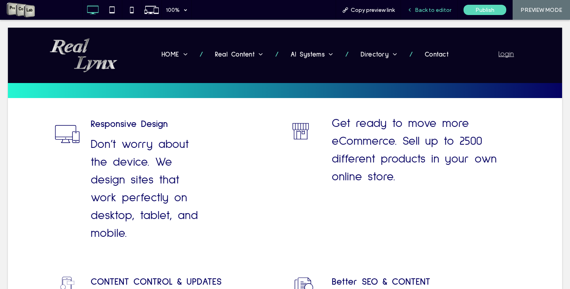
click at [435, 9] on span "Back to editor" at bounding box center [433, 10] width 36 height 7
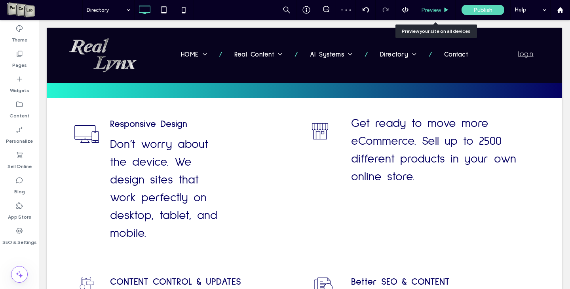
click at [432, 10] on span "Preview" at bounding box center [431, 10] width 20 height 7
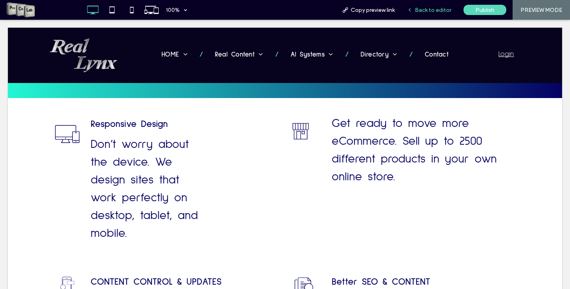
click at [425, 10] on span "Back to editor" at bounding box center [433, 10] width 36 height 7
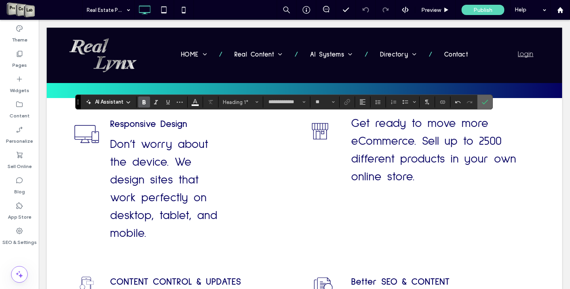
click at [488, 103] on label "Confirm" at bounding box center [485, 102] width 12 height 14
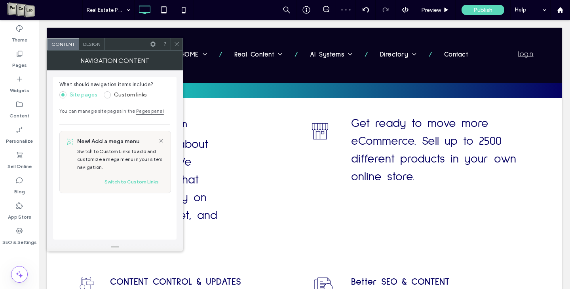
click at [180, 42] on div at bounding box center [176, 44] width 12 height 12
click at [176, 44] on icon at bounding box center [177, 44] width 6 height 6
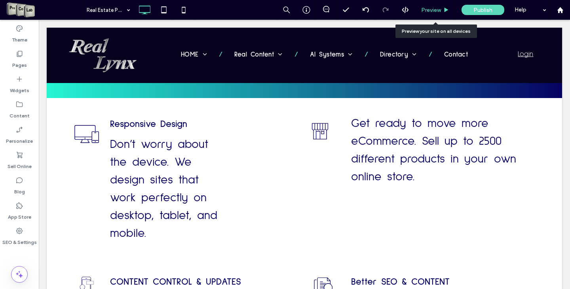
click at [427, 11] on span "Preview" at bounding box center [431, 10] width 20 height 7
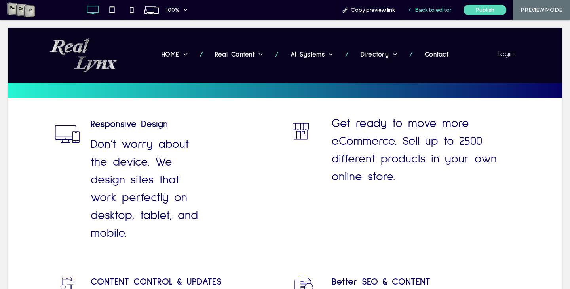
click at [439, 11] on span "Back to editor" at bounding box center [433, 10] width 36 height 7
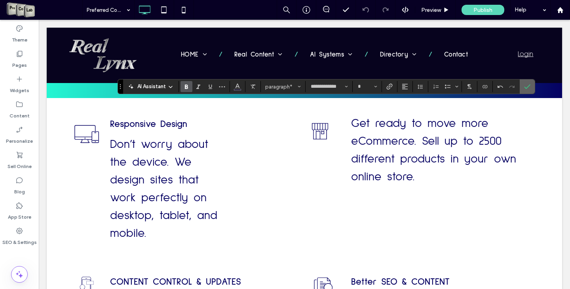
click at [526, 88] on use "Confirm" at bounding box center [527, 86] width 6 height 5
type input "**"
click at [526, 83] on icon "Confirm" at bounding box center [527, 86] width 6 height 6
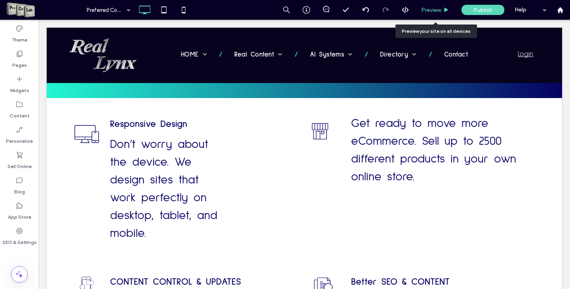
click at [431, 5] on div "Preview" at bounding box center [435, 10] width 40 height 20
click at [430, 9] on span "Preview" at bounding box center [431, 10] width 20 height 7
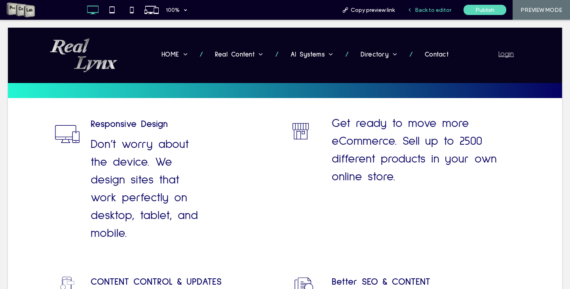
click at [419, 12] on span "Back to editor" at bounding box center [433, 10] width 36 height 7
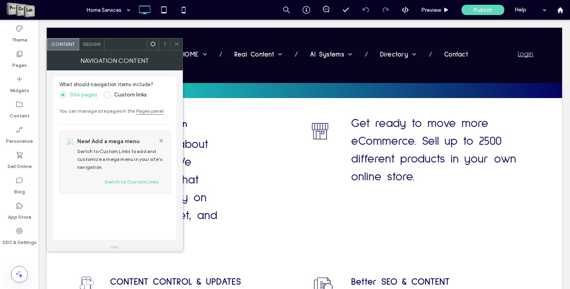
click at [179, 47] on span at bounding box center [177, 44] width 6 height 12
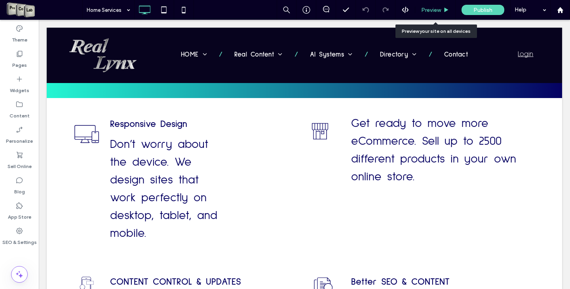
click at [434, 8] on span "Preview" at bounding box center [431, 10] width 20 height 7
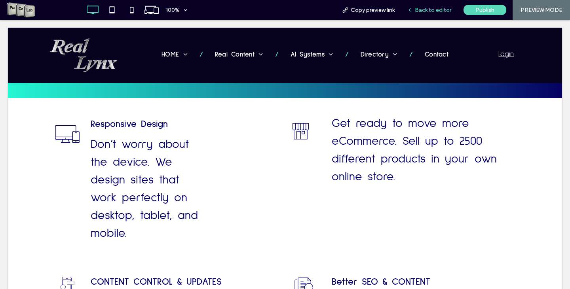
click at [431, 9] on span "Back to editor" at bounding box center [433, 10] width 36 height 7
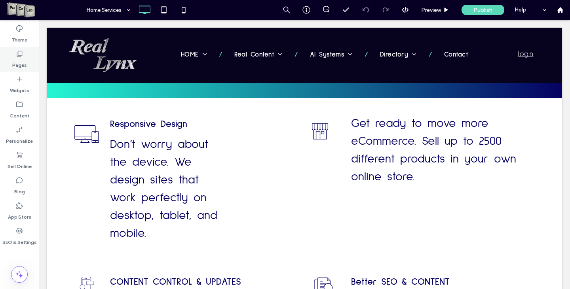
click at [21, 55] on icon at bounding box center [19, 54] width 8 height 8
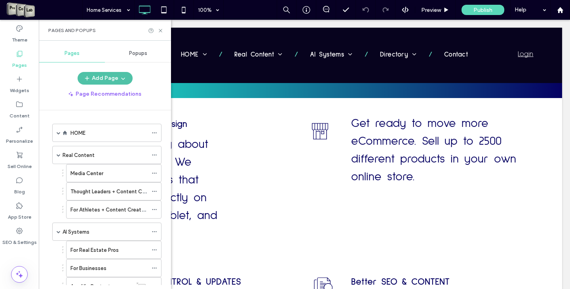
click at [106, 74] on button "Add Page" at bounding box center [105, 78] width 55 height 13
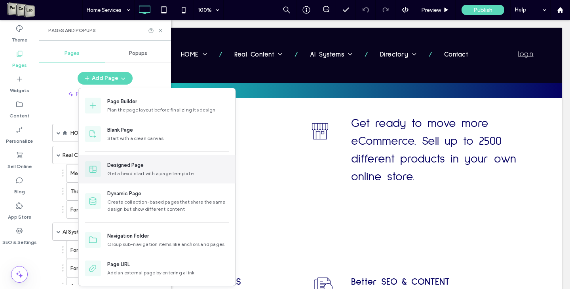
click at [146, 168] on div "Designed Page" at bounding box center [168, 165] width 122 height 8
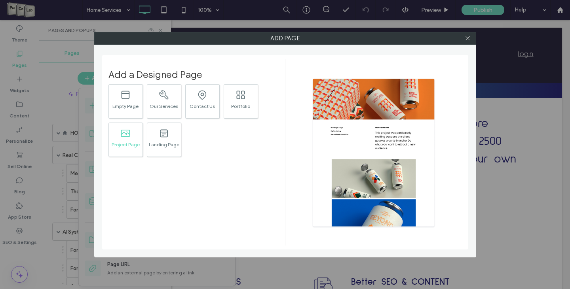
click at [132, 137] on div ".st0{fill:currentColor;} Project Page" at bounding box center [125, 140] width 34 height 34
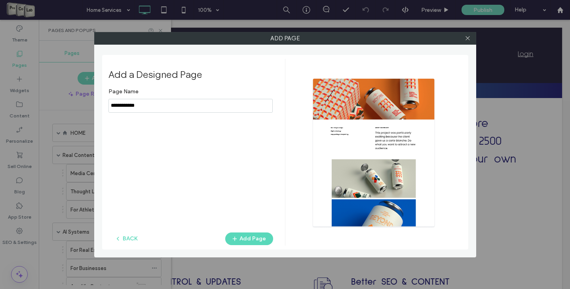
drag, startPoint x: 143, startPoint y: 108, endPoint x: 105, endPoint y: 108, distance: 37.6
click at [105, 108] on div "Add a Designed Page Page Name BACK Add Page" at bounding box center [285, 152] width 366 height 195
type input "**********"
click at [237, 235] on span "button" at bounding box center [235, 239] width 8 height 12
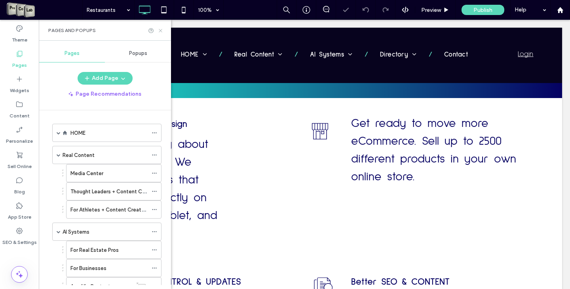
click at [161, 31] on icon at bounding box center [160, 31] width 6 height 6
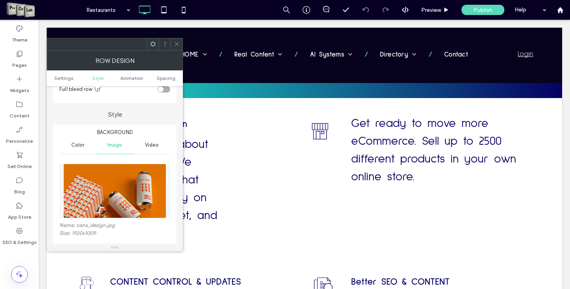
scroll to position [79, 0]
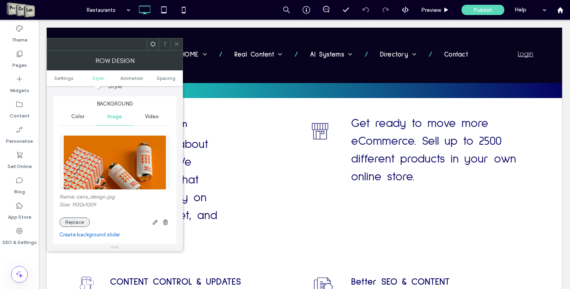
click at [75, 222] on button "Replace" at bounding box center [74, 222] width 30 height 9
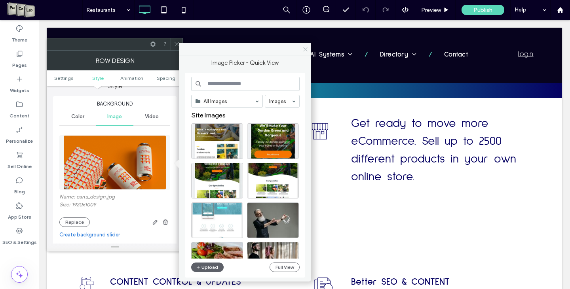
click at [306, 46] on icon at bounding box center [305, 49] width 6 height 6
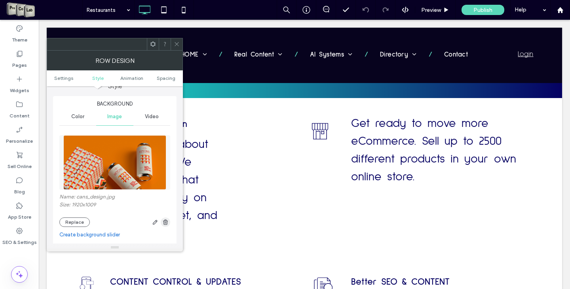
click at [167, 225] on use "button" at bounding box center [165, 222] width 5 height 5
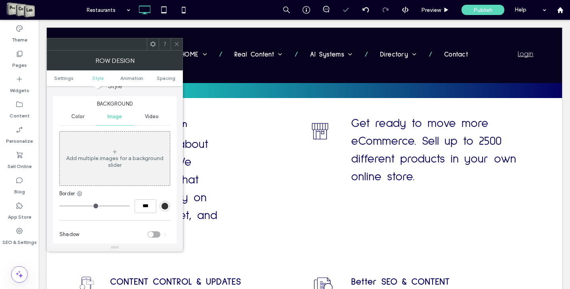
click at [154, 118] on span "Video" at bounding box center [152, 117] width 14 height 6
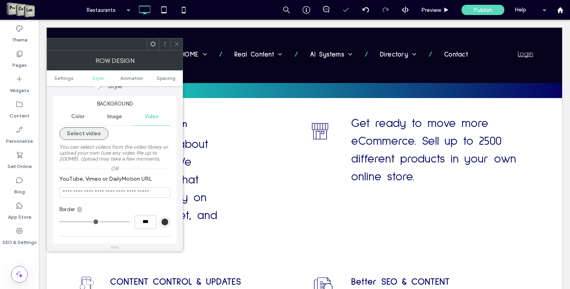
click at [90, 136] on button "Select video" at bounding box center [83, 133] width 49 height 13
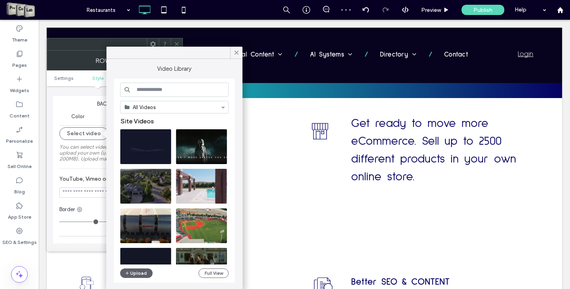
click at [152, 91] on input at bounding box center [174, 90] width 108 height 14
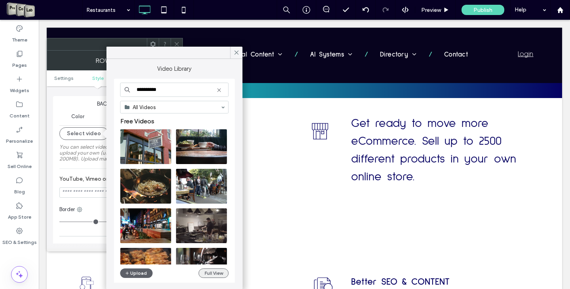
type input "**********"
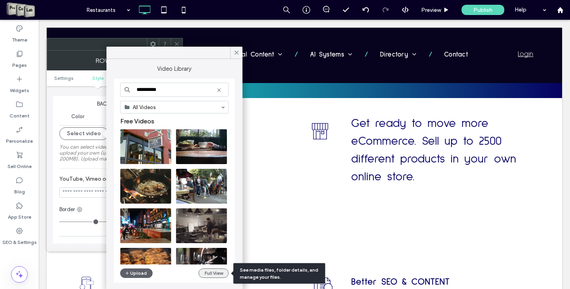
click at [215, 273] on button "Full View" at bounding box center [214, 273] width 30 height 9
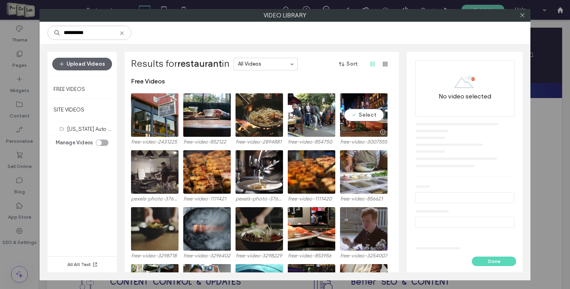
click at [362, 113] on video at bounding box center [363, 115] width 47 height 44
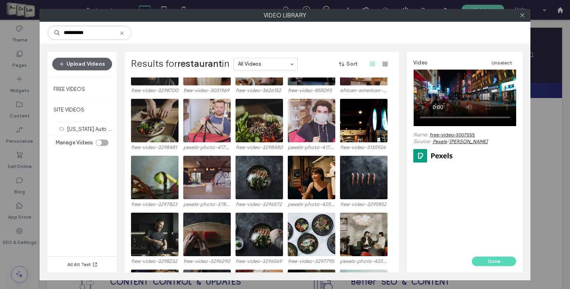
scroll to position [602, 0]
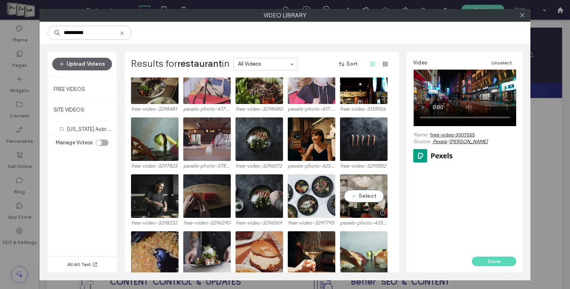
click at [370, 197] on video at bounding box center [363, 196] width 47 height 44
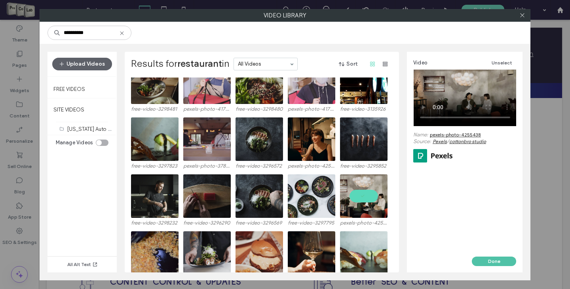
click at [490, 262] on button "Done" at bounding box center [494, 261] width 44 height 9
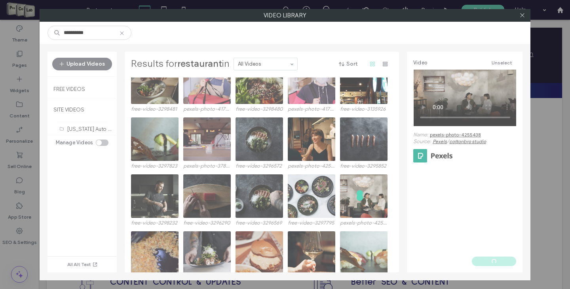
type input "**********"
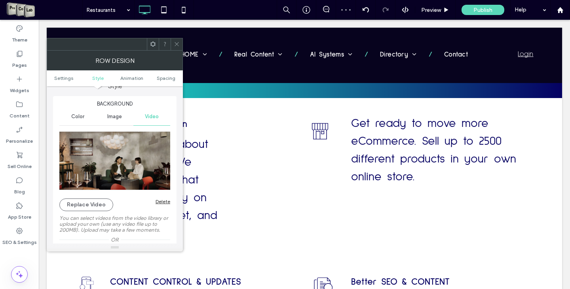
click at [175, 42] on icon at bounding box center [177, 44] width 6 height 6
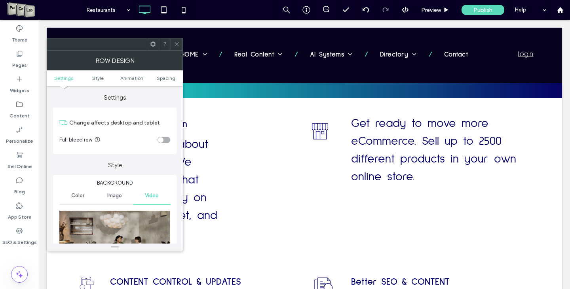
scroll to position [79, 0]
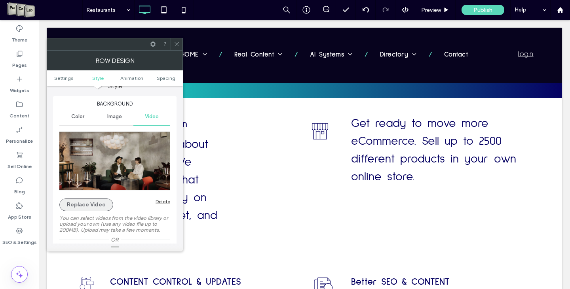
click at [99, 203] on button "Replace Video" at bounding box center [86, 205] width 54 height 13
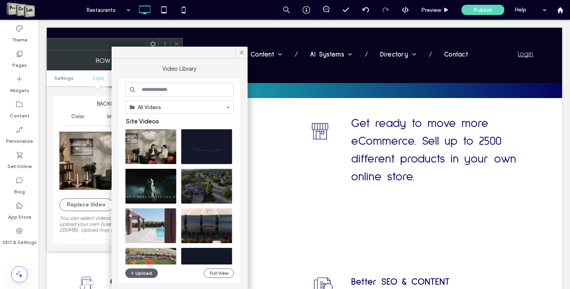
click at [184, 93] on input at bounding box center [179, 90] width 108 height 14
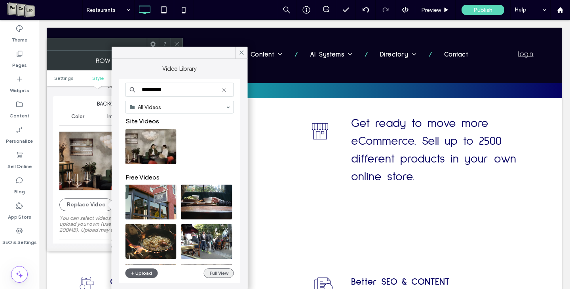
type input "**********"
click at [210, 274] on button "Full View" at bounding box center [219, 273] width 30 height 9
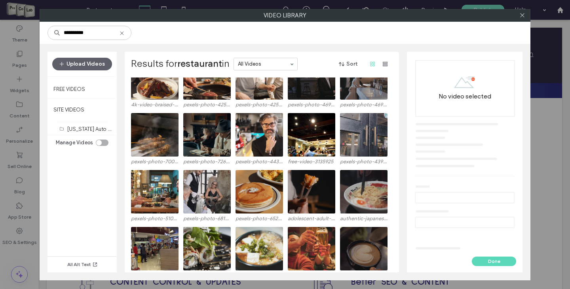
scroll to position [4875, 0]
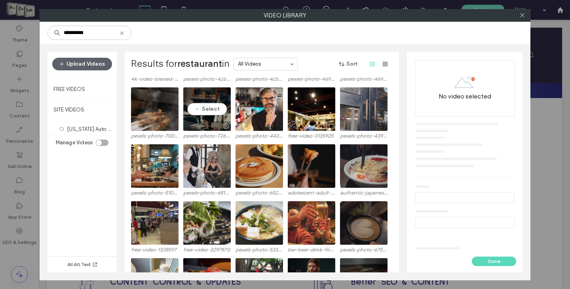
click at [189, 123] on div at bounding box center [206, 125] width 47 height 9
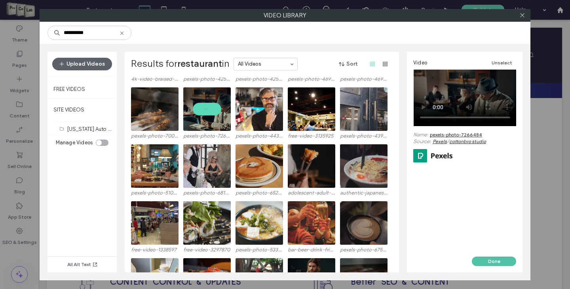
click at [488, 263] on button "Done" at bounding box center [494, 261] width 44 height 9
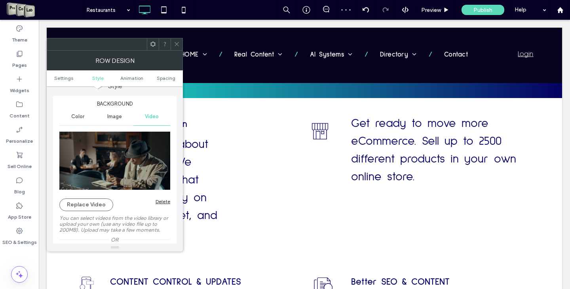
click at [181, 47] on div at bounding box center [176, 44] width 12 height 12
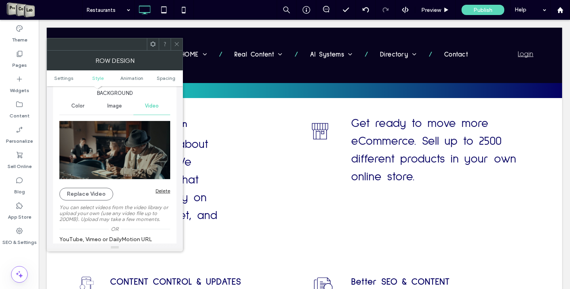
scroll to position [119, 0]
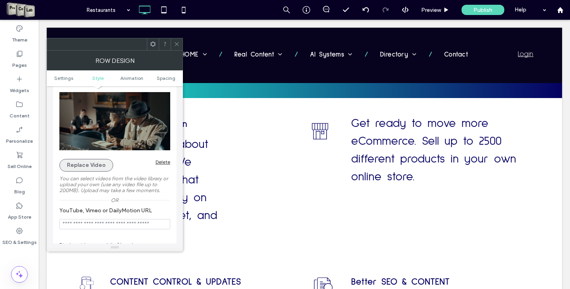
click at [91, 169] on button "Replace Video" at bounding box center [86, 165] width 54 height 13
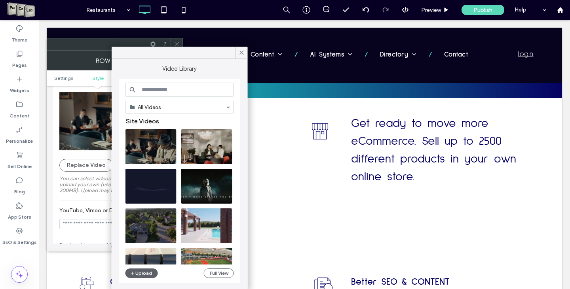
click at [173, 87] on input at bounding box center [179, 90] width 108 height 14
type input "**********"
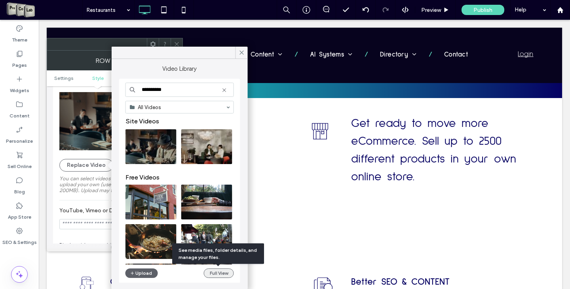
click at [209, 273] on button "Full View" at bounding box center [219, 273] width 30 height 9
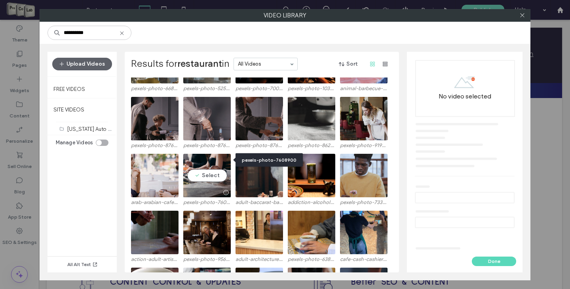
scroll to position [10926, 0]
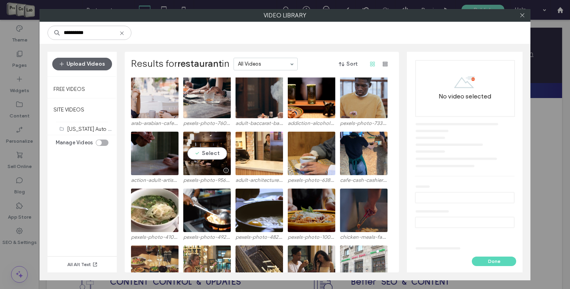
click at [216, 166] on div at bounding box center [206, 170] width 47 height 9
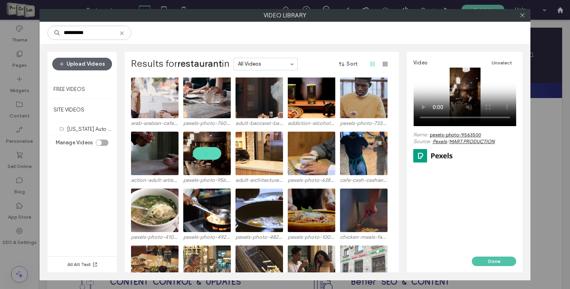
click at [487, 263] on button "Done" at bounding box center [494, 261] width 44 height 9
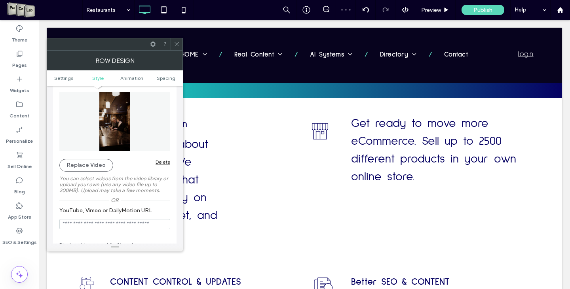
click at [181, 46] on div at bounding box center [176, 44] width 12 height 12
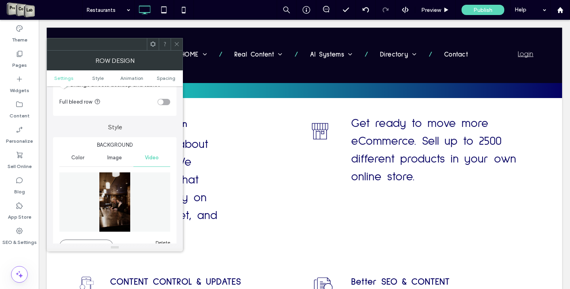
scroll to position [79, 0]
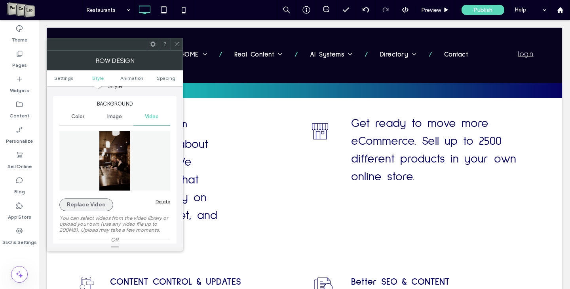
click at [75, 205] on button "Replace Video" at bounding box center [86, 205] width 54 height 13
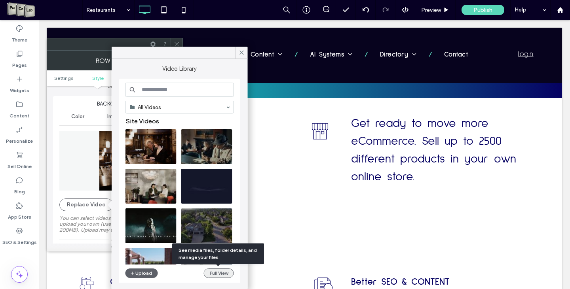
click at [213, 272] on button "Full View" at bounding box center [219, 273] width 30 height 9
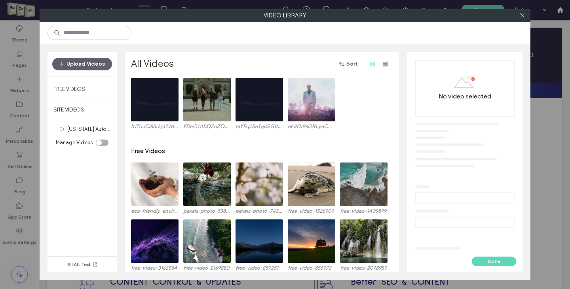
scroll to position [141, 0]
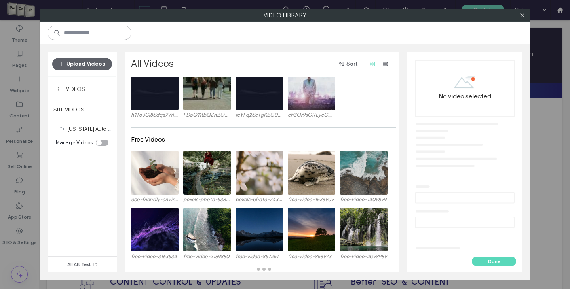
click at [77, 32] on input at bounding box center [89, 33] width 84 height 14
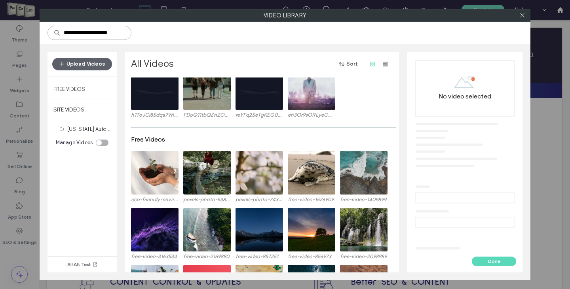
type input "**********"
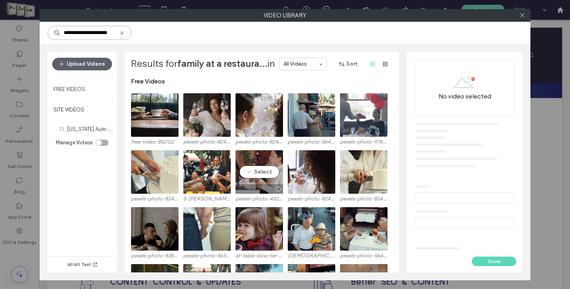
scroll to position [49, 0]
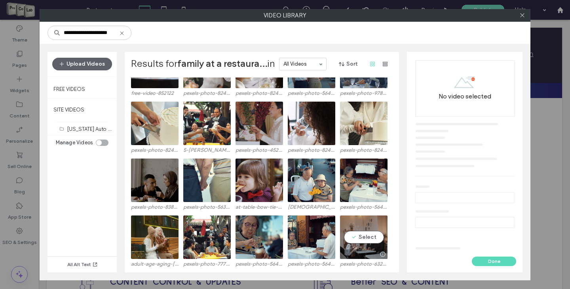
click at [374, 237] on video at bounding box center [363, 238] width 47 height 44
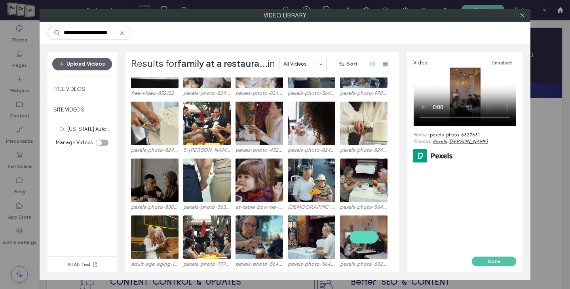
click at [479, 261] on button "Done" at bounding box center [494, 261] width 44 height 9
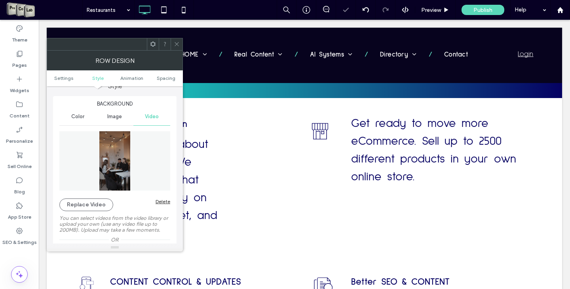
click at [179, 47] on span at bounding box center [177, 44] width 6 height 12
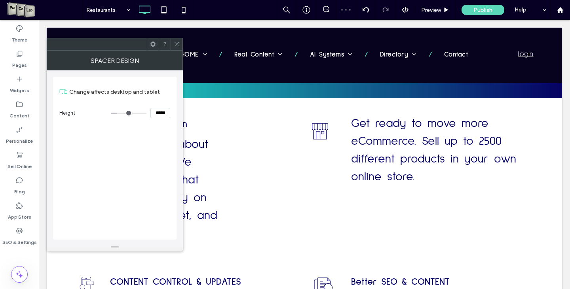
click at [176, 41] on span at bounding box center [177, 44] width 6 height 12
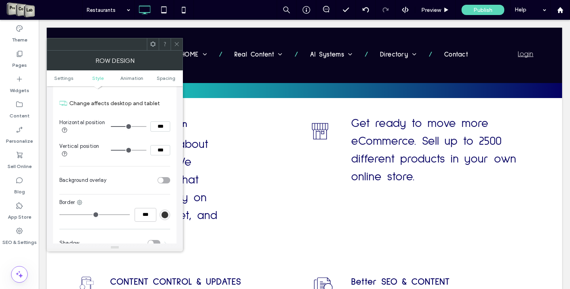
scroll to position [316, 0]
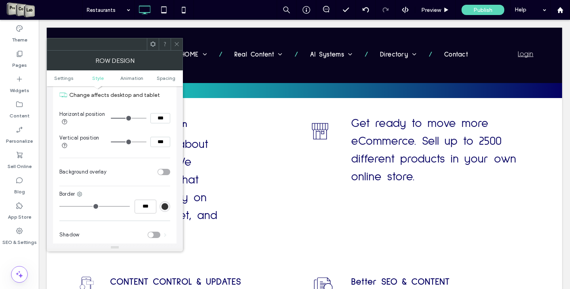
click at [170, 175] on div "toggle" at bounding box center [163, 172] width 13 height 6
click at [166, 197] on div "rgb(255,255,255)" at bounding box center [164, 191] width 11 height 11
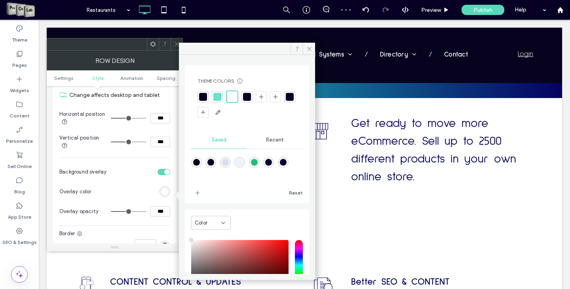
click at [247, 95] on div at bounding box center [247, 97] width 8 height 8
click at [314, 50] on span at bounding box center [309, 49] width 12 height 12
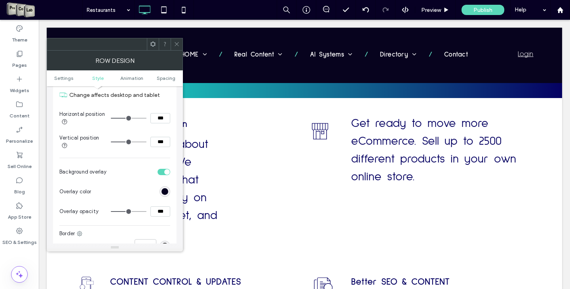
click at [180, 42] on div at bounding box center [176, 44] width 12 height 12
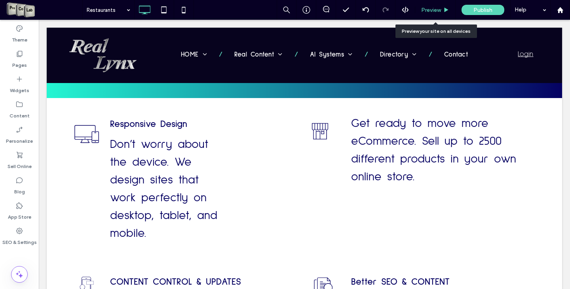
click at [432, 13] on div "Preview" at bounding box center [435, 10] width 40 height 20
click at [432, 7] on span "Preview" at bounding box center [431, 10] width 20 height 7
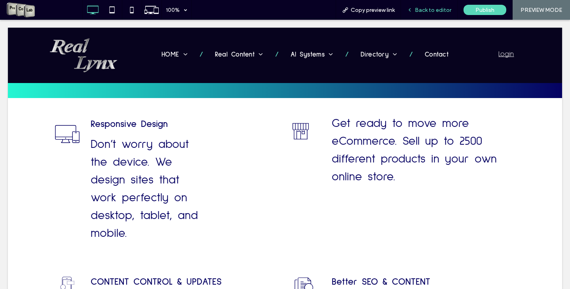
click at [435, 7] on span "Back to editor" at bounding box center [433, 10] width 36 height 7
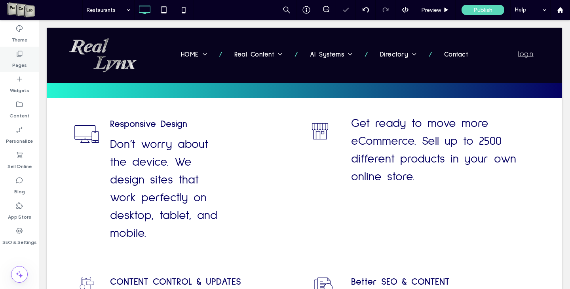
click at [18, 55] on icon at bounding box center [19, 54] width 8 height 8
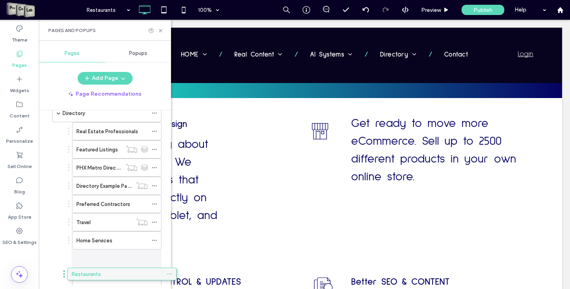
scroll to position [227, 0]
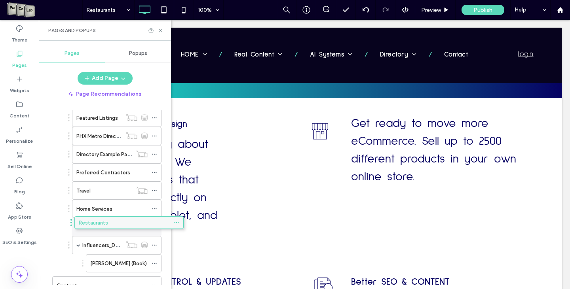
drag, startPoint x: 73, startPoint y: 258, endPoint x: 95, endPoint y: 227, distance: 38.0
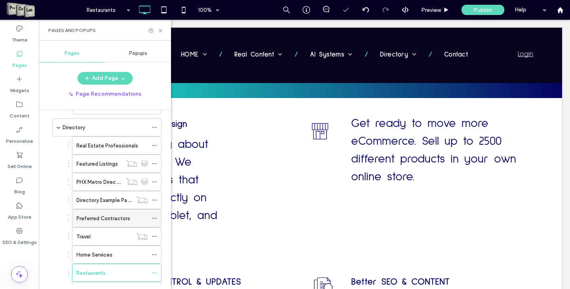
scroll to position [148, 0]
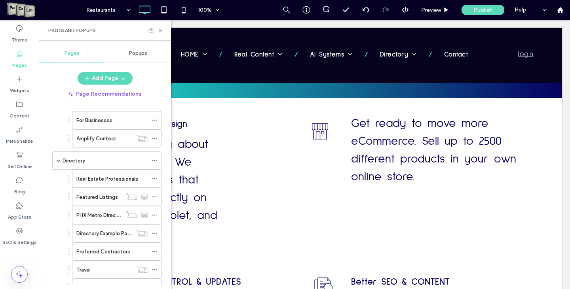
click at [161, 27] on div "Pages and Popups" at bounding box center [105, 30] width 132 height 21
click at [159, 30] on icon at bounding box center [160, 31] width 6 height 6
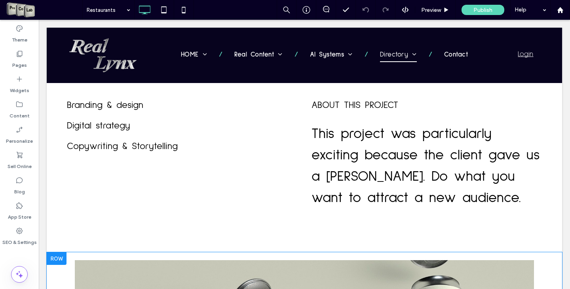
scroll to position [237, 0]
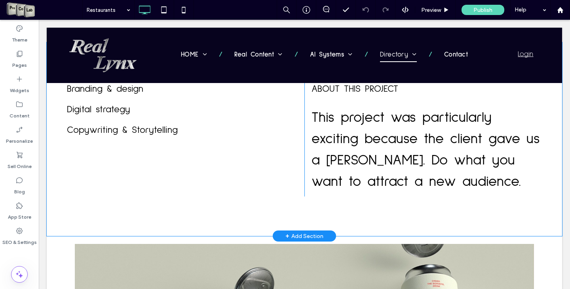
click at [307, 234] on div "+ Add Section" at bounding box center [304, 236] width 38 height 9
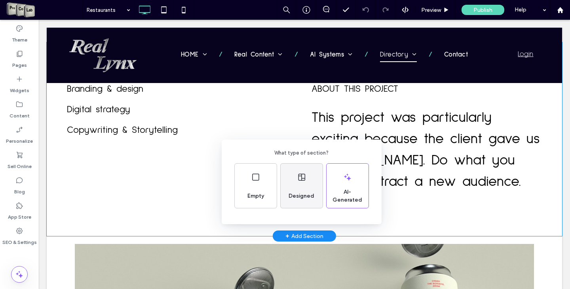
click at [316, 181] on div "Designed" at bounding box center [301, 186] width 42 height 44
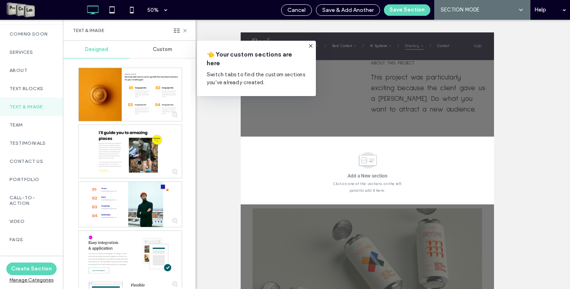
scroll to position [105, 0]
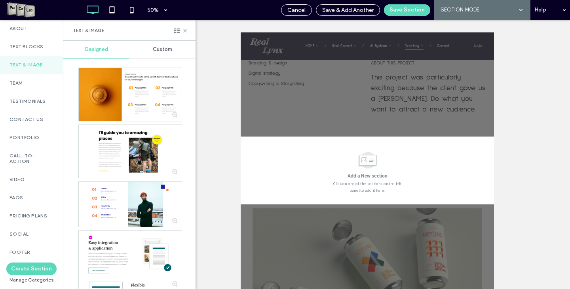
click at [38, 279] on div "Manage Categories" at bounding box center [31, 280] width 50 height 6
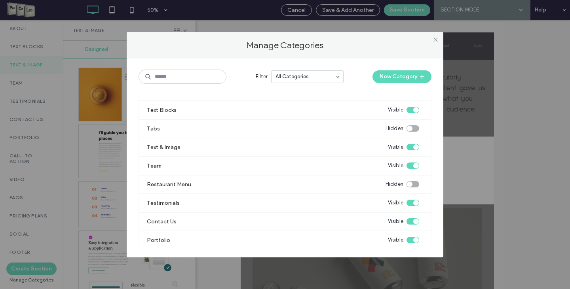
scroll to position [237, 0]
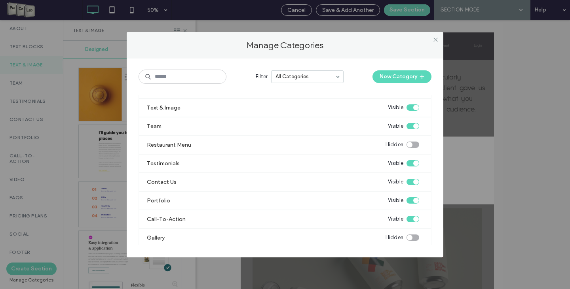
click at [408, 144] on div "toggle" at bounding box center [412, 145] width 13 height 6
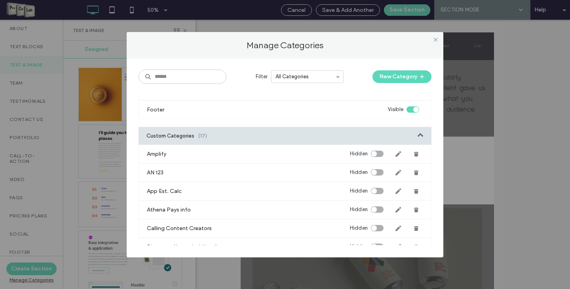
scroll to position [593, 0]
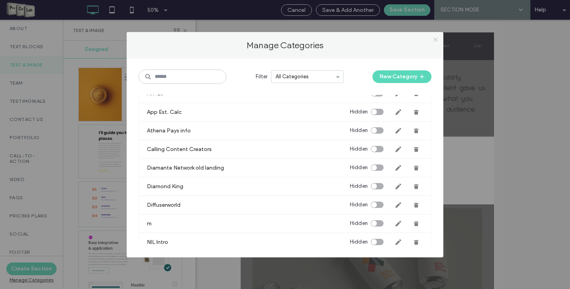
click at [435, 39] on icon at bounding box center [435, 40] width 6 height 6
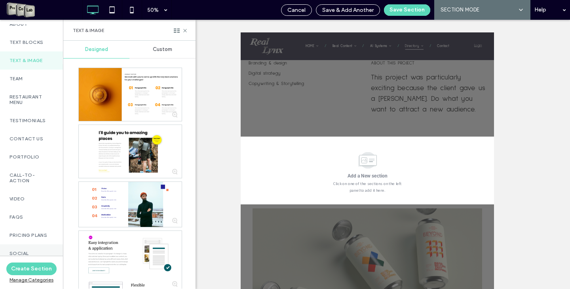
scroll to position [0, 0]
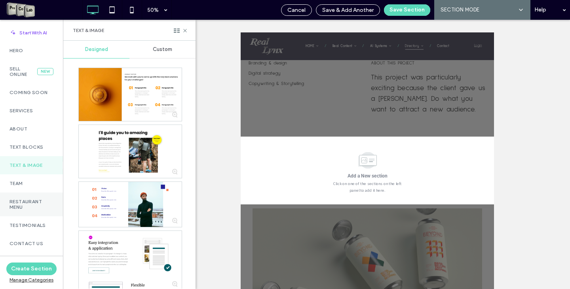
click at [28, 203] on label "Restaurant Menu" at bounding box center [31, 204] width 44 height 11
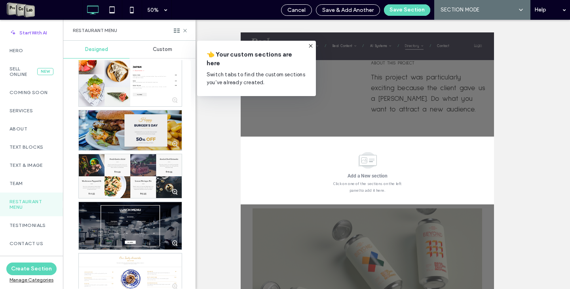
scroll to position [237, 0]
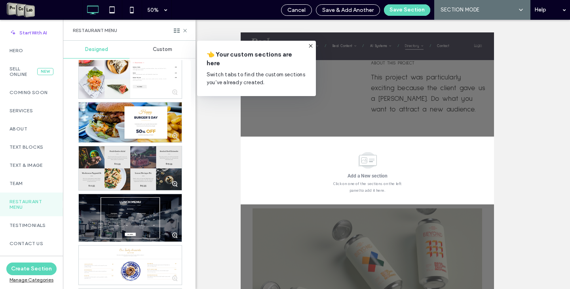
click at [155, 166] on div at bounding box center [130, 168] width 103 height 44
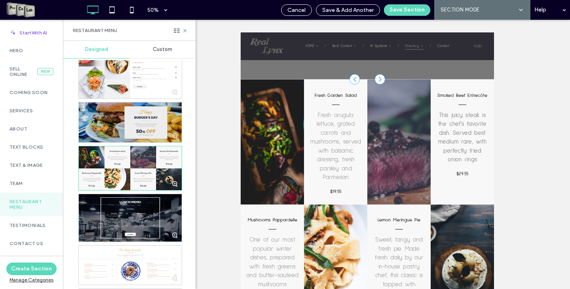
scroll to position [383, 0]
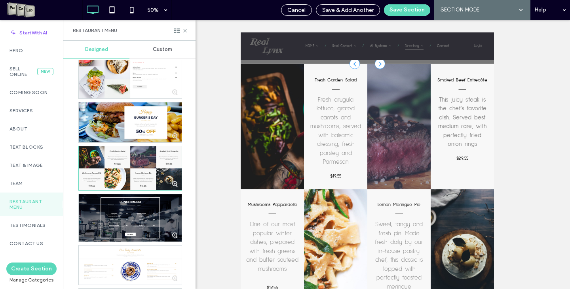
click at [185, 31] on icon at bounding box center [185, 31] width 6 height 6
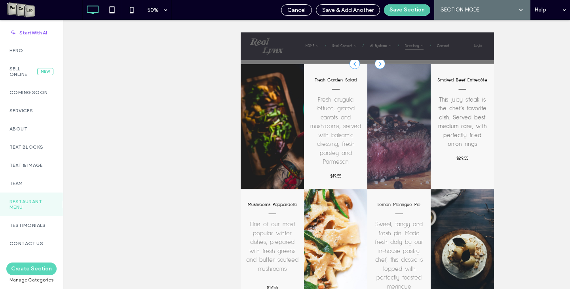
click at [403, 13] on button "Save Section" at bounding box center [407, 9] width 46 height 11
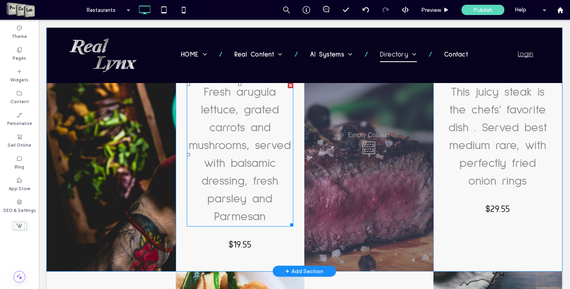
scroll to position [501, 0]
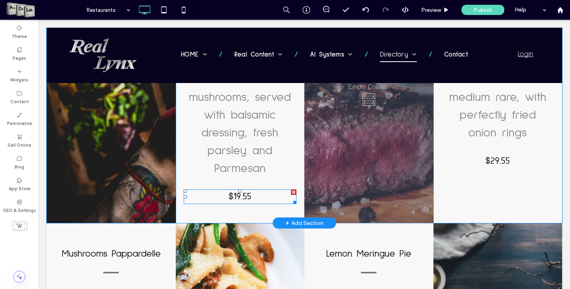
click at [291, 191] on div at bounding box center [294, 192] width 6 height 6
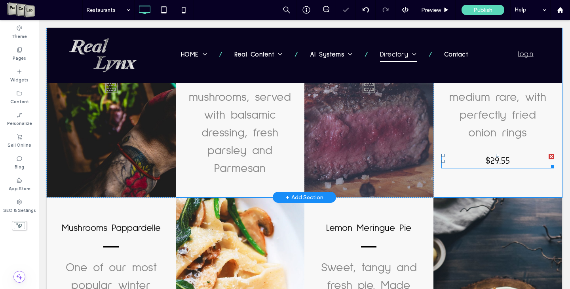
click at [548, 155] on div at bounding box center [551, 157] width 6 height 6
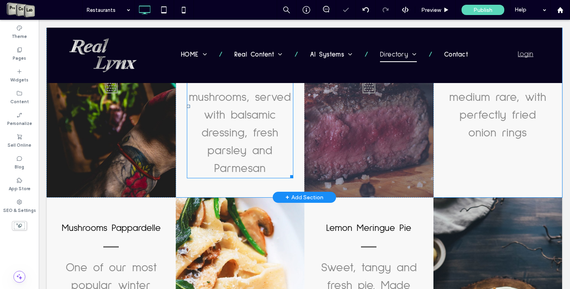
click at [234, 152] on font "Fresh arugula lettuce, grated carrots and mushrooms, served with balsamic dress…" at bounding box center [240, 106] width 102 height 136
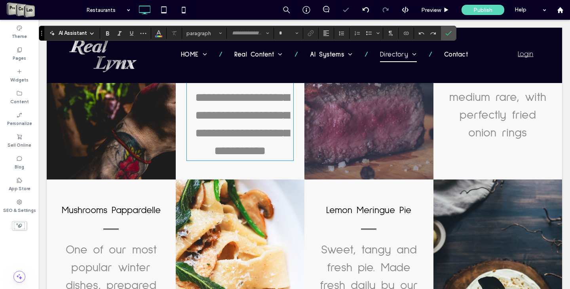
type input "**********"
type input "**"
click at [234, 152] on span "**********" at bounding box center [242, 106] width 94 height 100
click at [233, 152] on span "**********" at bounding box center [242, 106] width 94 height 100
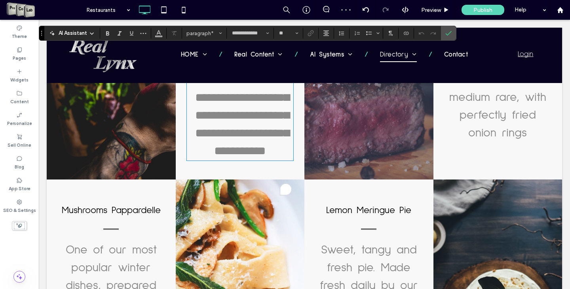
click at [233, 152] on span "**********" at bounding box center [242, 106] width 94 height 100
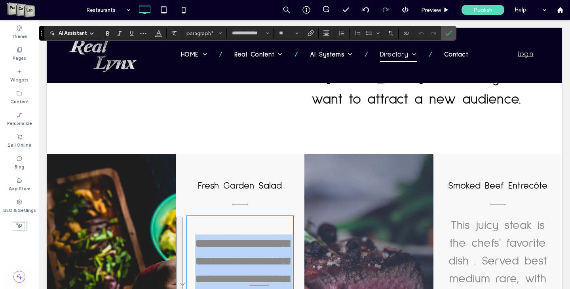
scroll to position [383, 0]
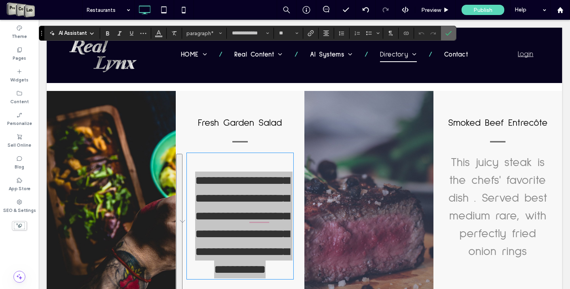
click at [449, 31] on icon "Confirm" at bounding box center [448, 33] width 6 height 6
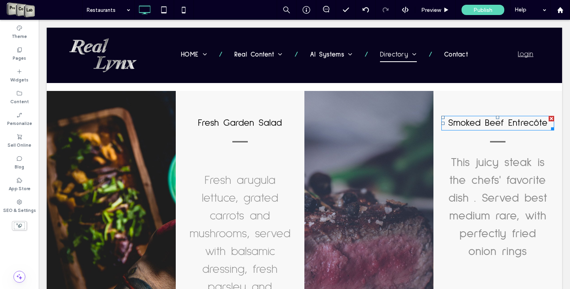
click at [548, 119] on div at bounding box center [551, 119] width 6 height 6
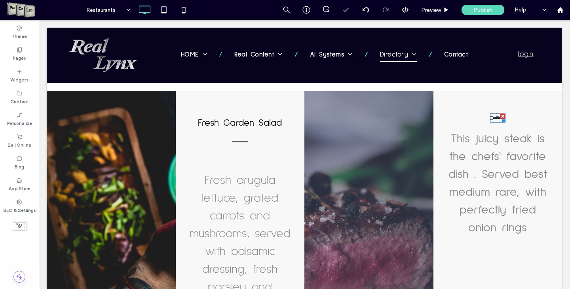
click at [500, 116] on div at bounding box center [503, 117] width 6 height 6
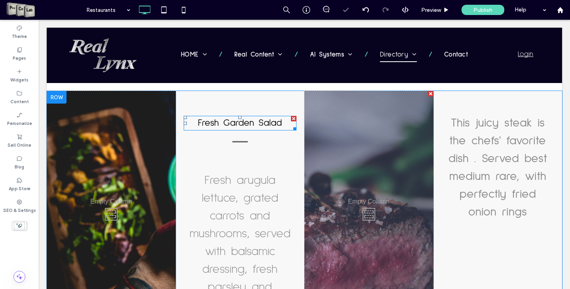
click at [291, 118] on div at bounding box center [294, 119] width 6 height 6
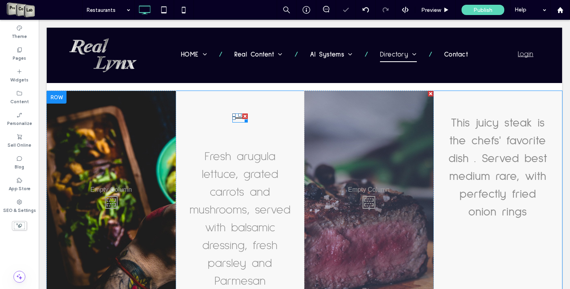
click at [243, 115] on div at bounding box center [245, 117] width 6 height 6
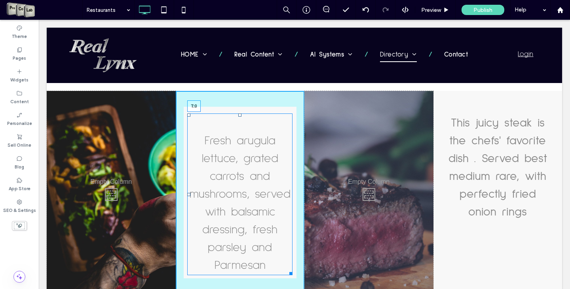
drag, startPoint x: 239, startPoint y: 114, endPoint x: 240, endPoint y: 88, distance: 25.7
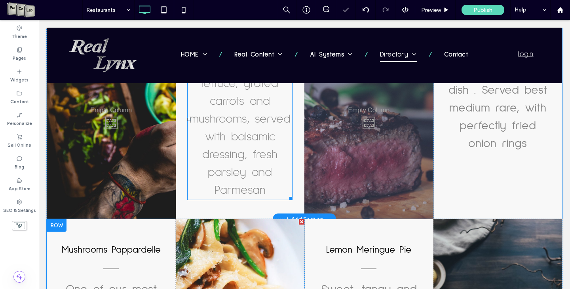
scroll to position [501, 0]
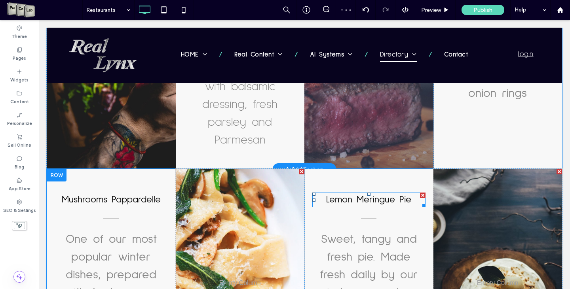
click at [420, 194] on div at bounding box center [423, 196] width 6 height 6
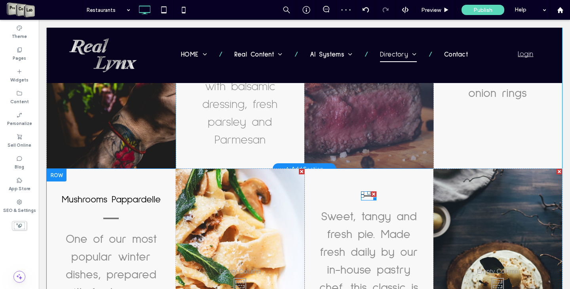
click at [371, 193] on div at bounding box center [374, 194] width 6 height 6
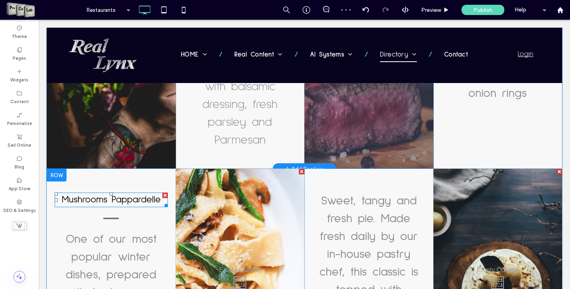
click at [165, 194] on div at bounding box center [165, 196] width 6 height 6
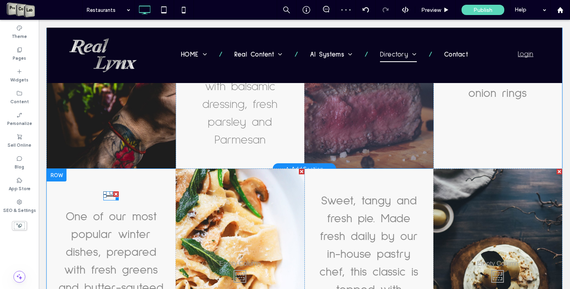
click at [117, 193] on div at bounding box center [116, 194] width 6 height 6
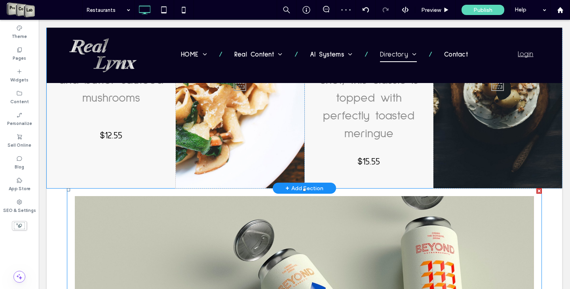
scroll to position [699, 0]
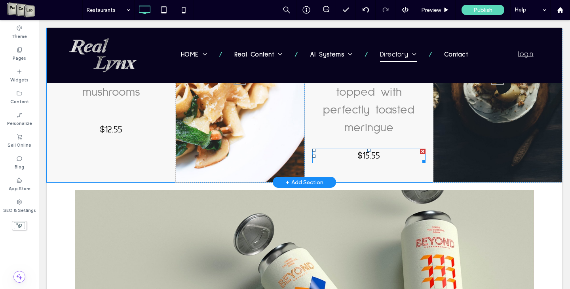
click at [420, 150] on div at bounding box center [423, 152] width 6 height 6
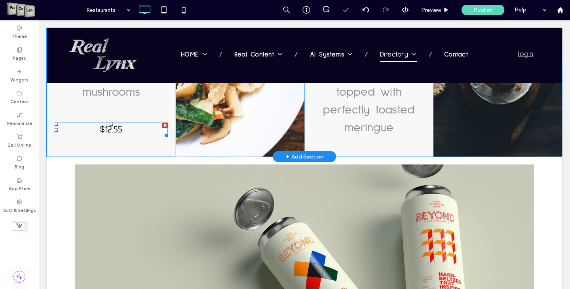
click at [163, 124] on div at bounding box center [165, 126] width 6 height 6
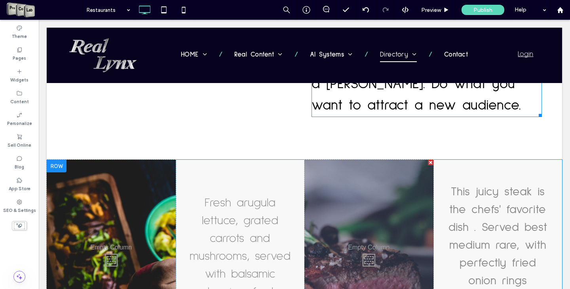
scroll to position [383, 0]
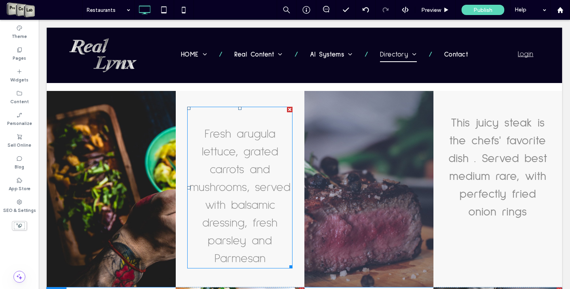
click at [227, 164] on span "Fresh arugula lettuce, grated carrots and mushrooms, served with balsamic dress…" at bounding box center [239, 196] width 101 height 136
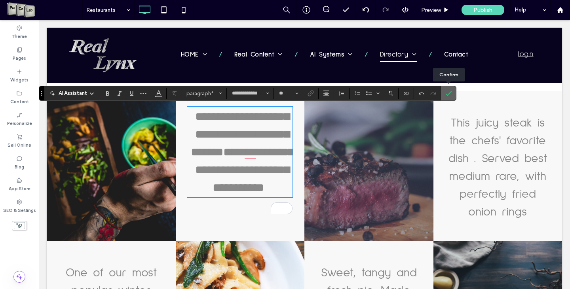
drag, startPoint x: 449, startPoint y: 91, endPoint x: 411, endPoint y: 72, distance: 42.5
click at [449, 91] on icon "Confirm" at bounding box center [448, 93] width 6 height 6
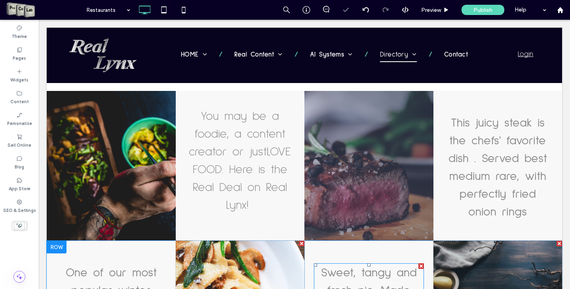
scroll to position [501, 0]
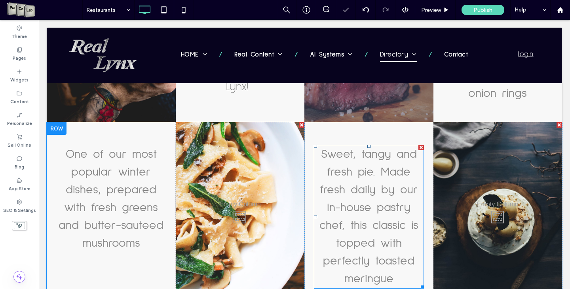
click at [326, 211] on font "Sweet, tangy and fresh pie. Made fresh daily by our in-house pastry chef, this …" at bounding box center [368, 216] width 99 height 136
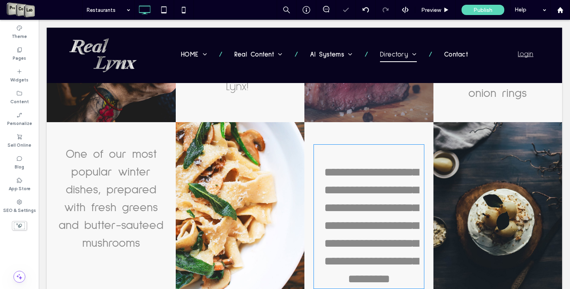
click at [334, 186] on span "**********" at bounding box center [371, 226] width 94 height 118
click at [408, 260] on div "**********" at bounding box center [369, 217] width 110 height 142
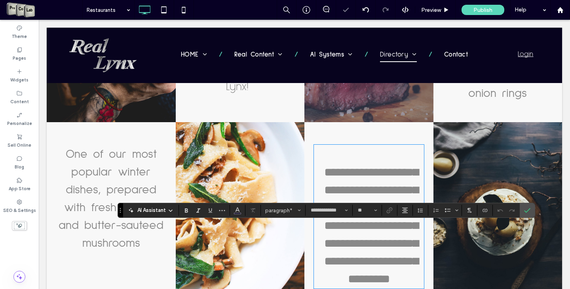
scroll to position [422, 0]
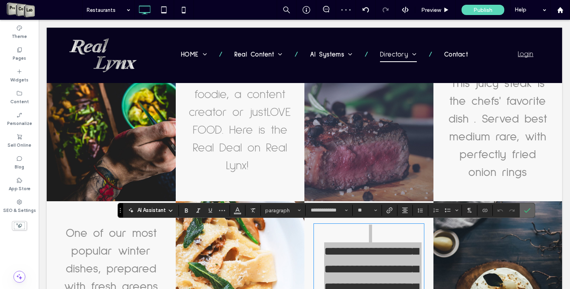
click at [528, 211] on icon "Confirm" at bounding box center [527, 210] width 6 height 6
